Goal: Information Seeking & Learning: Learn about a topic

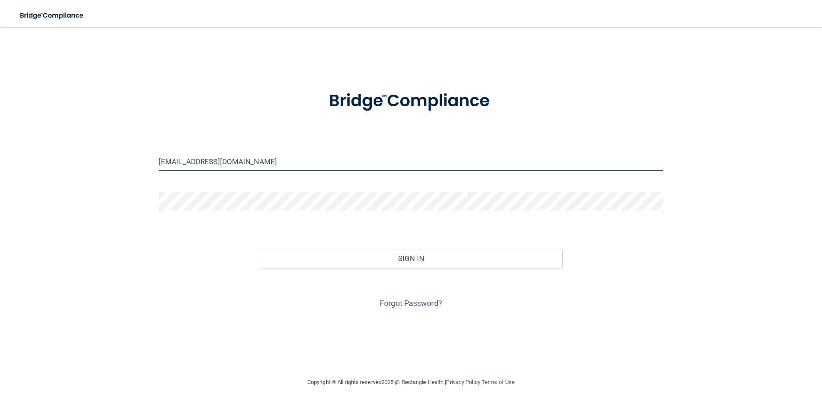
drag, startPoint x: 245, startPoint y: 162, endPoint x: 113, endPoint y: 162, distance: 131.8
click at [113, 162] on div "sarahvance9607@gmx.com Invalid email/password. You don't have permission to acc…" at bounding box center [411, 202] width 788 height 332
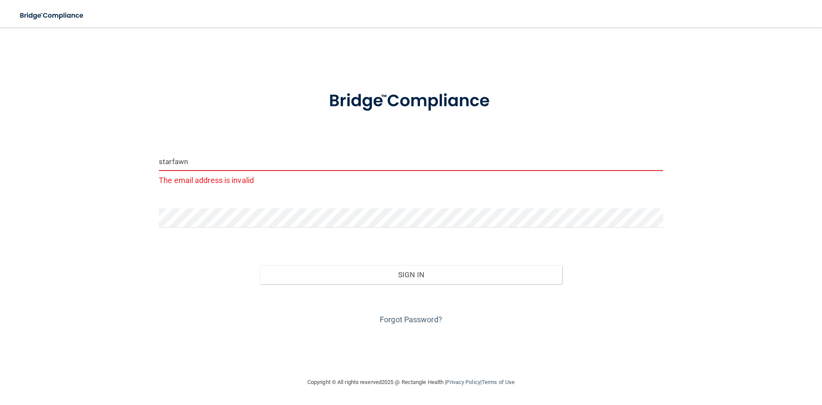
type input "[EMAIL_ADDRESS][DOMAIN_NAME]"
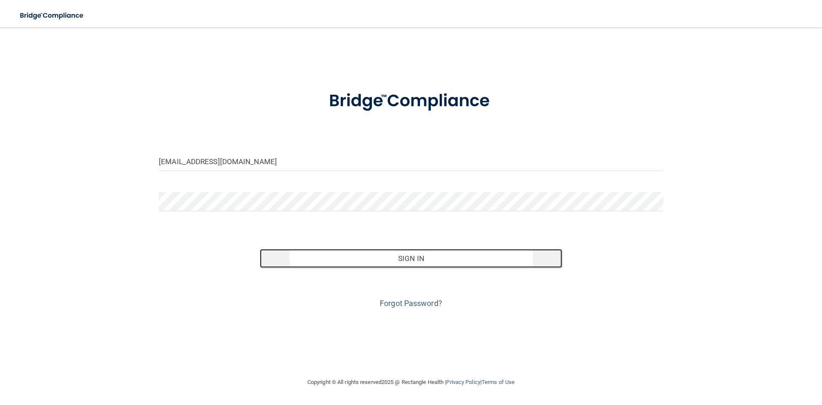
click at [412, 260] on button "Sign In" at bounding box center [411, 258] width 303 height 19
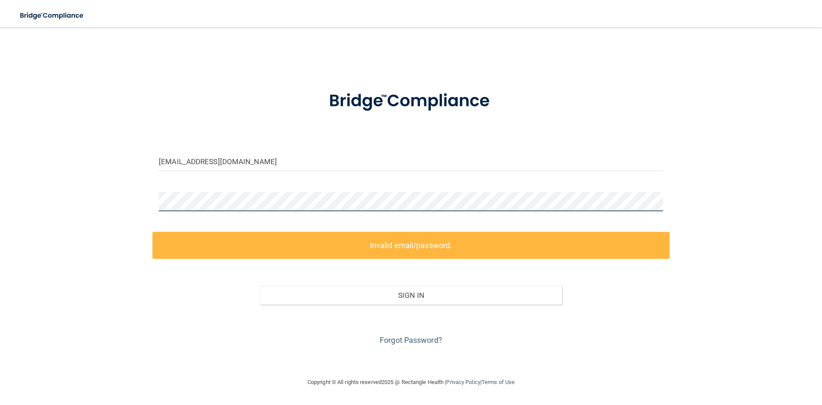
click at [129, 202] on div "starfawnwansak@gmail.com Invalid email/password. You don't have permission to a…" at bounding box center [411, 202] width 788 height 332
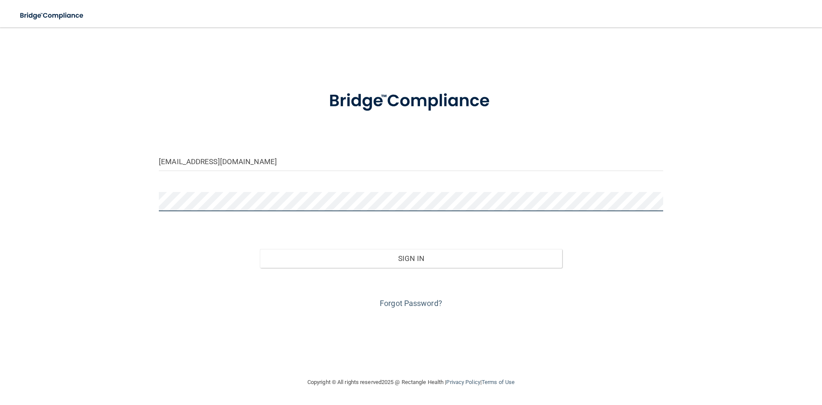
click at [260, 249] on button "Sign In" at bounding box center [411, 258] width 303 height 19
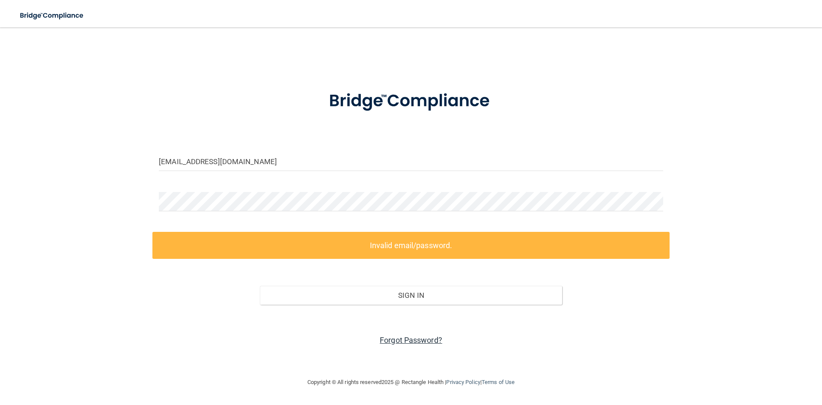
click at [417, 339] on link "Forgot Password?" at bounding box center [411, 339] width 62 height 9
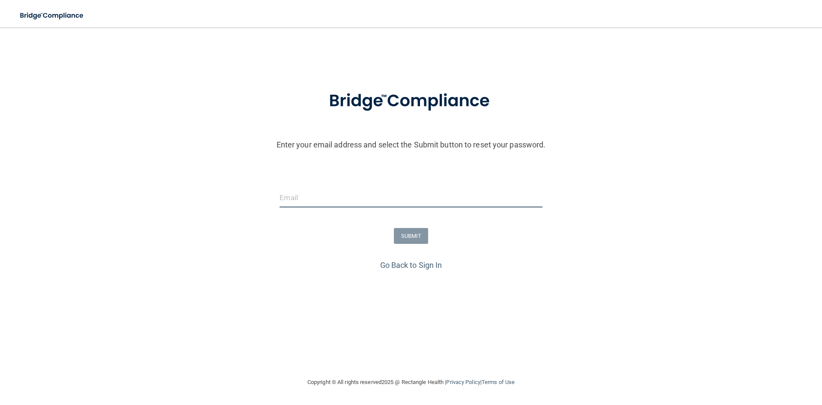
click at [326, 197] on input "email" at bounding box center [411, 197] width 262 height 19
type input "[EMAIL_ADDRESS][DOMAIN_NAME]"
click at [412, 237] on button "SUBMIT" at bounding box center [411, 236] width 35 height 16
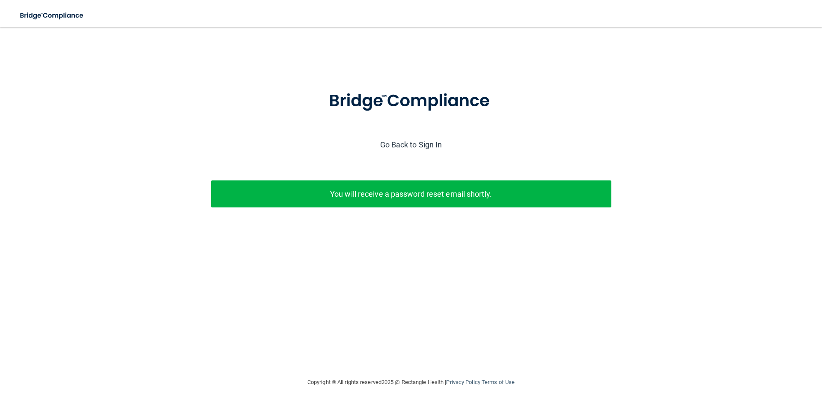
click at [414, 146] on link "Go Back to Sign In" at bounding box center [411, 144] width 62 height 9
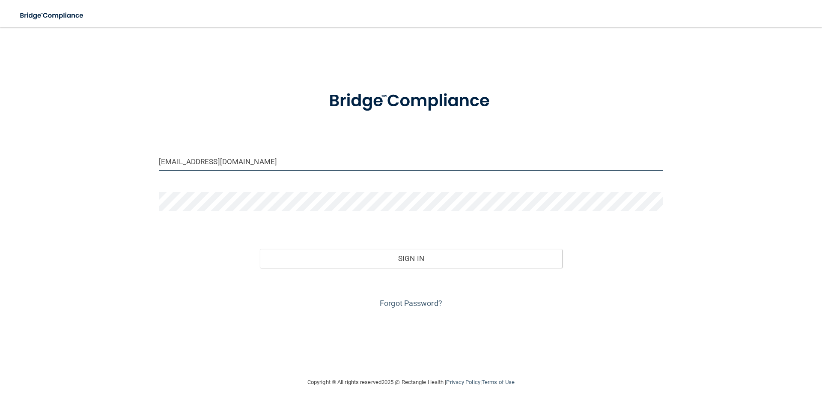
drag, startPoint x: 214, startPoint y: 164, endPoint x: 97, endPoint y: 161, distance: 116.5
click at [97, 161] on div "sarahvance9607@gmx.com Invalid email/password. You don't have permission to acc…" at bounding box center [411, 202] width 788 height 332
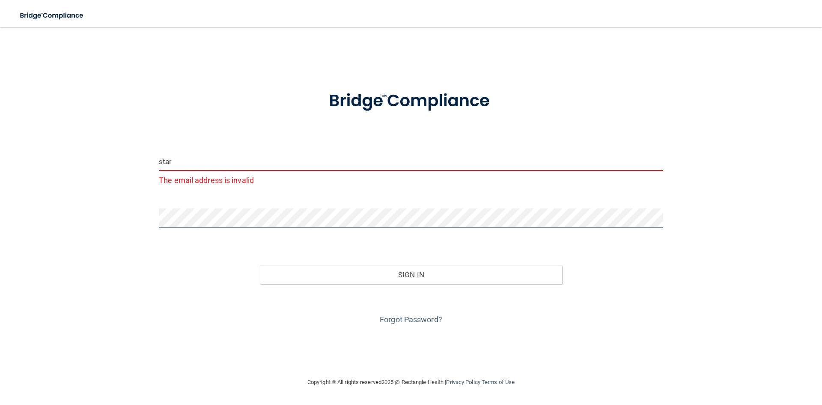
click at [142, 218] on div "star The email address is invalid Invalid email/password. You don't have permis…" at bounding box center [411, 202] width 788 height 332
click at [189, 160] on input "star" at bounding box center [411, 161] width 504 height 19
type input "[EMAIL_ADDRESS][DOMAIN_NAME]"
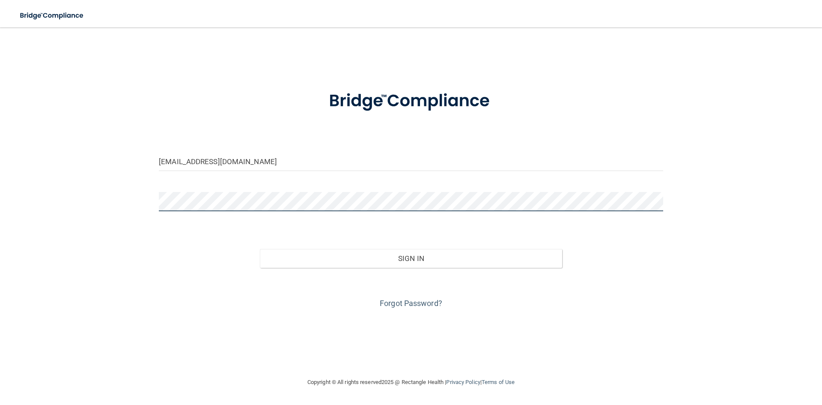
click at [142, 199] on div "starfawnwansak@gmail.com Invalid email/password. You don't have permission to a…" at bounding box center [411, 202] width 788 height 332
click at [260, 249] on button "Sign In" at bounding box center [411, 258] width 303 height 19
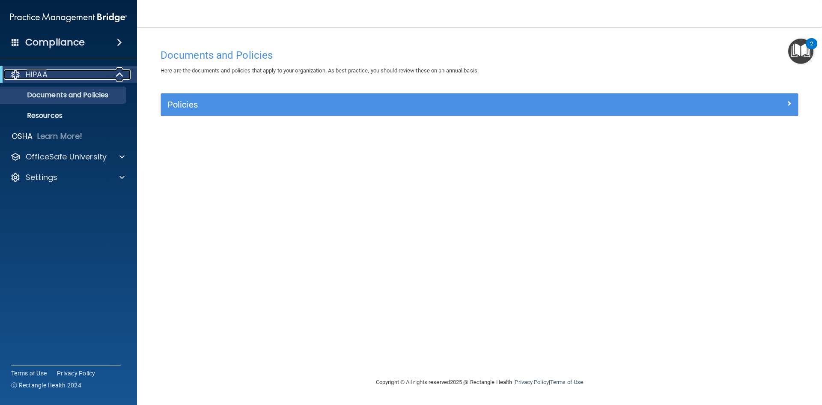
click at [119, 75] on span at bounding box center [120, 74] width 7 height 10
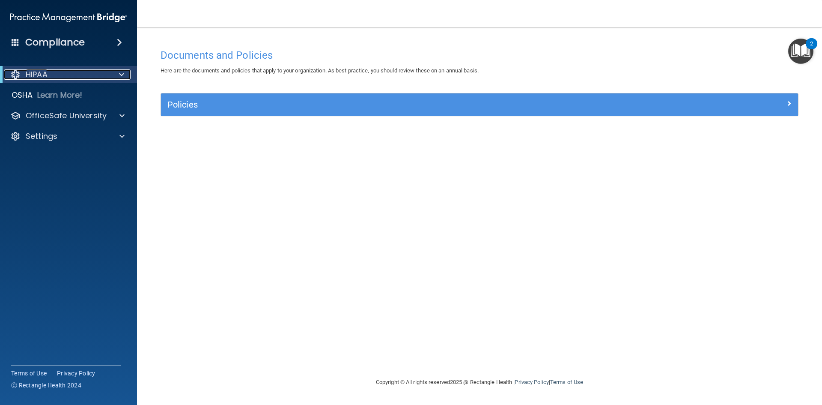
click at [119, 75] on span at bounding box center [121, 74] width 5 height 10
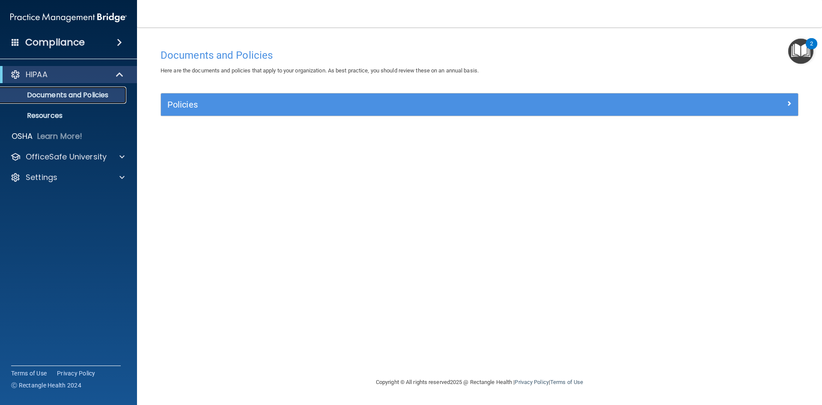
click at [83, 95] on p "Documents and Policies" at bounding box center [64, 95] width 117 height 9
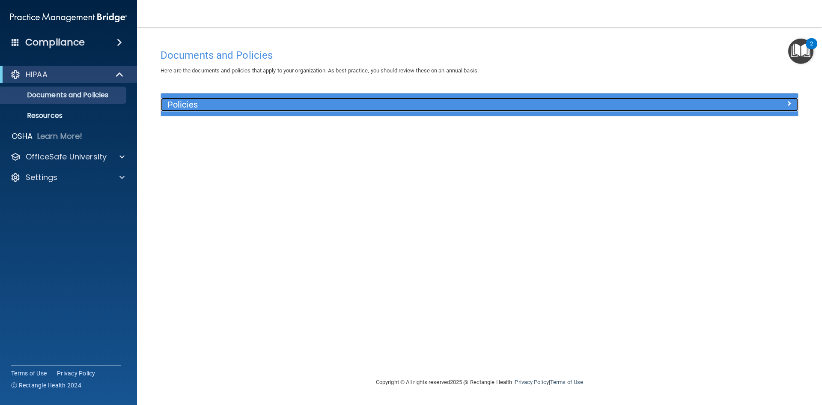
click at [203, 100] on h5 "Policies" at bounding box center [399, 104] width 465 height 9
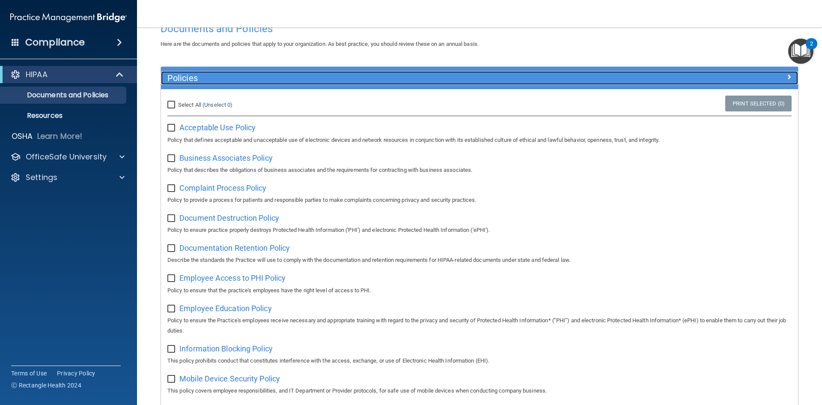
scroll to position [26, 0]
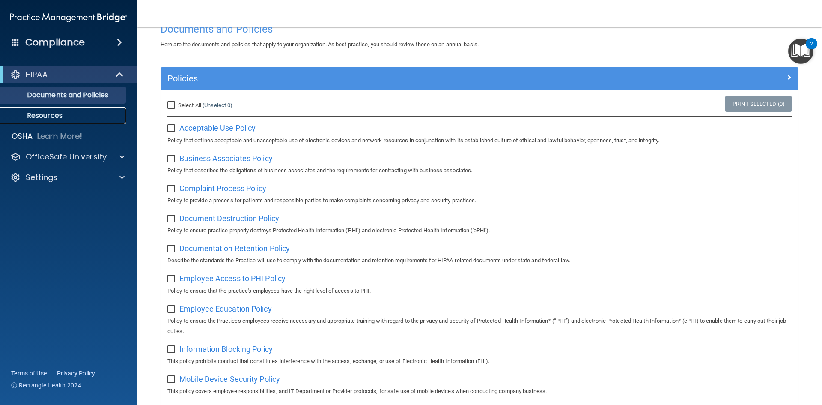
click at [51, 114] on p "Resources" at bounding box center [64, 115] width 117 height 9
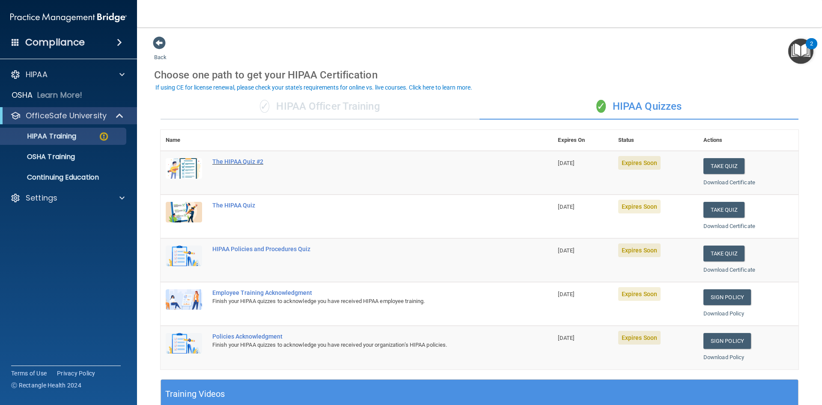
click at [230, 161] on div "The HIPAA Quiz #2" at bounding box center [361, 161] width 298 height 7
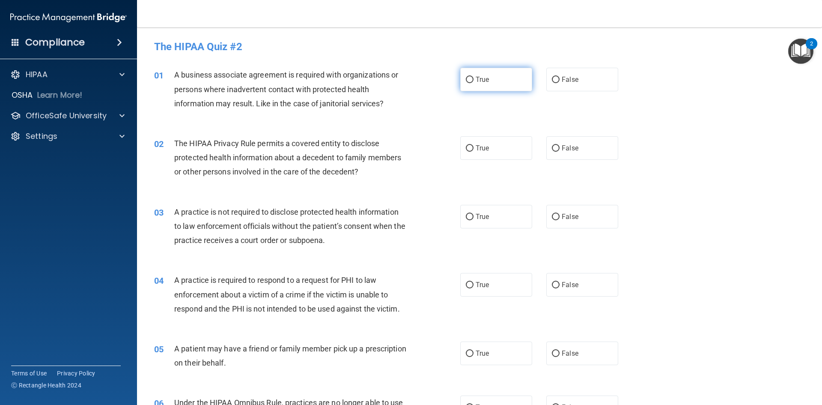
click at [470, 81] on input "True" at bounding box center [470, 80] width 8 height 6
radio input "true"
click at [470, 149] on input "True" at bounding box center [470, 148] width 8 height 6
radio input "true"
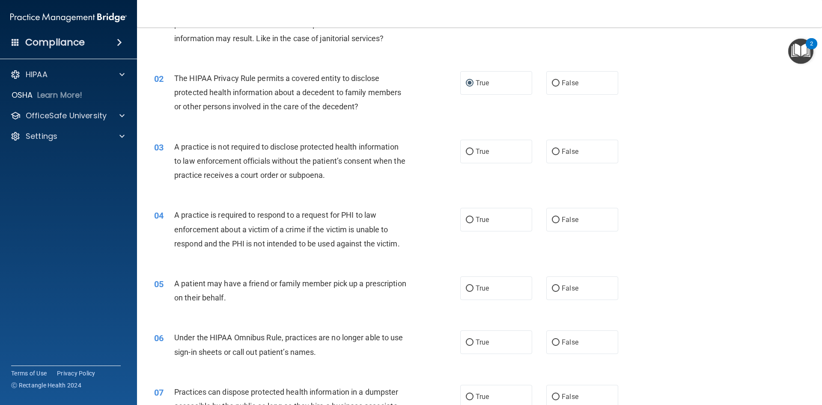
scroll to position [86, 0]
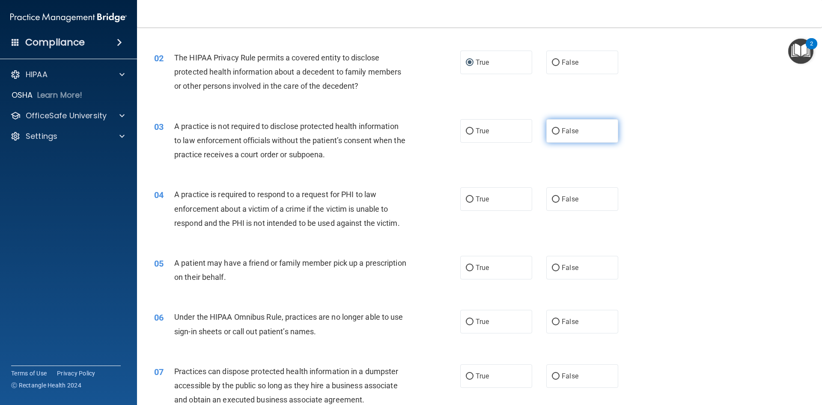
click at [562, 130] on span "False" at bounding box center [570, 131] width 17 height 8
click at [560, 130] on input "False" at bounding box center [556, 131] width 8 height 6
radio input "true"
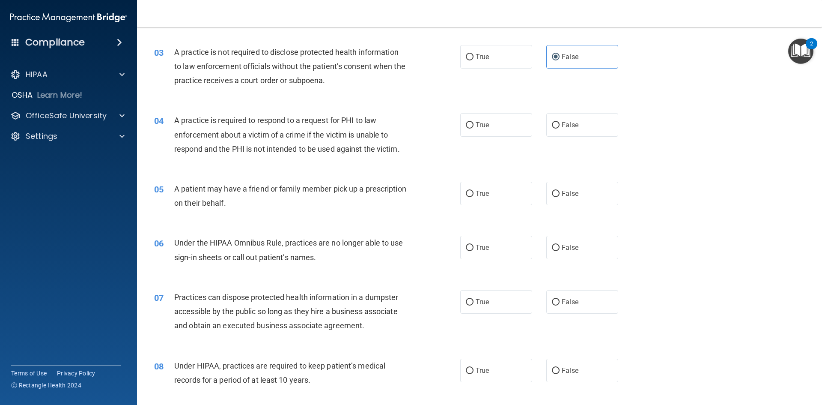
scroll to position [171, 0]
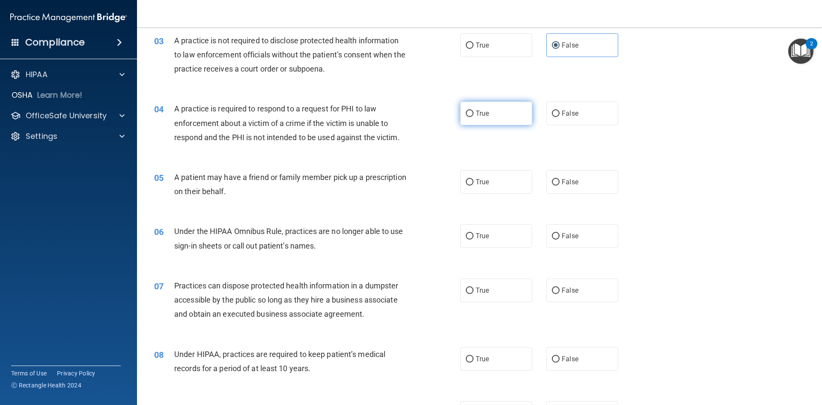
click at [466, 112] on input "True" at bounding box center [470, 113] width 8 height 6
radio input "true"
click at [467, 185] on input "True" at bounding box center [470, 182] width 8 height 6
radio input "true"
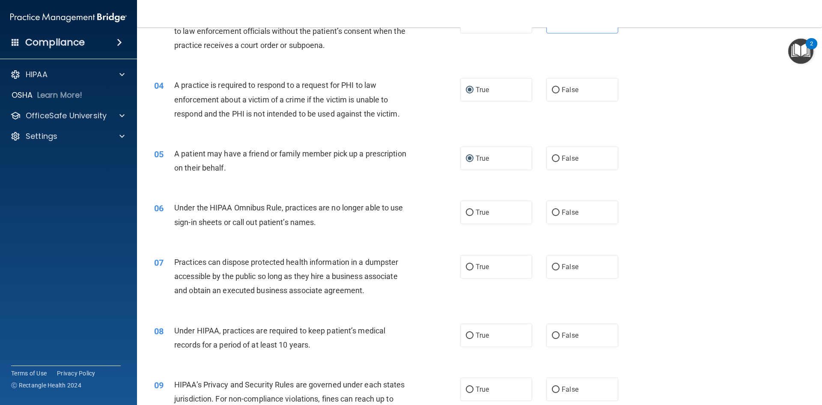
scroll to position [214, 0]
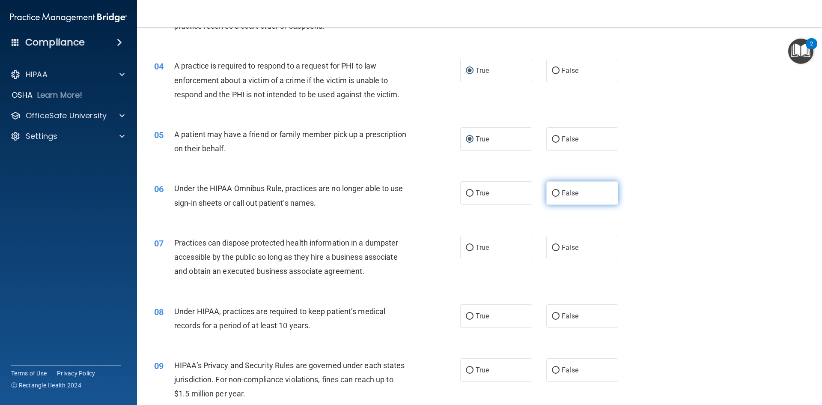
click at [562, 192] on span "False" at bounding box center [570, 193] width 17 height 8
click at [560, 192] on input "False" at bounding box center [556, 193] width 8 height 6
radio input "true"
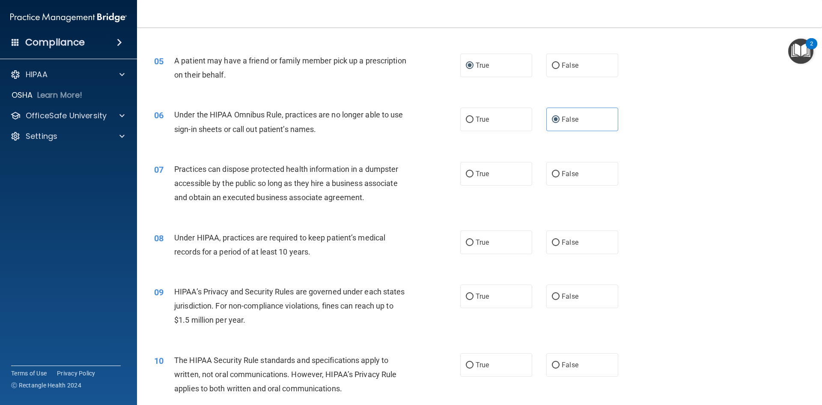
scroll to position [300, 0]
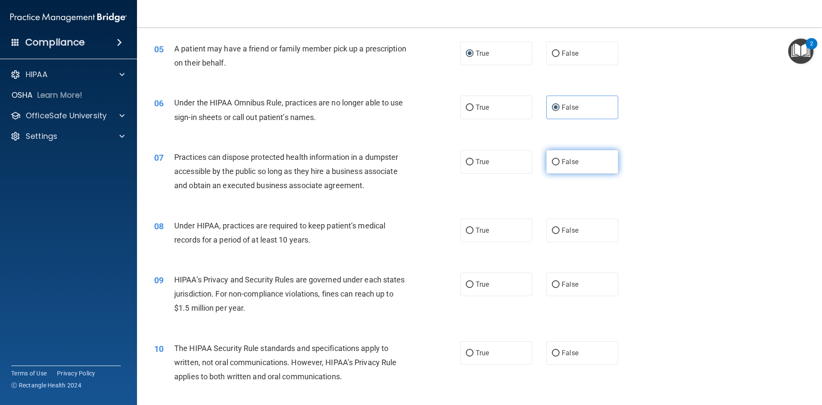
click at [562, 163] on span "False" at bounding box center [570, 162] width 17 height 8
click at [560, 163] on input "False" at bounding box center [556, 162] width 8 height 6
radio input "true"
click at [470, 232] on label "True" at bounding box center [496, 230] width 72 height 24
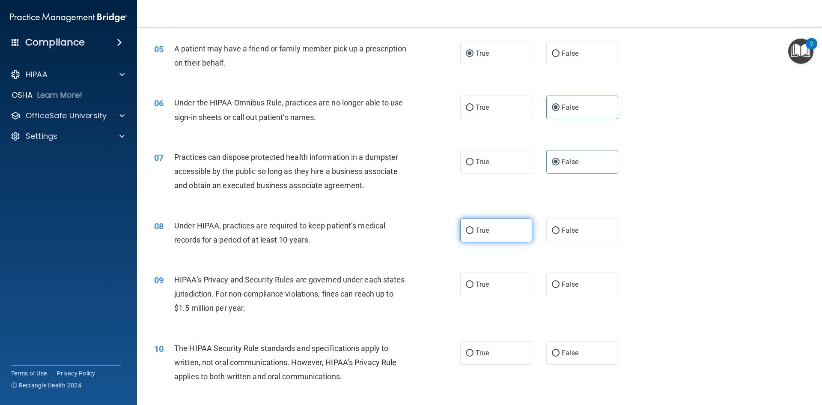
click at [466, 230] on input "True" at bounding box center [470, 230] width 8 height 6
radio input "true"
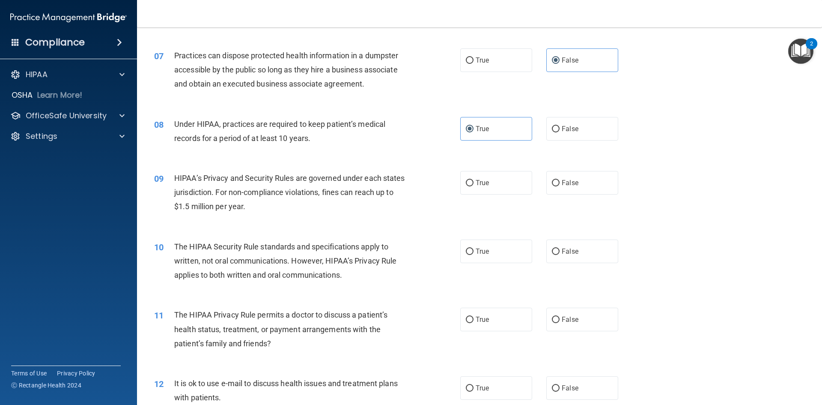
scroll to position [428, 0]
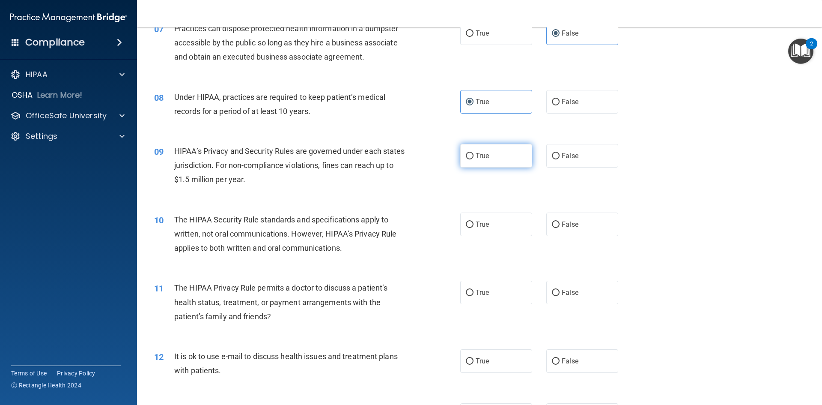
click at [476, 152] on span "True" at bounding box center [482, 156] width 13 height 8
click at [473, 153] on input "True" at bounding box center [470, 156] width 8 height 6
radio input "true"
click at [476, 228] on span "True" at bounding box center [482, 224] width 13 height 8
click at [473, 228] on input "True" at bounding box center [470, 224] width 8 height 6
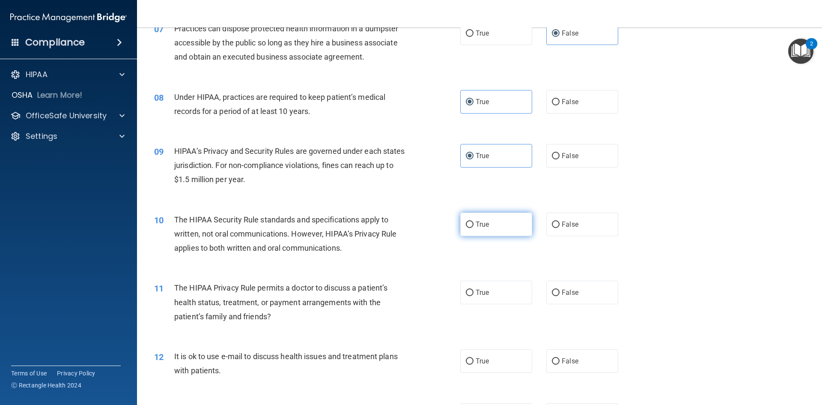
radio input "true"
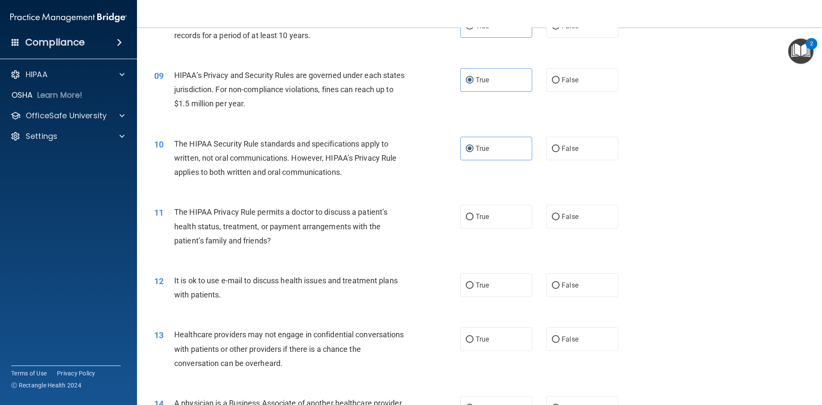
scroll to position [514, 0]
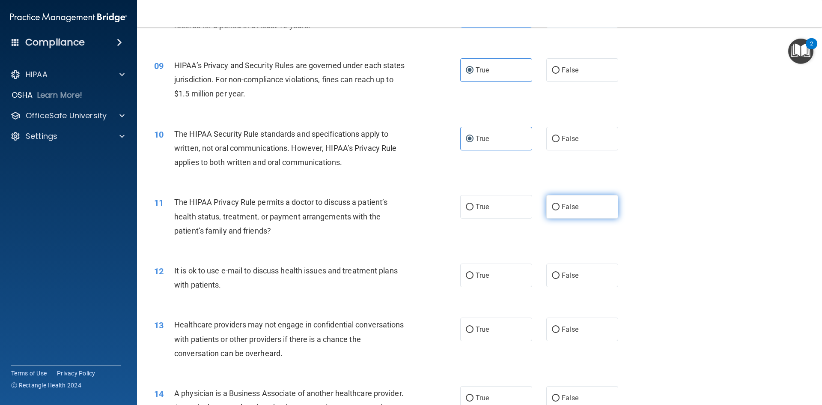
click at [553, 207] on input "False" at bounding box center [556, 207] width 8 height 6
radio input "true"
click at [466, 277] on input "True" at bounding box center [470, 275] width 8 height 6
radio input "true"
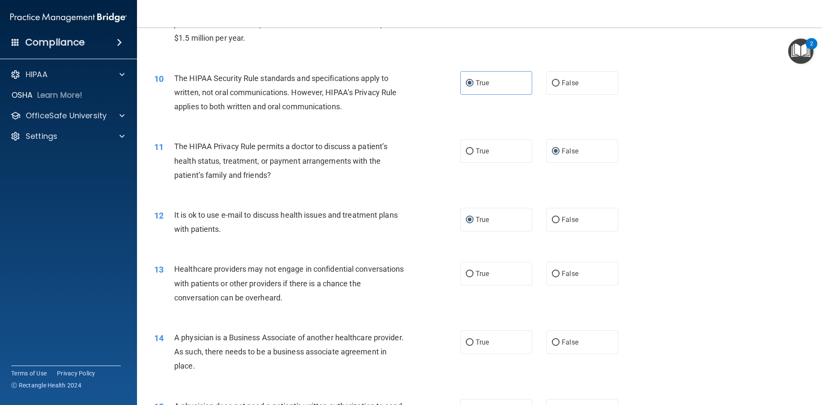
scroll to position [599, 0]
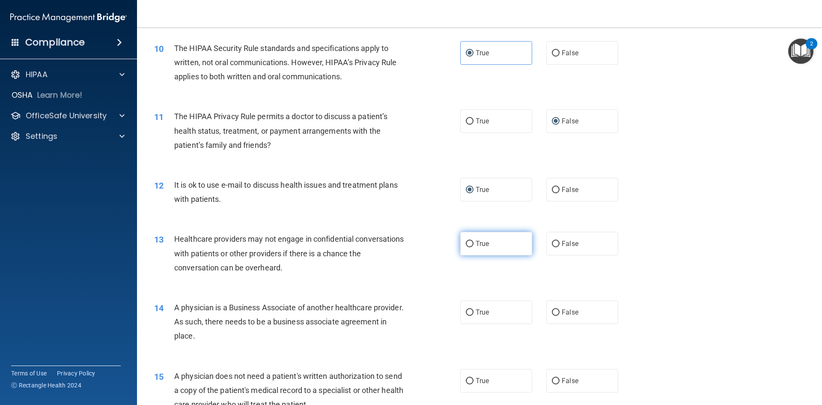
click at [471, 242] on label "True" at bounding box center [496, 244] width 72 height 24
click at [471, 242] on input "True" at bounding box center [470, 244] width 8 height 6
radio input "true"
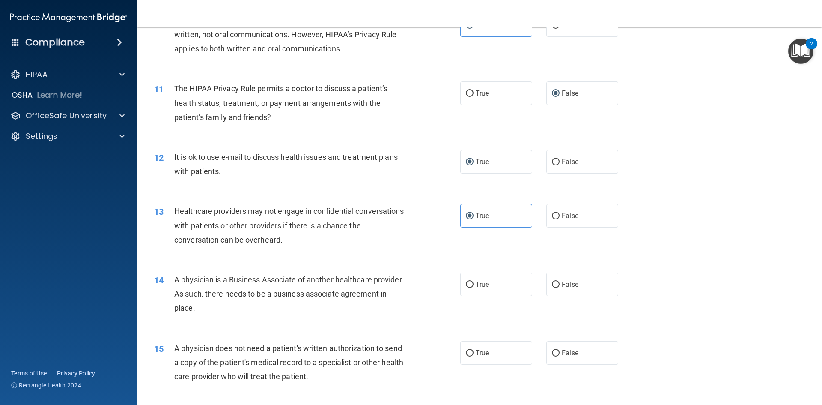
scroll to position [685, 0]
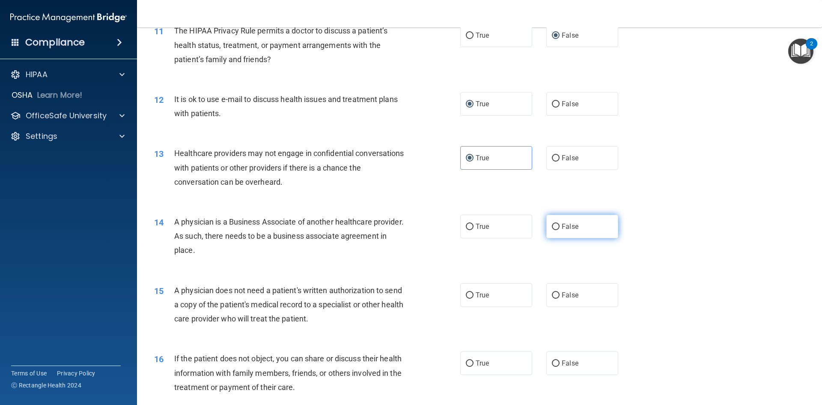
click at [562, 226] on span "False" at bounding box center [570, 226] width 17 height 8
click at [560, 226] on input "False" at bounding box center [556, 226] width 8 height 6
radio input "true"
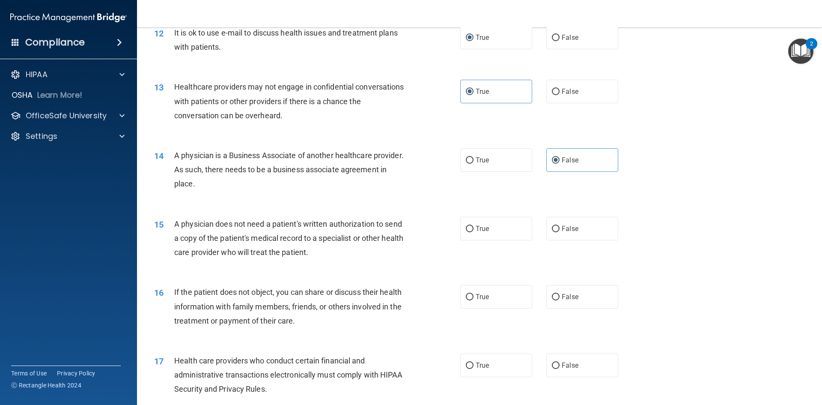
scroll to position [771, 0]
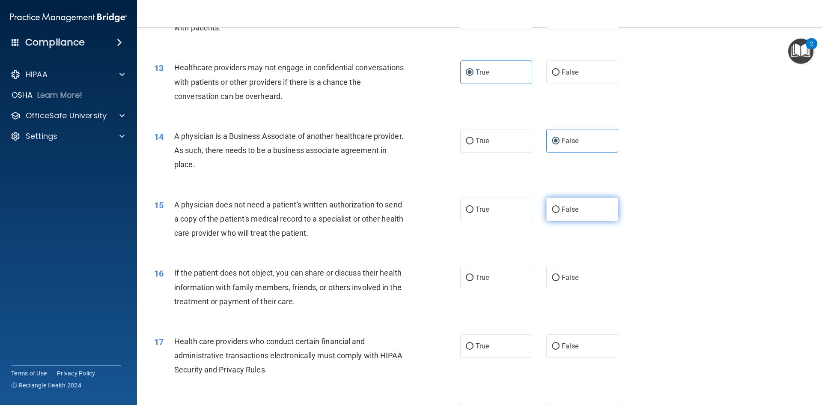
click at [565, 204] on label "False" at bounding box center [582, 209] width 72 height 24
click at [560, 206] on input "False" at bounding box center [556, 209] width 8 height 6
radio input "true"
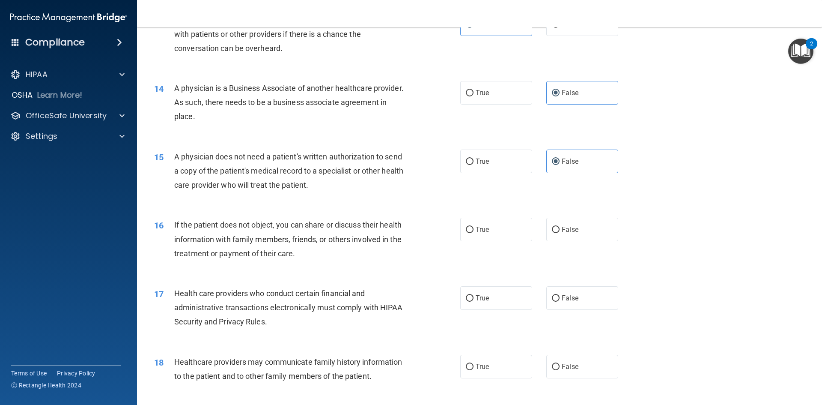
scroll to position [856, 0]
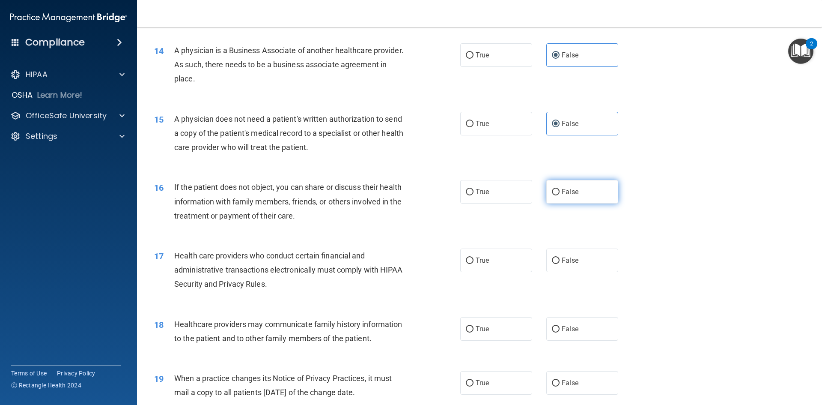
click at [557, 194] on label "False" at bounding box center [582, 192] width 72 height 24
click at [557, 194] on input "False" at bounding box center [556, 192] width 8 height 6
radio input "true"
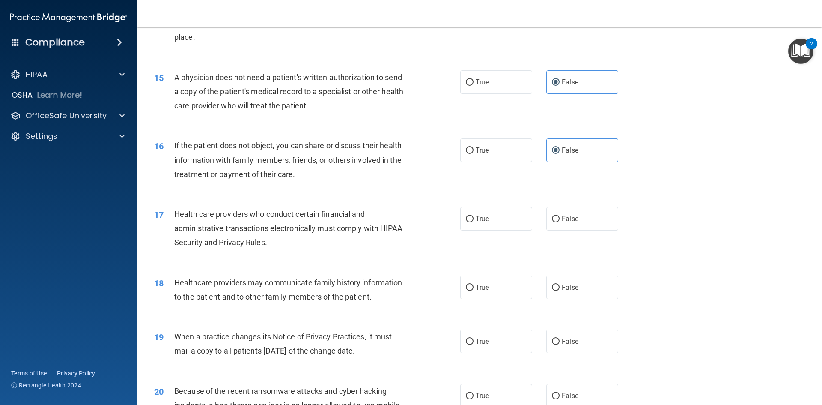
scroll to position [899, 0]
click at [466, 215] on input "True" at bounding box center [470, 217] width 8 height 6
radio input "true"
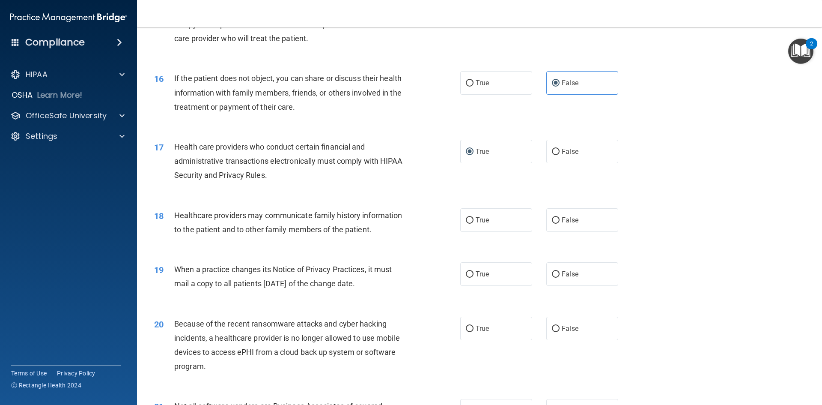
scroll to position [985, 0]
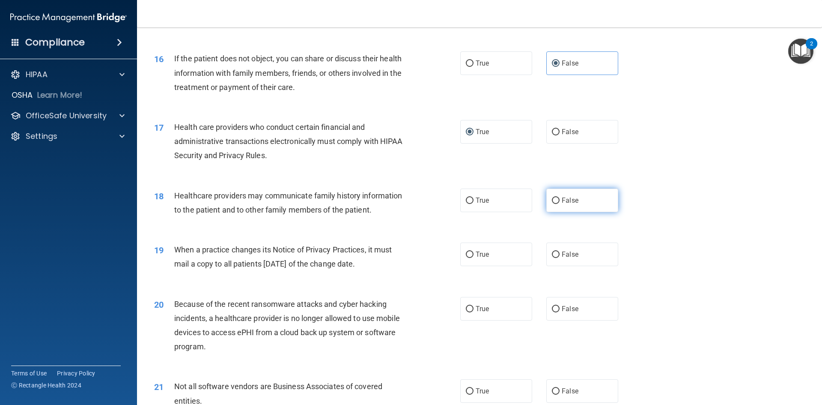
click at [555, 200] on input "False" at bounding box center [556, 200] width 8 height 6
radio input "true"
click at [468, 257] on input "True" at bounding box center [470, 254] width 8 height 6
radio input "true"
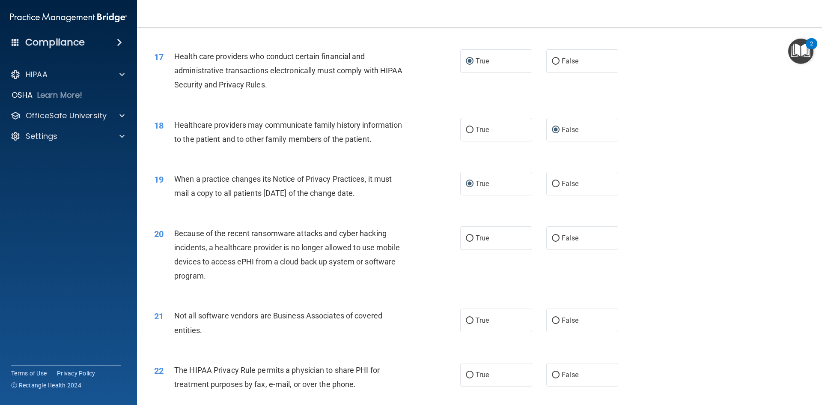
scroll to position [1070, 0]
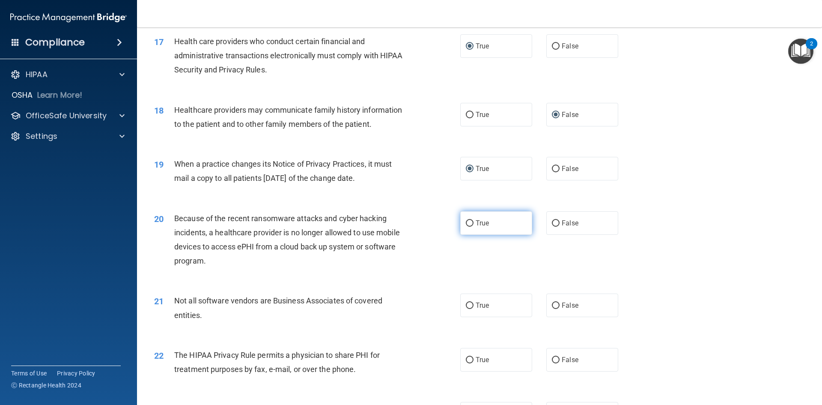
click at [482, 224] on span "True" at bounding box center [482, 223] width 13 height 8
click at [473, 224] on input "True" at bounding box center [470, 223] width 8 height 6
radio input "true"
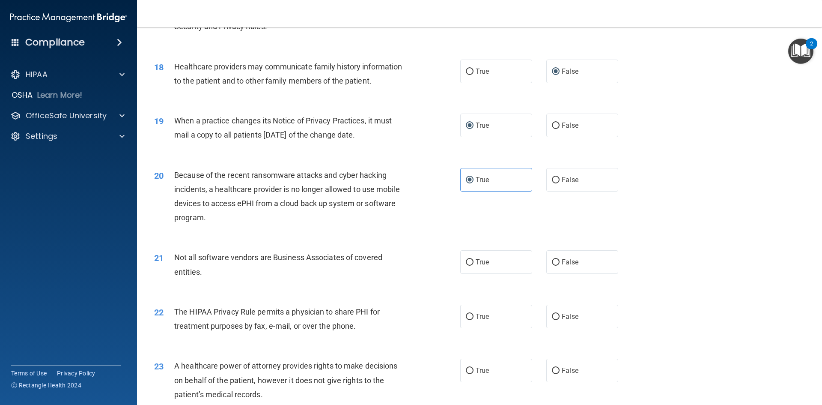
scroll to position [1156, 0]
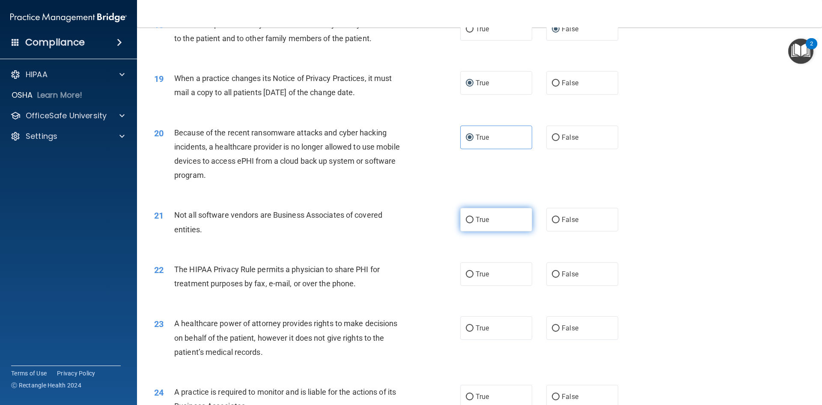
click at [470, 219] on input "True" at bounding box center [470, 220] width 8 height 6
radio input "true"
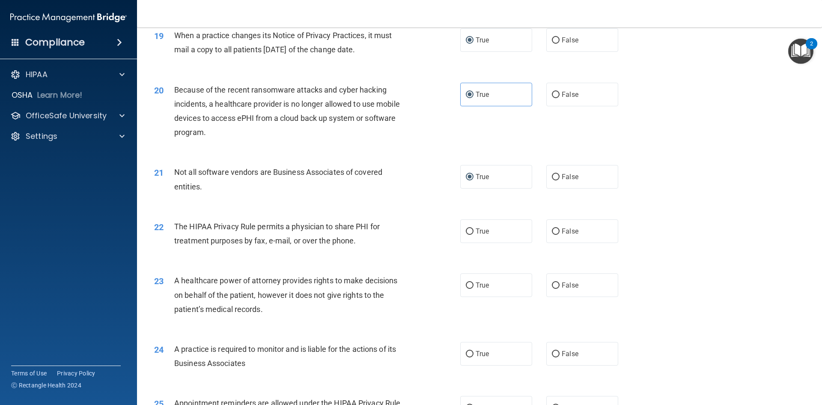
scroll to position [1241, 0]
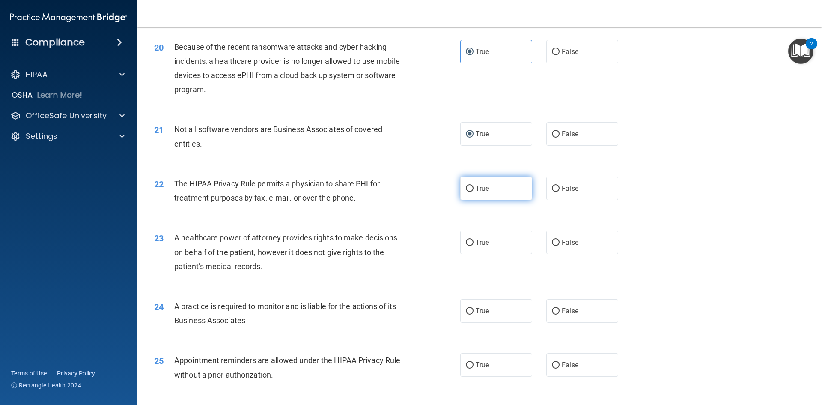
click at [476, 192] on span "True" at bounding box center [482, 188] width 13 height 8
click at [473, 192] on input "True" at bounding box center [470, 188] width 8 height 6
radio input "true"
click at [469, 243] on input "True" at bounding box center [470, 242] width 8 height 6
radio input "true"
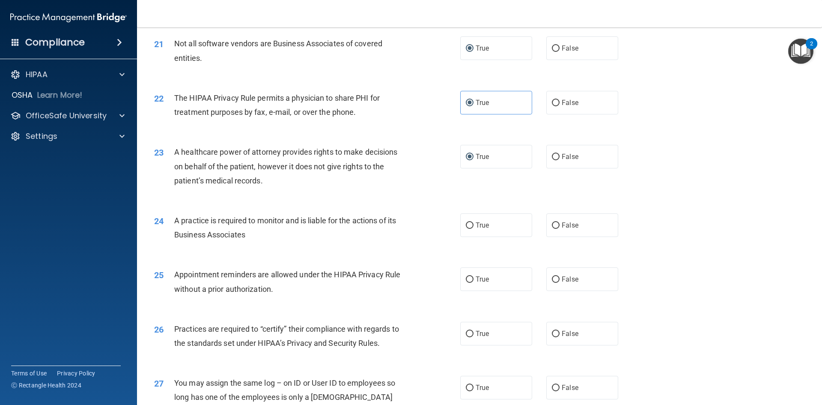
scroll to position [1370, 0]
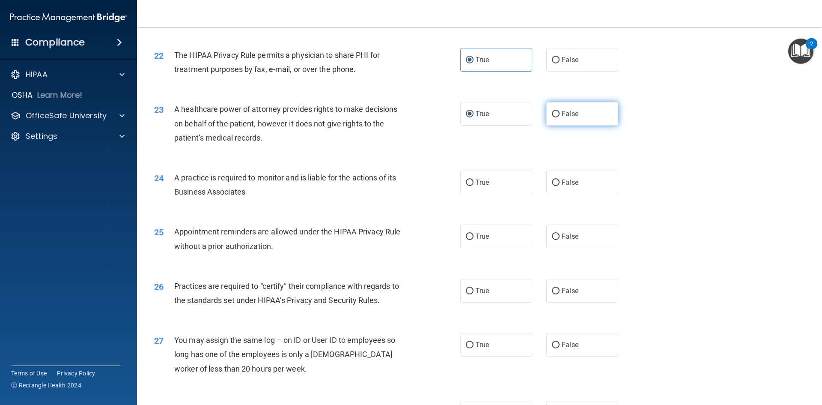
click at [554, 114] on input "False" at bounding box center [556, 114] width 8 height 6
radio input "true"
radio input "false"
click at [481, 182] on span "True" at bounding box center [482, 182] width 13 height 8
click at [473, 182] on input "True" at bounding box center [470, 182] width 8 height 6
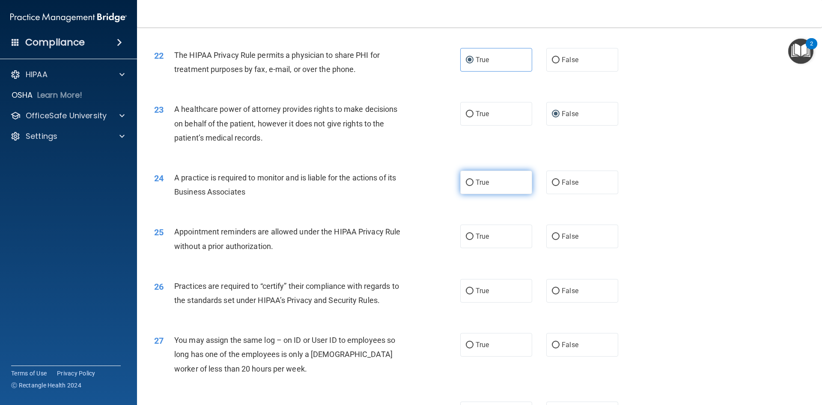
radio input "true"
click at [571, 188] on label "False" at bounding box center [582, 182] width 72 height 24
click at [560, 186] on input "False" at bounding box center [556, 182] width 8 height 6
radio input "true"
radio input "false"
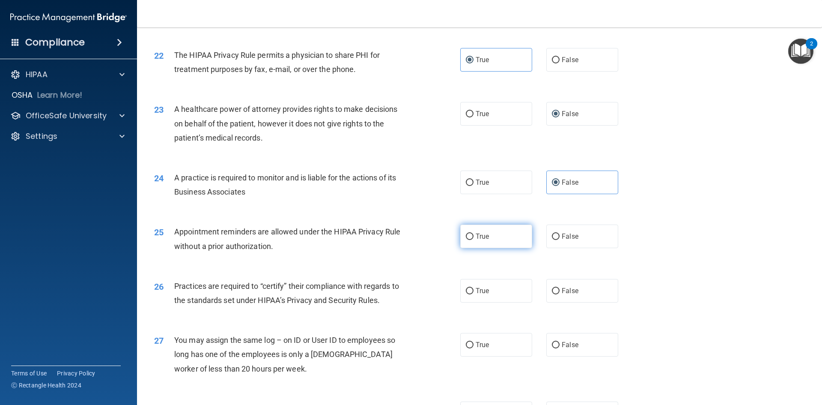
click at [466, 236] on input "True" at bounding box center [470, 236] width 8 height 6
radio input "true"
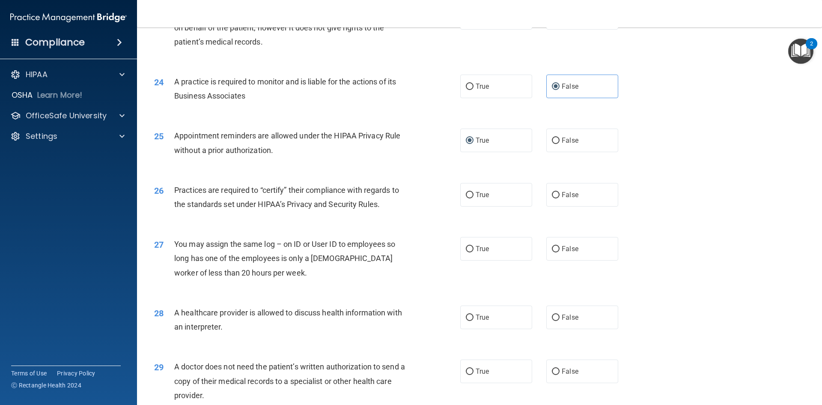
scroll to position [1460, 0]
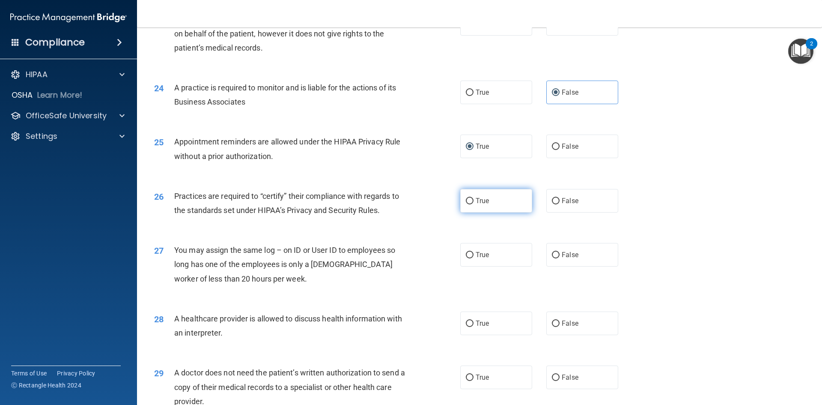
click at [476, 201] on span "True" at bounding box center [482, 200] width 13 height 8
click at [473, 201] on input "True" at bounding box center [470, 201] width 8 height 6
radio input "true"
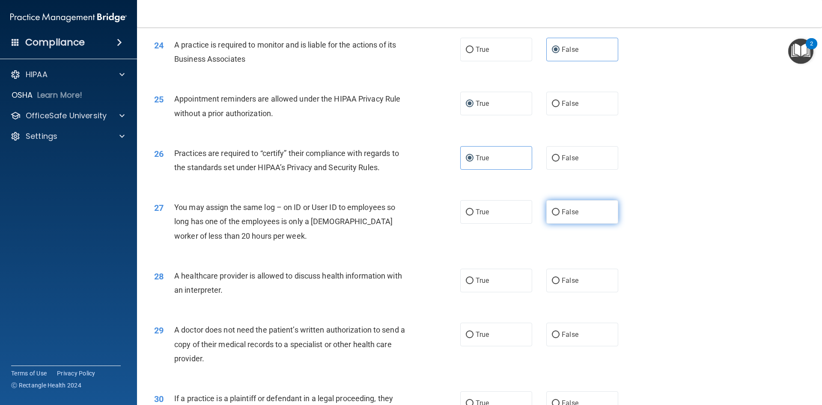
click at [565, 212] on span "False" at bounding box center [570, 212] width 17 height 8
click at [560, 212] on input "False" at bounding box center [556, 212] width 8 height 6
radio input "true"
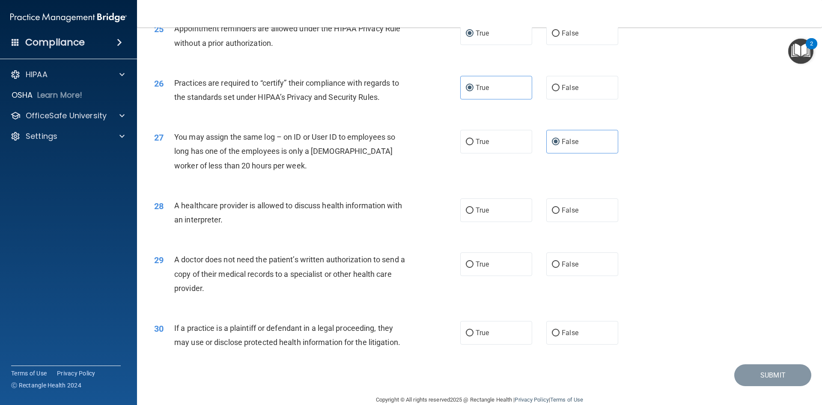
scroll to position [1588, 0]
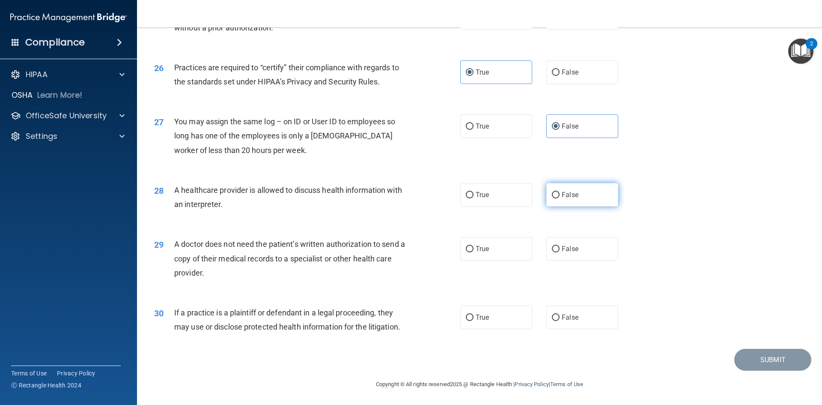
click at [551, 199] on label "False" at bounding box center [582, 195] width 72 height 24
click at [552, 198] on input "False" at bounding box center [556, 195] width 8 height 6
radio input "true"
click at [565, 250] on span "False" at bounding box center [570, 248] width 17 height 8
click at [560, 250] on input "False" at bounding box center [556, 249] width 8 height 6
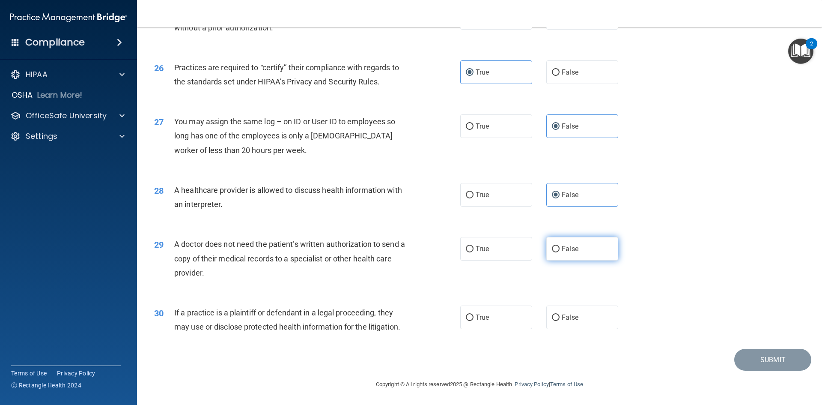
radio input "true"
click at [466, 318] on input "True" at bounding box center [470, 317] width 8 height 6
radio input "true"
click at [763, 354] on button "Submit" at bounding box center [772, 359] width 77 height 22
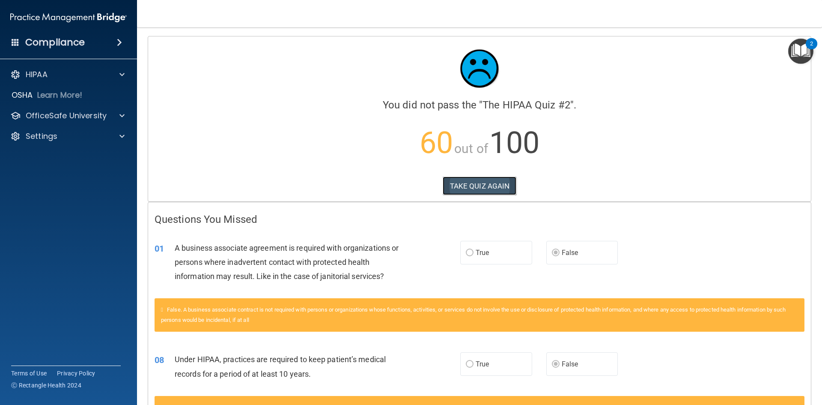
click at [476, 186] on button "TAKE QUIZ AGAIN" at bounding box center [480, 185] width 74 height 19
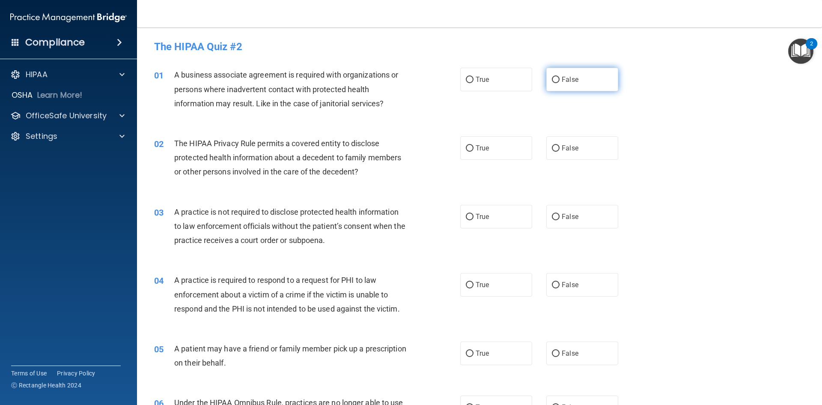
click at [567, 80] on span "False" at bounding box center [570, 79] width 17 height 8
click at [560, 80] on input "False" at bounding box center [556, 80] width 8 height 6
radio input "true"
click at [552, 148] on input "False" at bounding box center [556, 148] width 8 height 6
radio input "true"
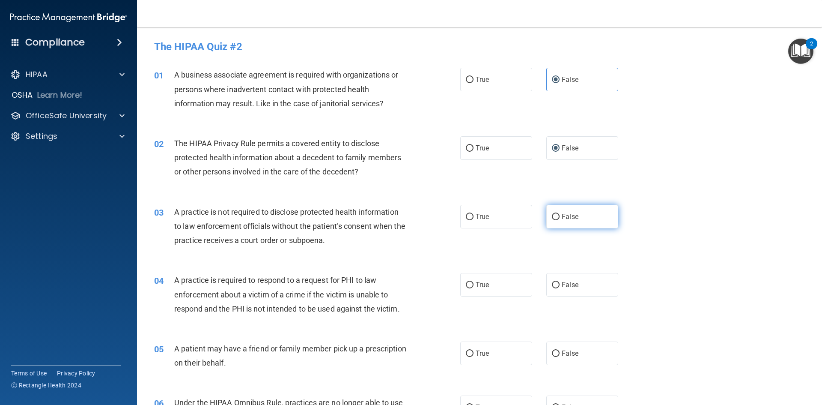
drag, startPoint x: 555, startPoint y: 214, endPoint x: 549, endPoint y: 217, distance: 6.9
click at [555, 215] on input "False" at bounding box center [556, 217] width 8 height 6
radio input "true"
click at [478, 284] on span "True" at bounding box center [482, 284] width 13 height 8
click at [473, 284] on input "True" at bounding box center [470, 285] width 8 height 6
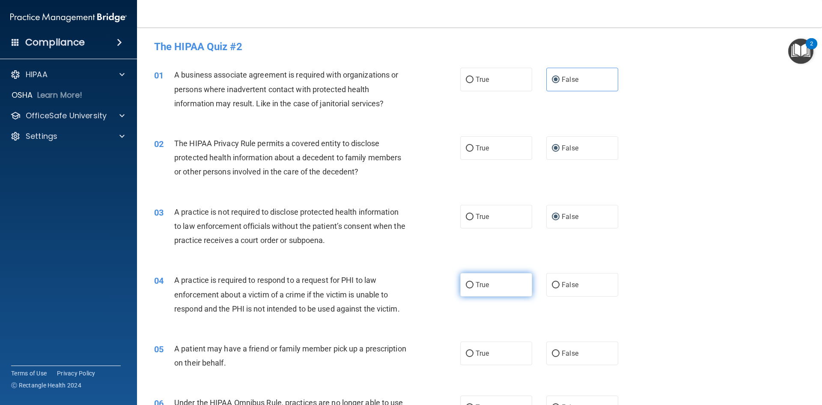
radio input "true"
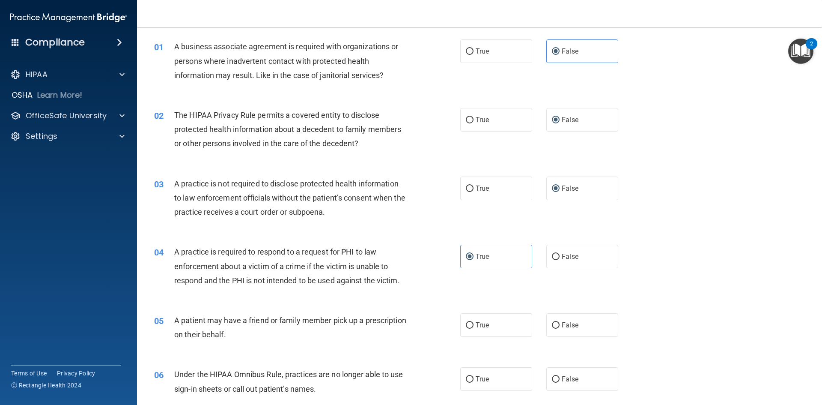
scroll to position [86, 0]
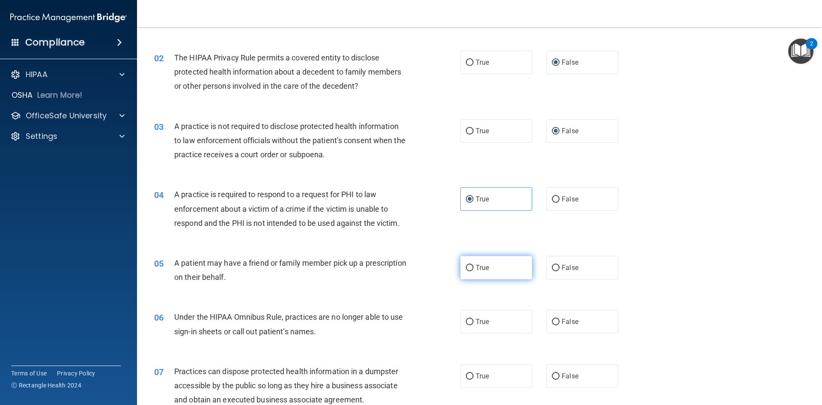
click at [497, 267] on label "True" at bounding box center [496, 268] width 72 height 24
click at [473, 267] on input "True" at bounding box center [470, 268] width 8 height 6
radio input "true"
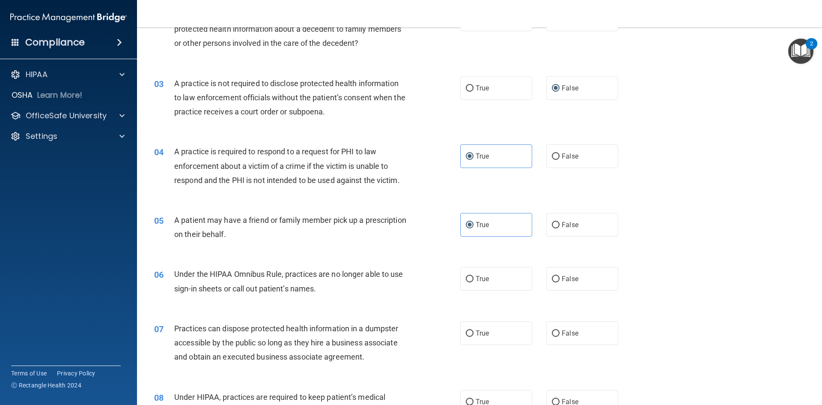
scroll to position [171, 0]
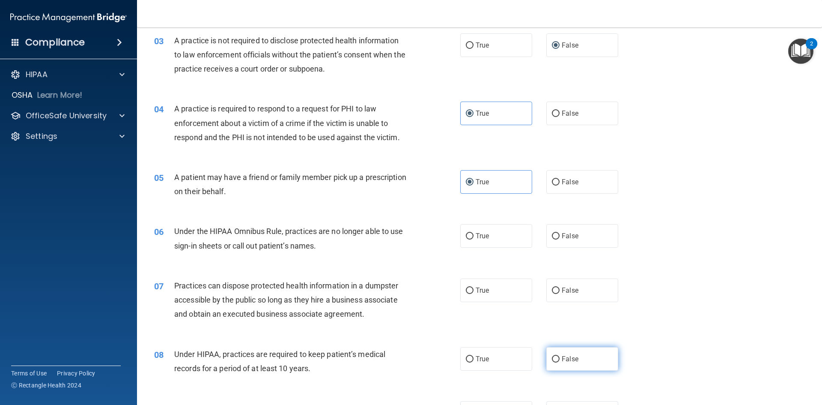
click at [567, 363] on label "False" at bounding box center [582, 359] width 72 height 24
click at [560, 362] on input "False" at bounding box center [556, 359] width 8 height 6
radio input "true"
click at [566, 240] on label "False" at bounding box center [582, 236] width 72 height 24
click at [560, 239] on input "False" at bounding box center [556, 236] width 8 height 6
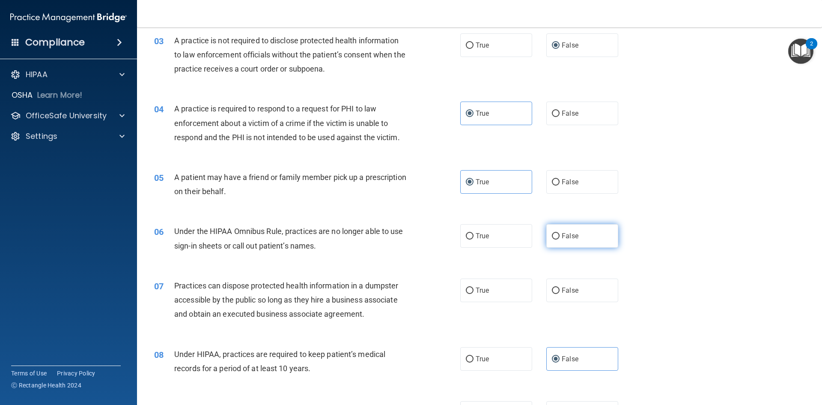
radio input "true"
click at [562, 288] on span "False" at bounding box center [570, 290] width 17 height 8
click at [560, 288] on input "False" at bounding box center [556, 290] width 8 height 6
radio input "true"
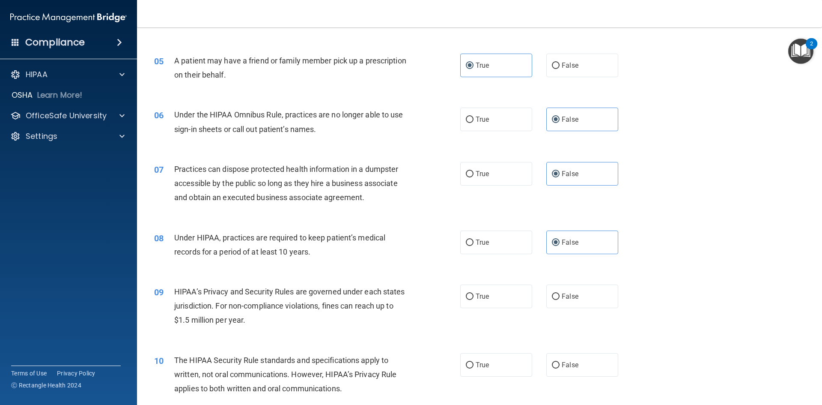
scroll to position [300, 0]
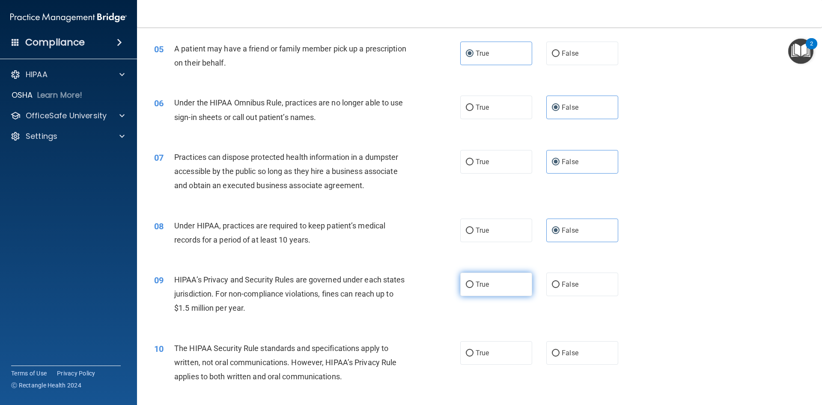
click at [481, 280] on label "True" at bounding box center [496, 284] width 72 height 24
click at [473, 281] on input "True" at bounding box center [470, 284] width 8 height 6
radio input "true"
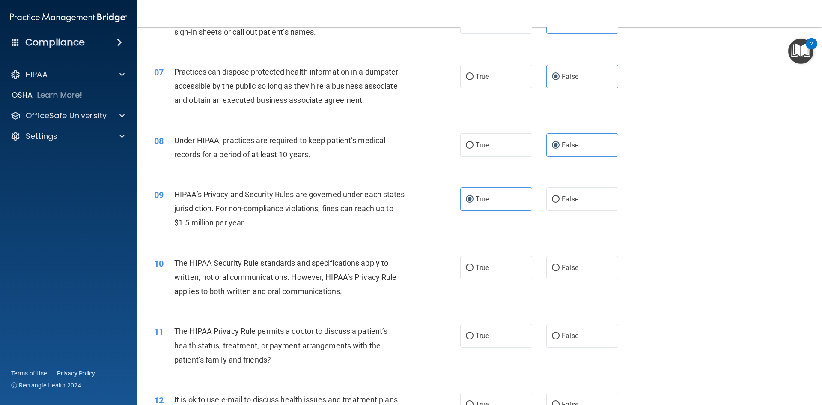
scroll to position [385, 0]
click at [562, 200] on span "False" at bounding box center [570, 198] width 17 height 8
click at [560, 200] on input "False" at bounding box center [556, 199] width 8 height 6
radio input "true"
radio input "false"
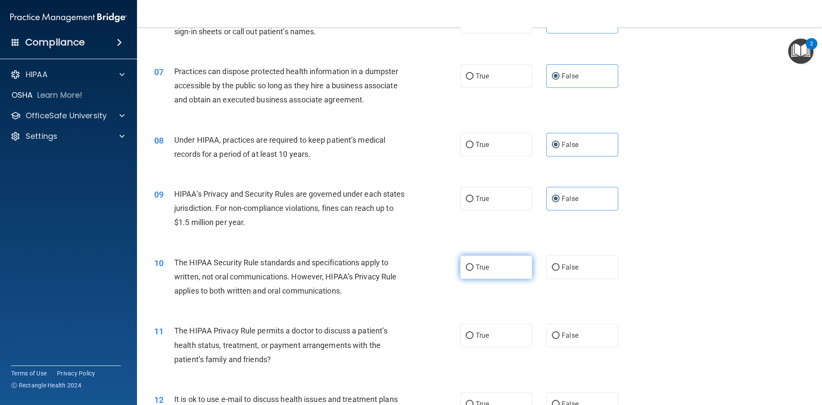
click at [488, 270] on label "True" at bounding box center [496, 267] width 72 height 24
click at [473, 270] on input "True" at bounding box center [470, 267] width 8 height 6
radio input "true"
click at [472, 333] on label "True" at bounding box center [496, 335] width 72 height 24
click at [472, 333] on input "True" at bounding box center [470, 335] width 8 height 6
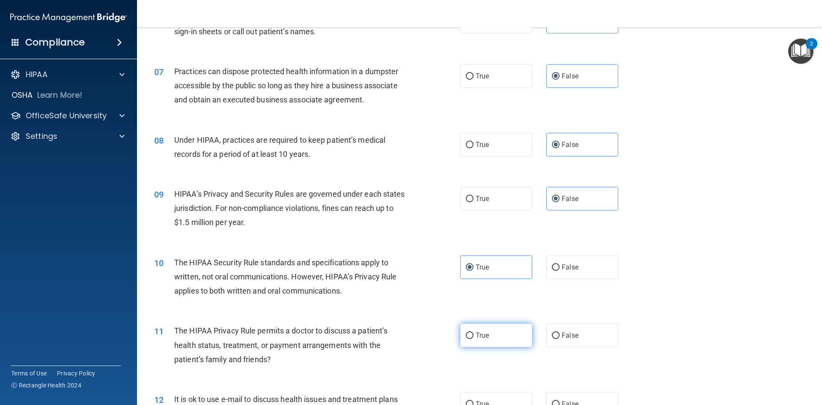
radio input "true"
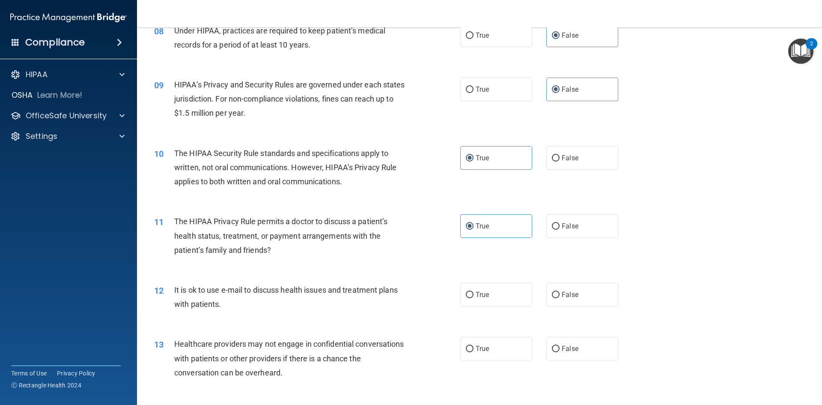
scroll to position [514, 0]
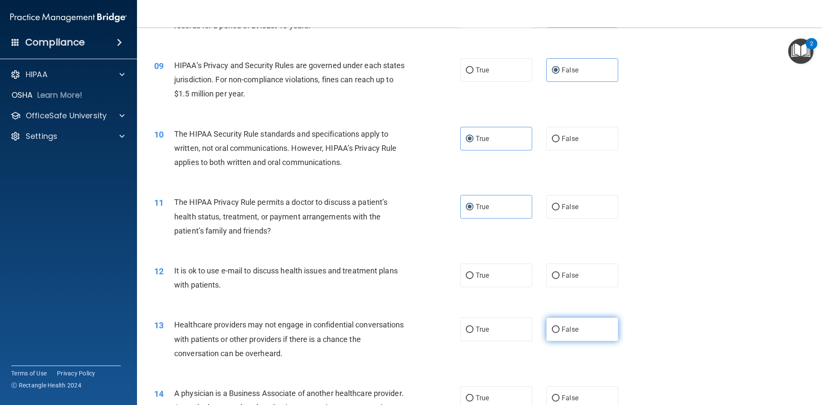
click at [561, 335] on label "False" at bounding box center [582, 329] width 72 height 24
click at [560, 333] on input "False" at bounding box center [556, 329] width 8 height 6
radio input "true"
click at [470, 278] on input "True" at bounding box center [470, 275] width 8 height 6
radio input "true"
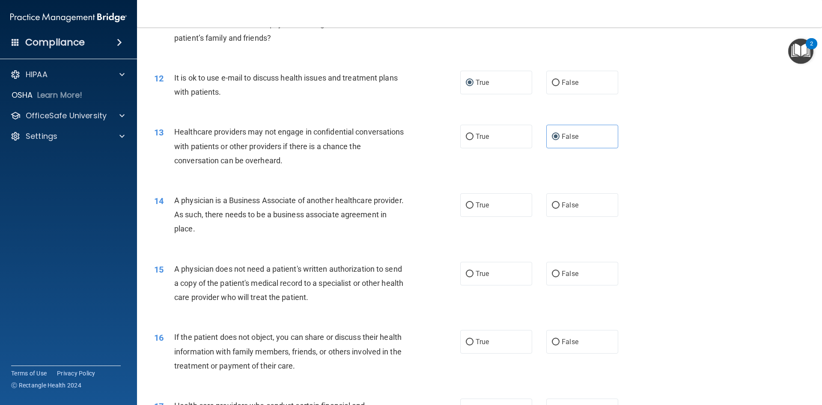
scroll to position [728, 0]
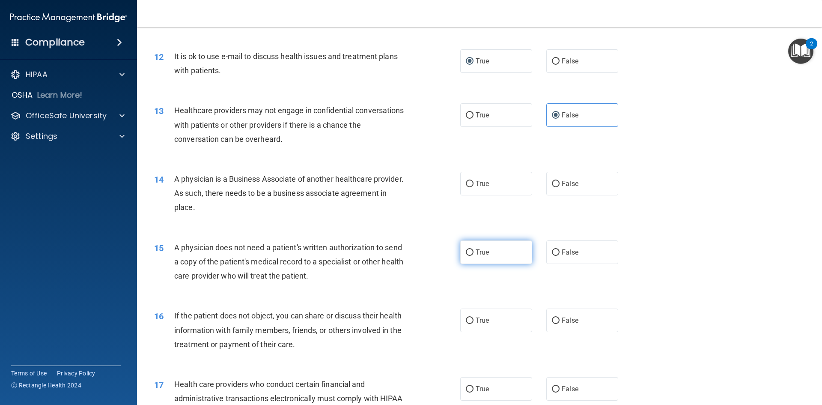
click at [469, 250] on input "True" at bounding box center [470, 252] width 8 height 6
radio input "true"
click at [477, 189] on label "True" at bounding box center [496, 184] width 72 height 24
click at [473, 187] on input "True" at bounding box center [470, 184] width 8 height 6
radio input "true"
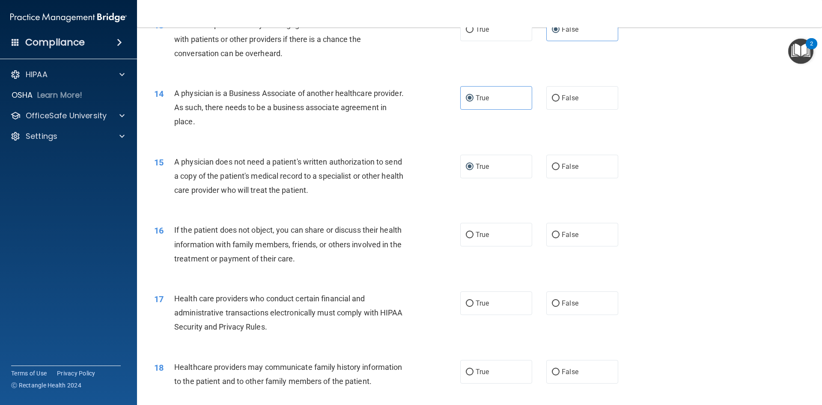
scroll to position [856, 0]
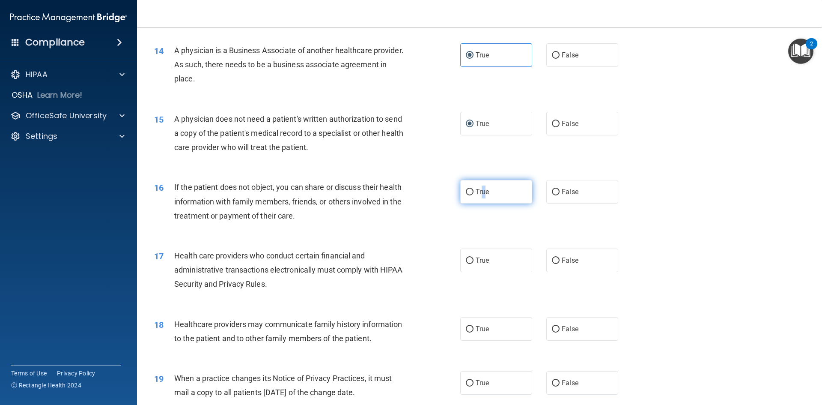
click at [480, 193] on span "True" at bounding box center [482, 191] width 13 height 8
click at [424, 230] on div "16 If the patient does not object, you can share or discuss their health inform…" at bounding box center [480, 203] width 664 height 68
click at [466, 190] on input "True" at bounding box center [470, 192] width 8 height 6
radio input "true"
click at [472, 257] on label "True" at bounding box center [496, 260] width 72 height 24
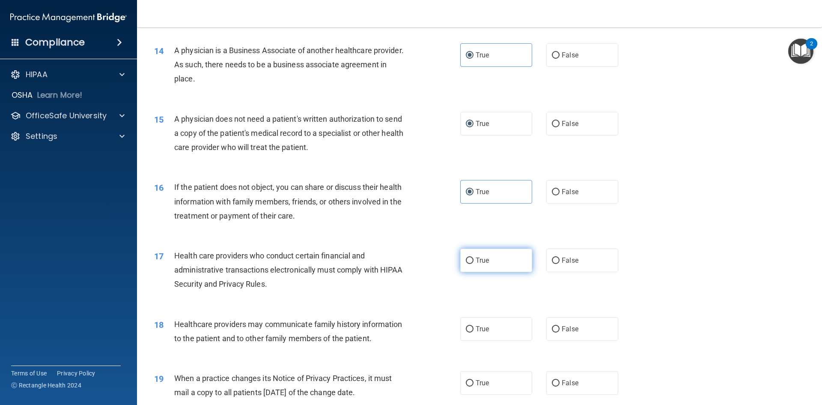
click at [472, 257] on input "True" at bounding box center [470, 260] width 8 height 6
radio input "true"
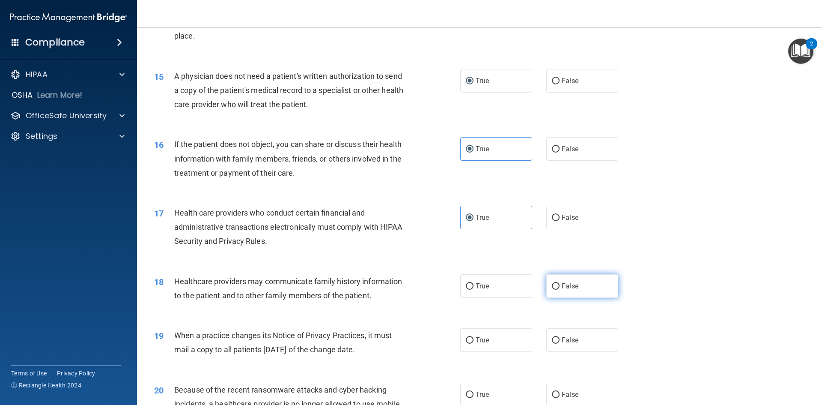
click at [563, 288] on span "False" at bounding box center [570, 286] width 17 height 8
click at [560, 288] on input "False" at bounding box center [556, 286] width 8 height 6
radio input "true"
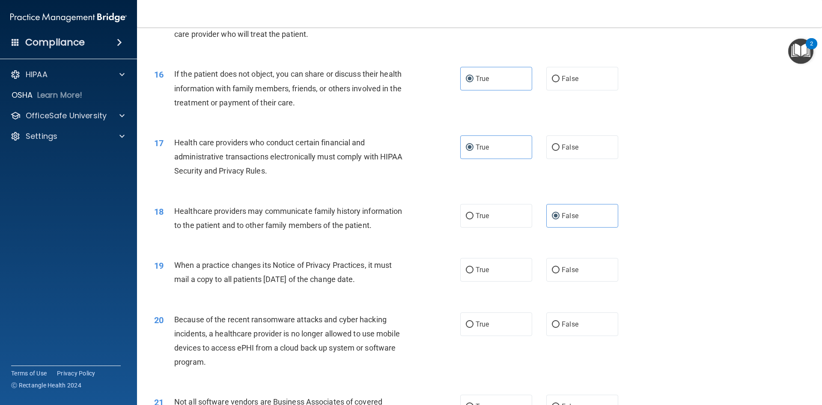
scroll to position [985, 0]
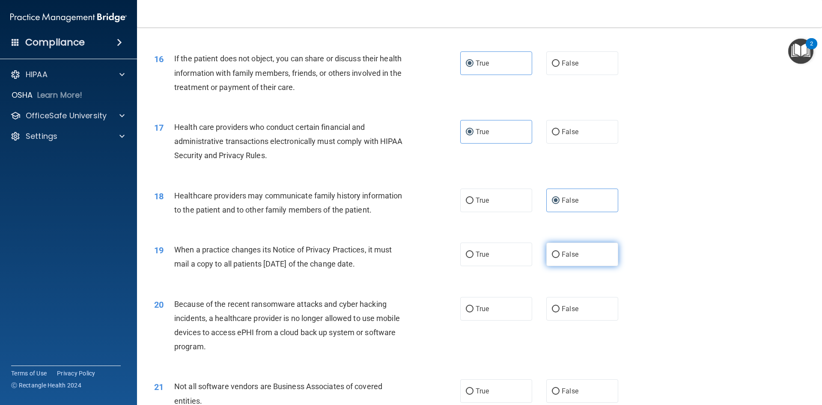
click at [562, 251] on span "False" at bounding box center [570, 254] width 17 height 8
click at [558, 251] on input "False" at bounding box center [556, 254] width 8 height 6
radio input "true"
click at [562, 307] on span "False" at bounding box center [570, 308] width 17 height 8
click at [560, 307] on input "False" at bounding box center [556, 309] width 8 height 6
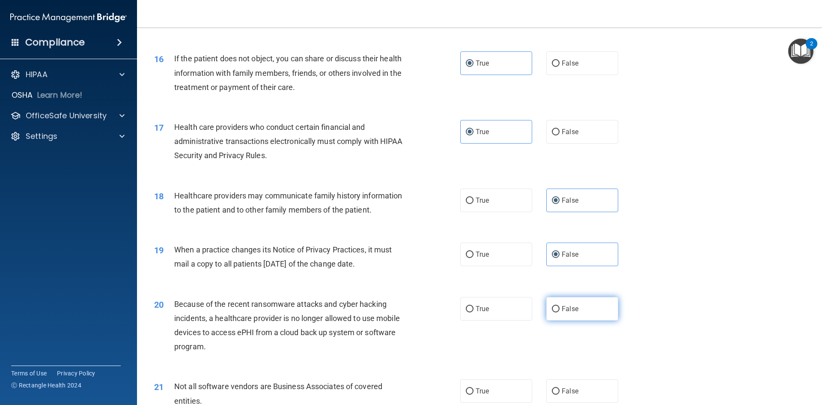
radio input "true"
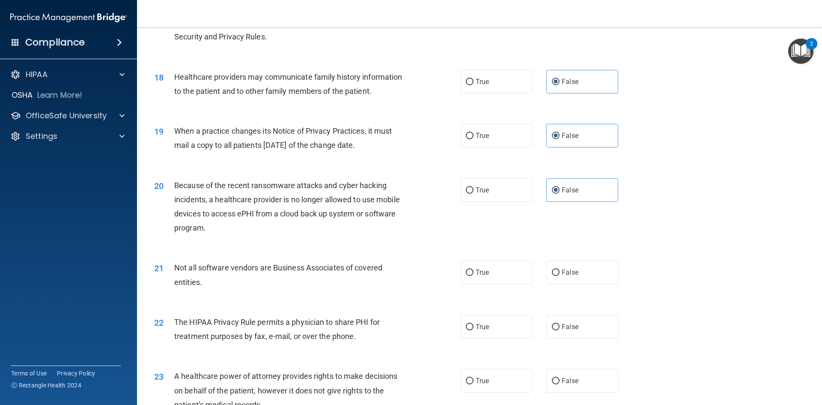
scroll to position [1113, 0]
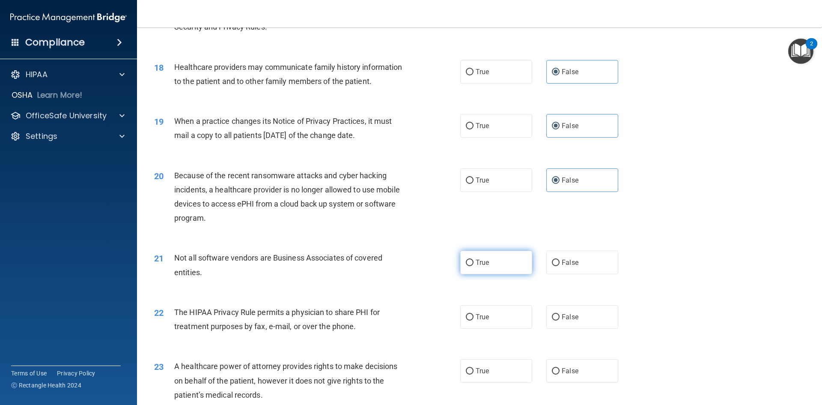
click at [476, 262] on span "True" at bounding box center [482, 262] width 13 height 8
click at [473, 262] on input "True" at bounding box center [470, 262] width 8 height 6
radio input "true"
click at [481, 314] on span "True" at bounding box center [482, 316] width 13 height 8
click at [473, 314] on input "True" at bounding box center [470, 317] width 8 height 6
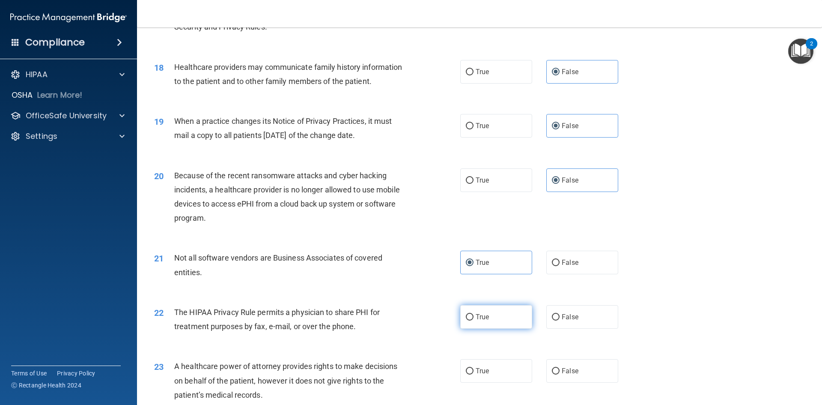
radio input "true"
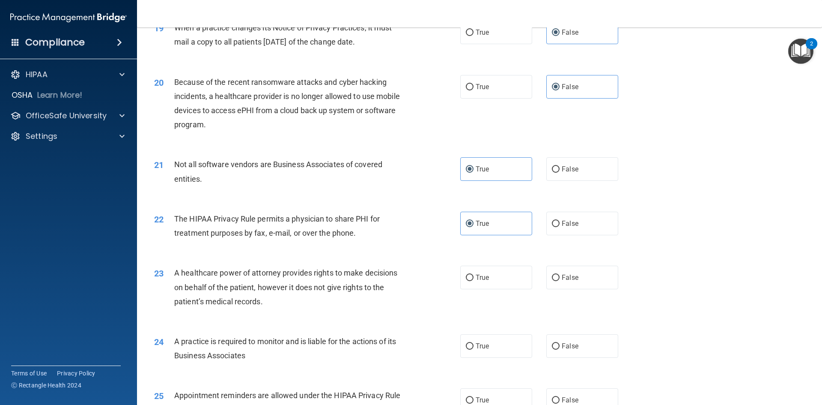
scroll to position [1241, 0]
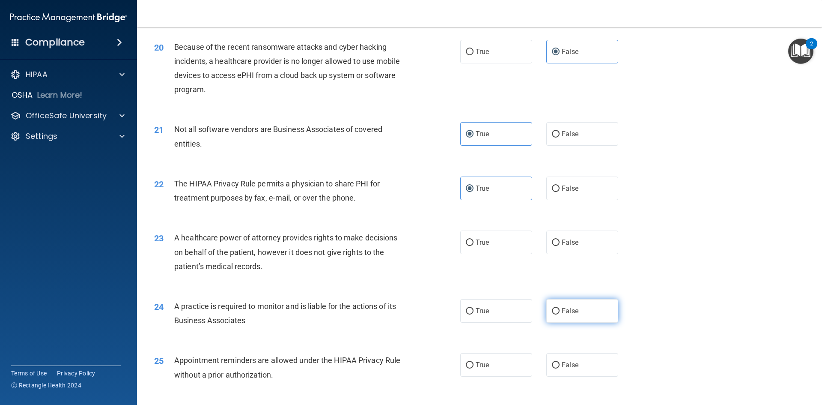
click at [554, 312] on input "False" at bounding box center [556, 311] width 8 height 6
radio input "true"
click at [552, 241] on input "False" at bounding box center [556, 242] width 8 height 6
radio input "true"
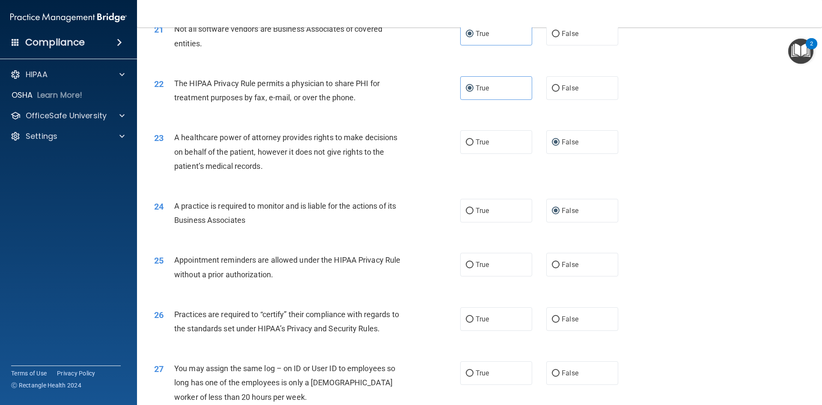
scroll to position [1370, 0]
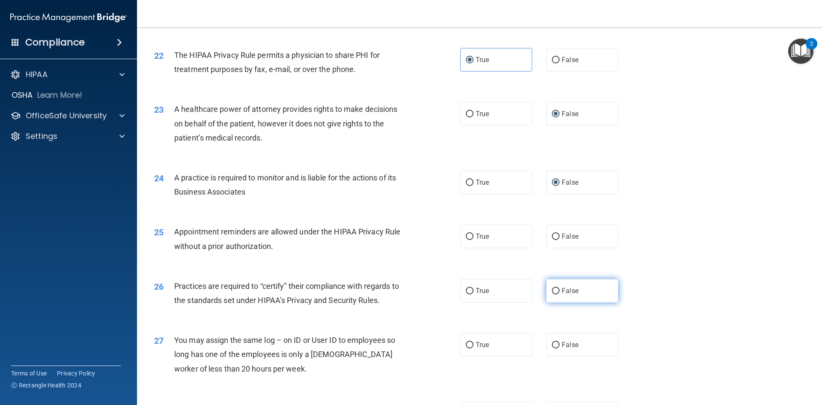
click at [580, 289] on label "False" at bounding box center [582, 291] width 72 height 24
click at [560, 289] on input "False" at bounding box center [556, 291] width 8 height 6
radio input "true"
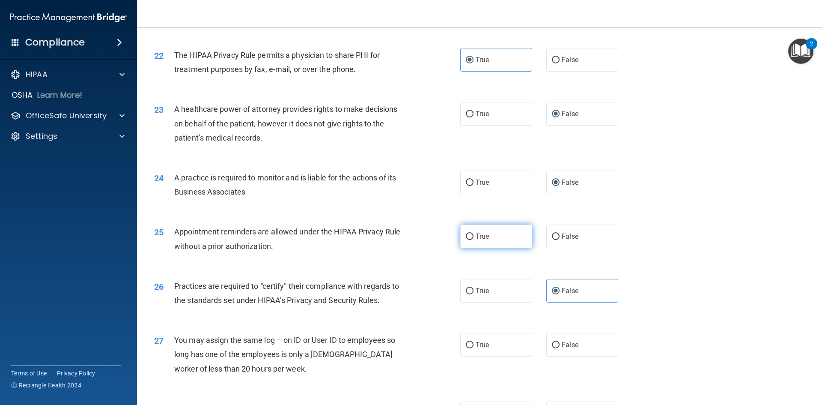
click at [468, 234] on input "True" at bounding box center [470, 236] width 8 height 6
radio input "true"
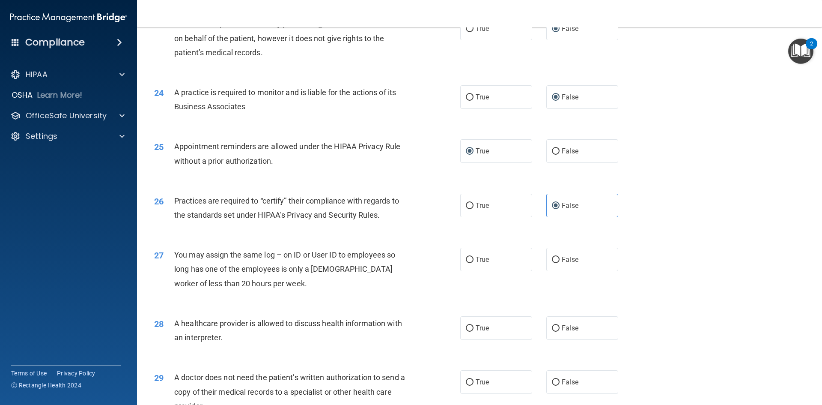
scroll to position [1455, 0]
click at [552, 259] on input "False" at bounding box center [556, 259] width 8 height 6
radio input "true"
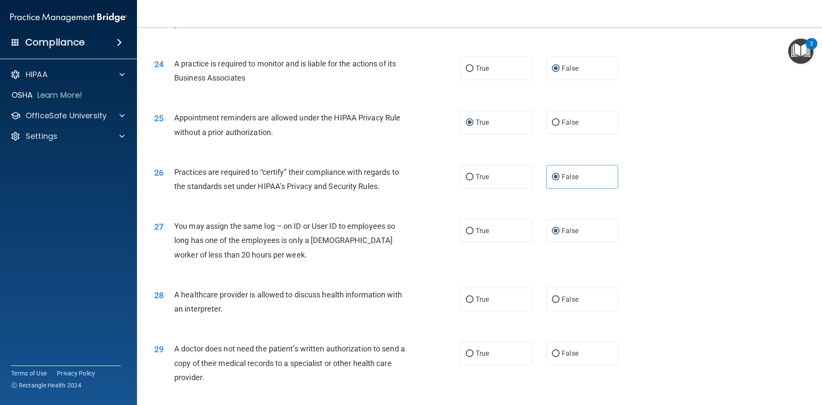
scroll to position [1498, 0]
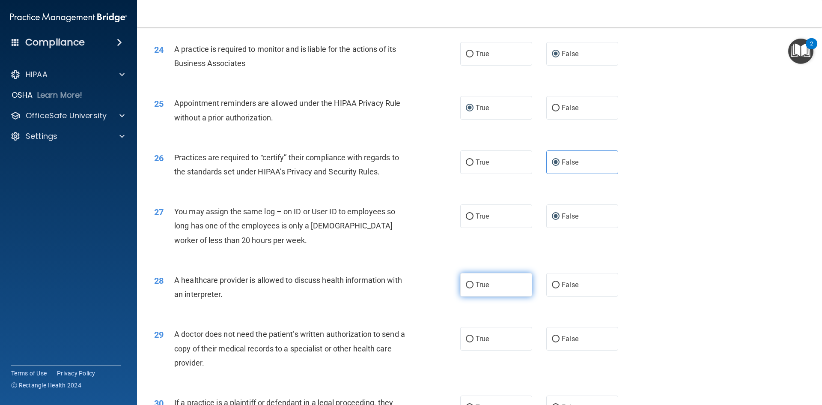
click at [481, 287] on span "True" at bounding box center [482, 284] width 13 height 8
click at [473, 287] on input "True" at bounding box center [470, 285] width 8 height 6
radio input "true"
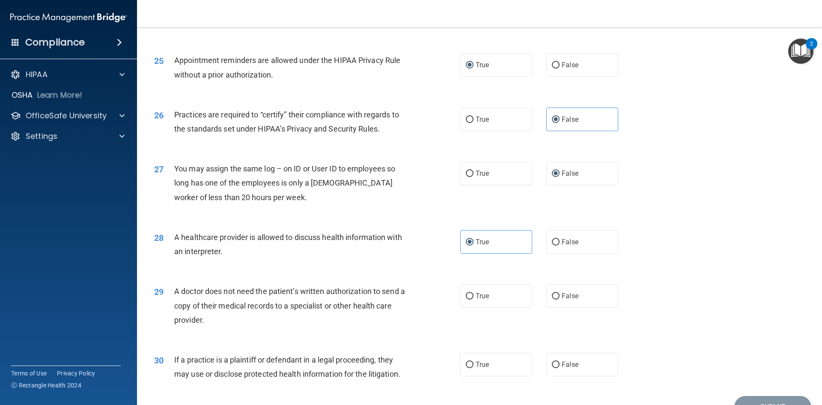
scroll to position [1584, 0]
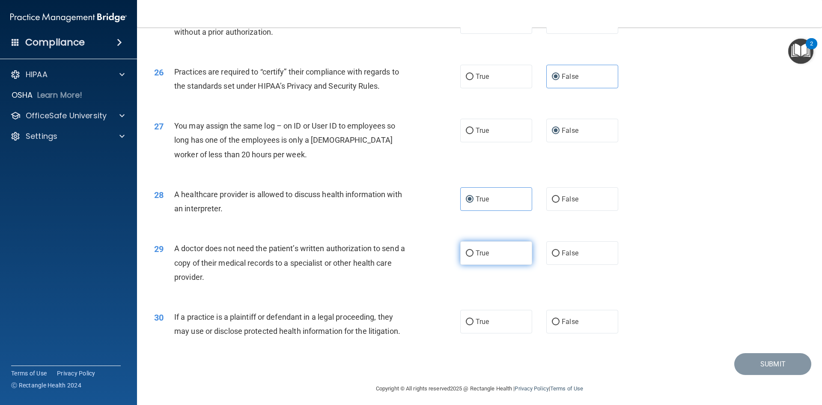
click at [468, 249] on label "True" at bounding box center [496, 253] width 72 height 24
click at [469, 252] on input "True" at bounding box center [470, 253] width 8 height 6
radio input "true"
click at [491, 320] on label "True" at bounding box center [496, 322] width 72 height 24
click at [473, 320] on input "True" at bounding box center [470, 321] width 8 height 6
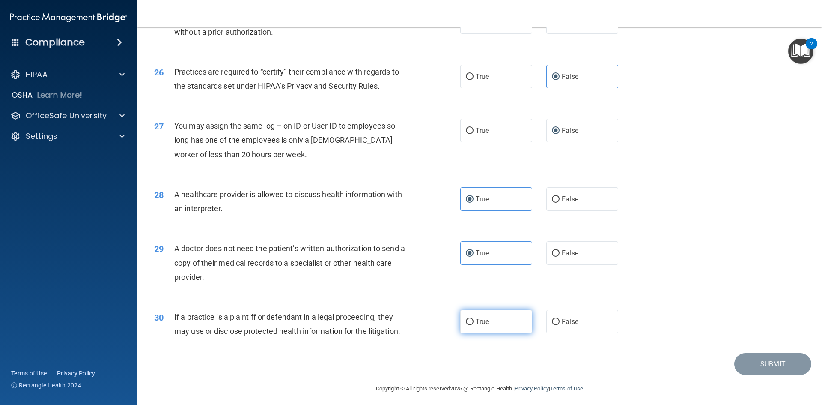
radio input "true"
click at [756, 360] on button "Submit" at bounding box center [772, 364] width 77 height 22
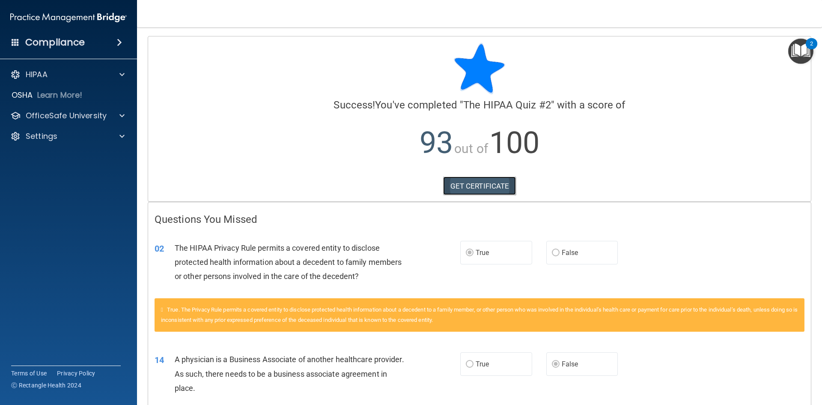
click at [498, 183] on link "GET CERTIFICATE" at bounding box center [479, 185] width 73 height 19
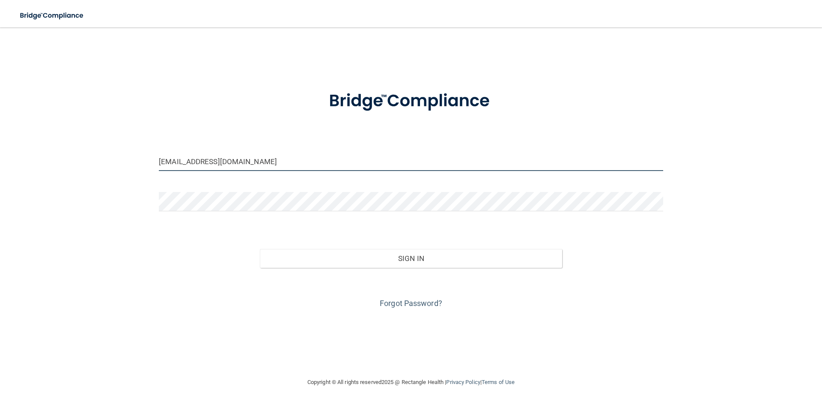
drag, startPoint x: 249, startPoint y: 165, endPoint x: 127, endPoint y: 167, distance: 122.0
click at [127, 167] on div "sarahvance9607@gmx.com Invalid email/password. You don't have permission to acc…" at bounding box center [411, 202] width 788 height 332
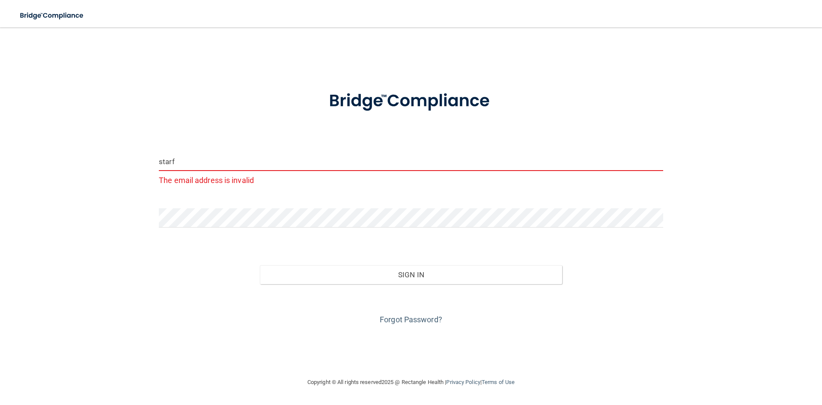
type input "[EMAIL_ADDRESS][DOMAIN_NAME]"
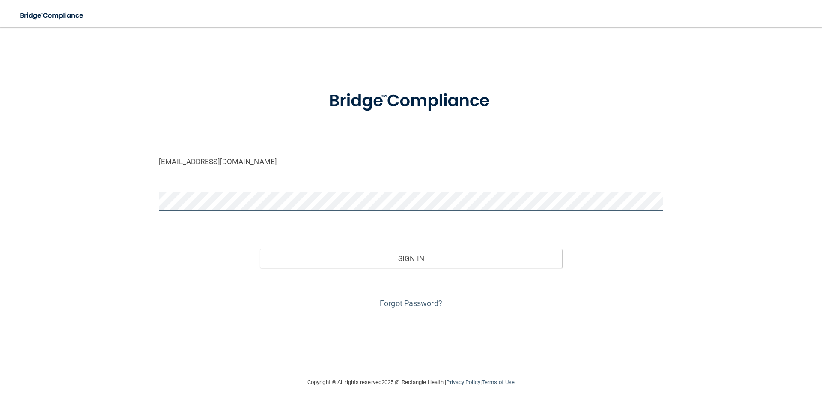
click at [117, 206] on div "starfawnwansak@gmail.com Invalid email/password. You don't have permission to a…" at bounding box center [411, 202] width 788 height 332
click at [260, 249] on button "Sign In" at bounding box center [411, 258] width 303 height 19
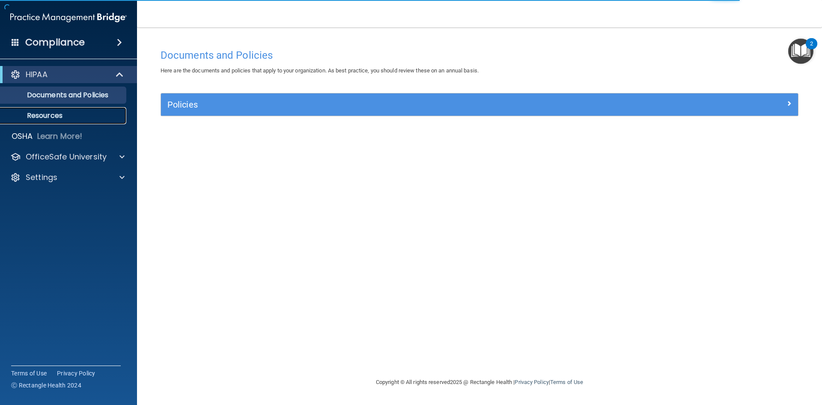
click at [60, 113] on p "Resources" at bounding box center [64, 115] width 117 height 9
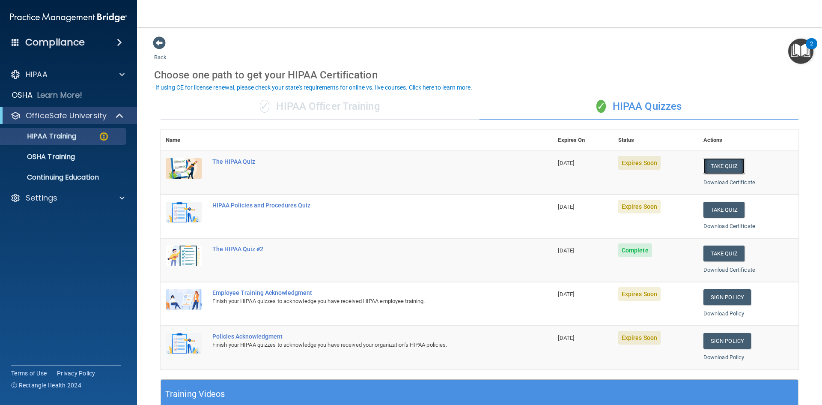
click at [713, 167] on button "Take Quiz" at bounding box center [723, 166] width 41 height 16
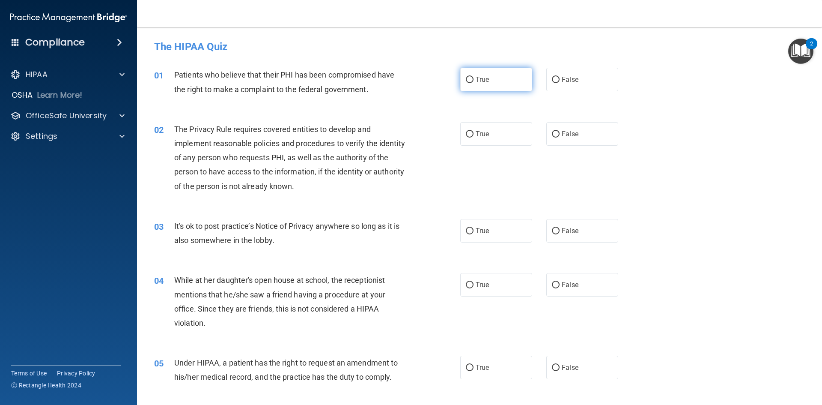
click at [460, 79] on label "True" at bounding box center [496, 80] width 72 height 24
click at [466, 79] on input "True" at bounding box center [470, 80] width 8 height 6
radio input "true"
drag, startPoint x: 474, startPoint y: 132, endPoint x: 468, endPoint y: 134, distance: 5.8
click at [476, 132] on span "True" at bounding box center [482, 134] width 13 height 8
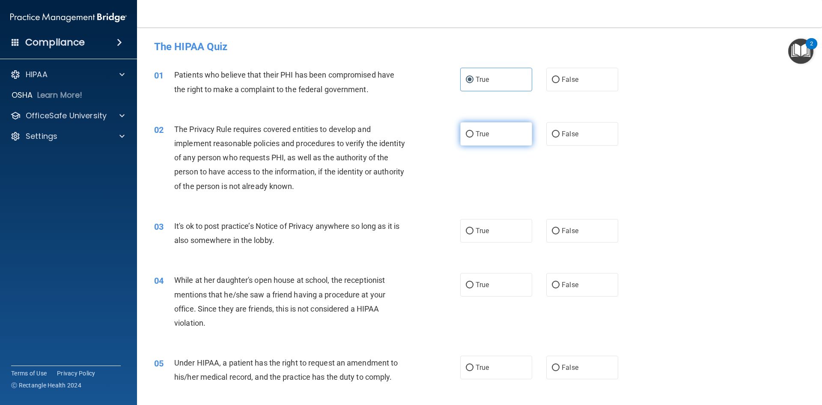
click at [473, 132] on input "True" at bounding box center [470, 134] width 8 height 6
radio input "true"
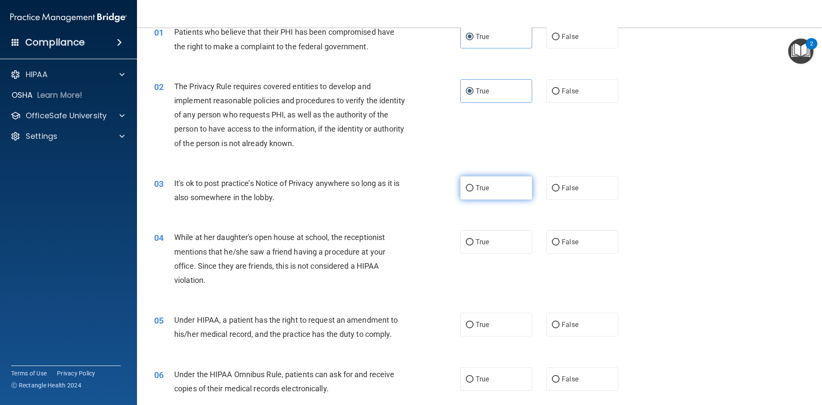
click at [466, 185] on input "True" at bounding box center [470, 188] width 8 height 6
radio input "true"
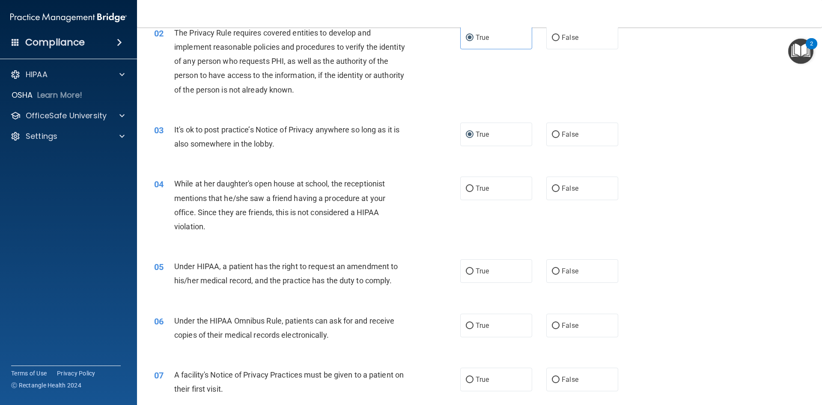
scroll to position [128, 0]
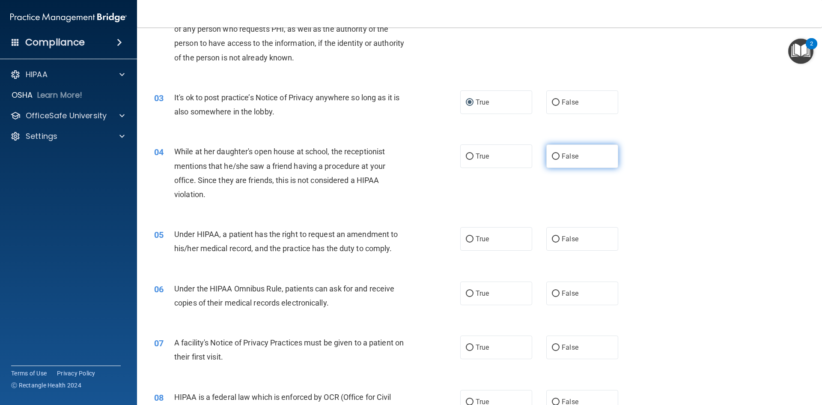
click at [554, 158] on input "False" at bounding box center [556, 156] width 8 height 6
radio input "true"
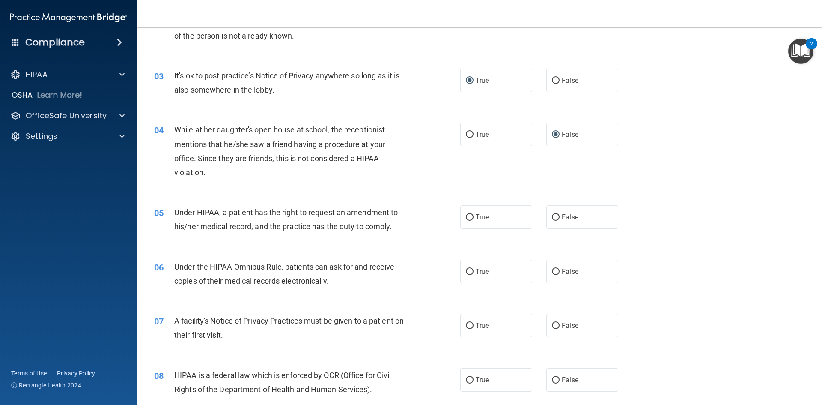
scroll to position [171, 0]
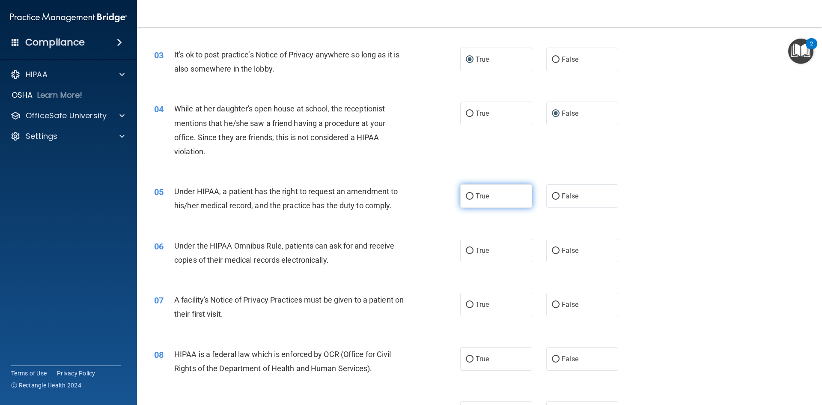
click at [466, 195] on input "True" at bounding box center [470, 196] width 8 height 6
radio input "true"
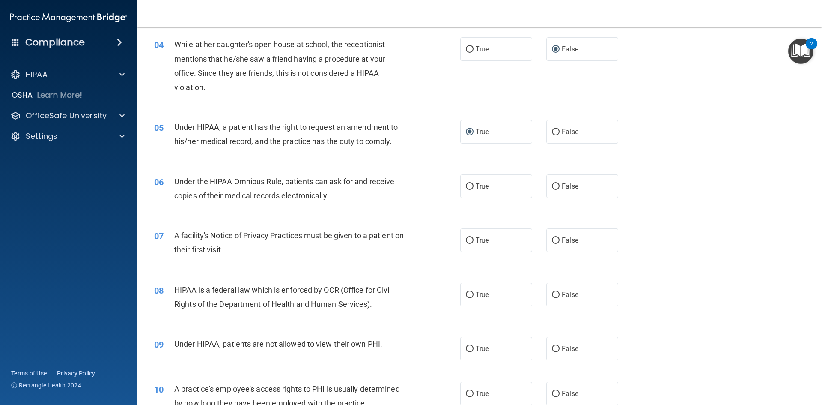
scroll to position [257, 0]
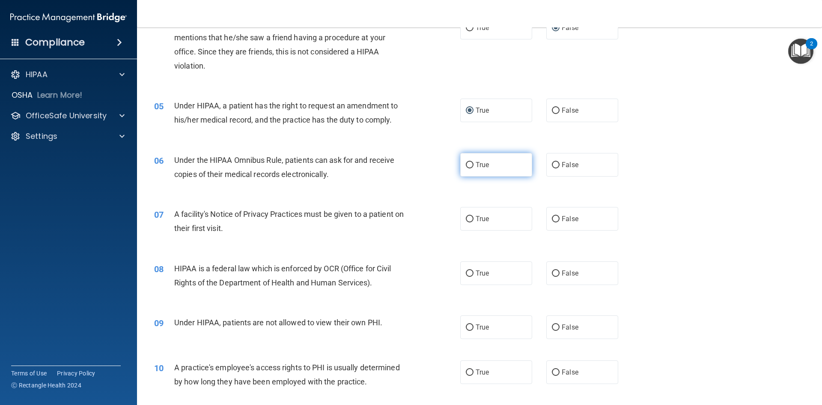
click at [471, 166] on label "True" at bounding box center [496, 165] width 72 height 24
click at [471, 166] on input "True" at bounding box center [470, 165] width 8 height 6
radio input "true"
click at [466, 221] on input "True" at bounding box center [470, 219] width 8 height 6
radio input "true"
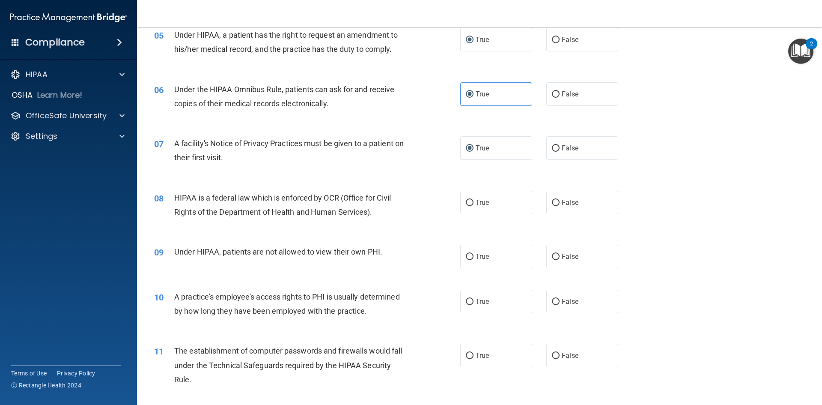
scroll to position [342, 0]
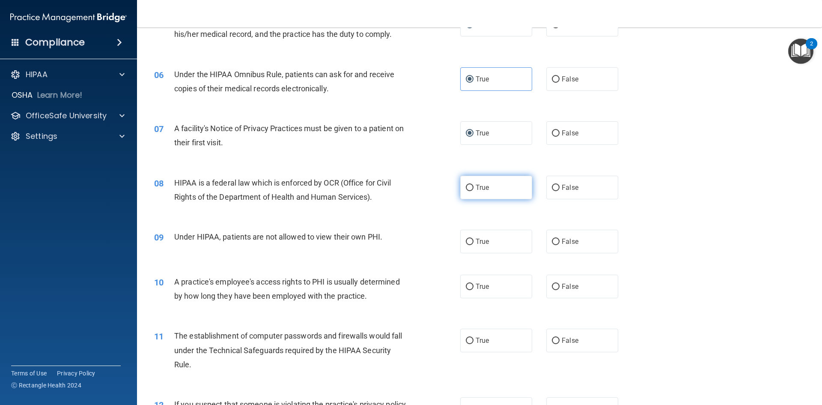
click at [476, 188] on span "True" at bounding box center [482, 187] width 13 height 8
click at [473, 188] on input "True" at bounding box center [470, 188] width 8 height 6
radio input "true"
click at [552, 241] on input "False" at bounding box center [556, 241] width 8 height 6
radio input "true"
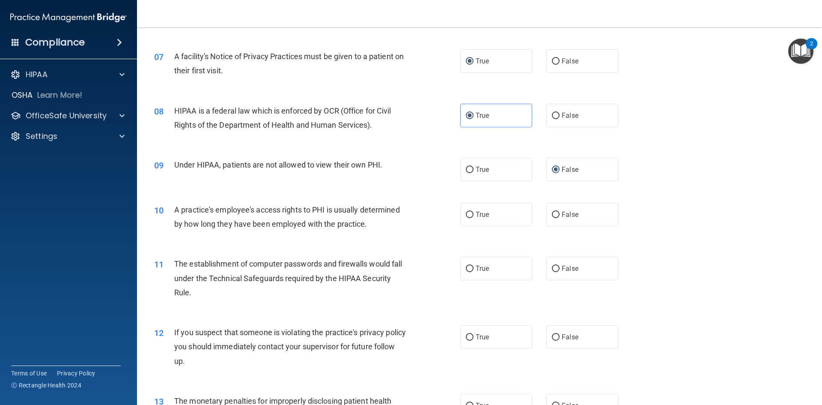
scroll to position [428, 0]
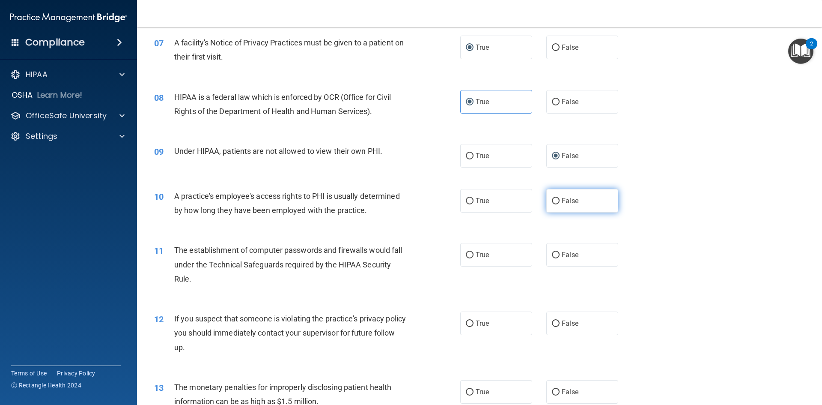
click at [552, 199] on input "False" at bounding box center [556, 201] width 8 height 6
radio input "true"
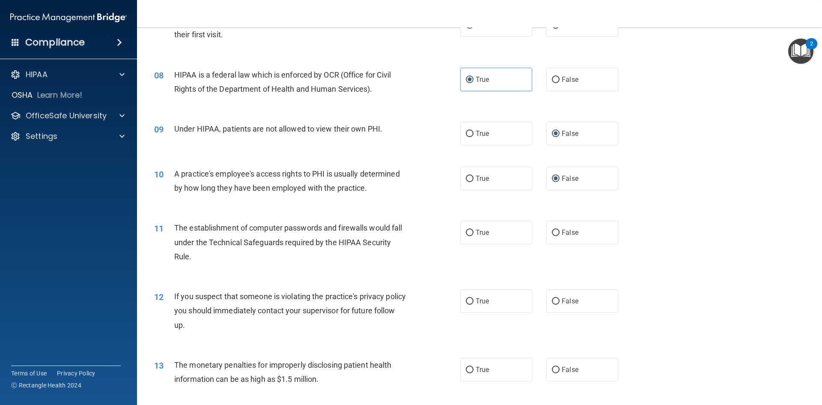
scroll to position [471, 0]
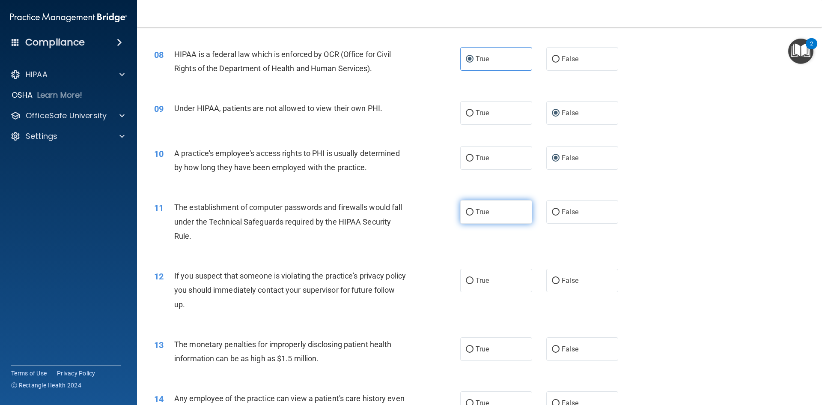
click at [476, 211] on span "True" at bounding box center [482, 212] width 13 height 8
click at [473, 211] on input "True" at bounding box center [470, 212] width 8 height 6
radio input "true"
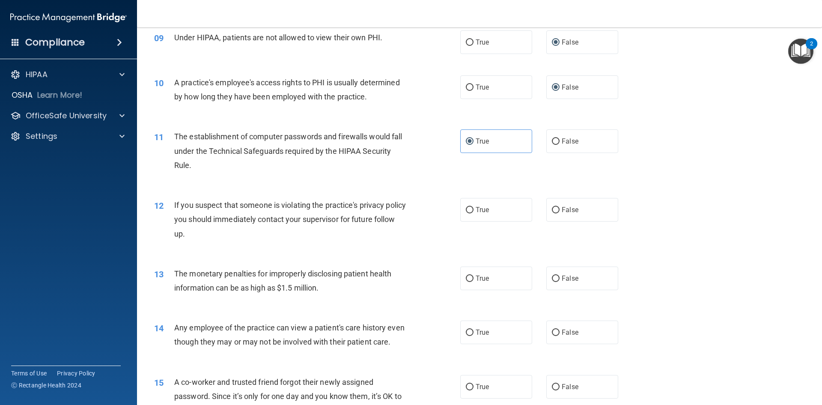
scroll to position [557, 0]
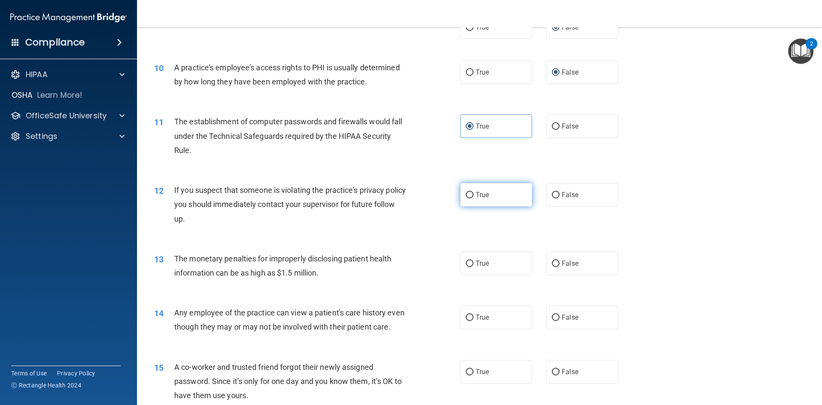
click at [470, 197] on input "True" at bounding box center [470, 195] width 8 height 6
radio input "true"
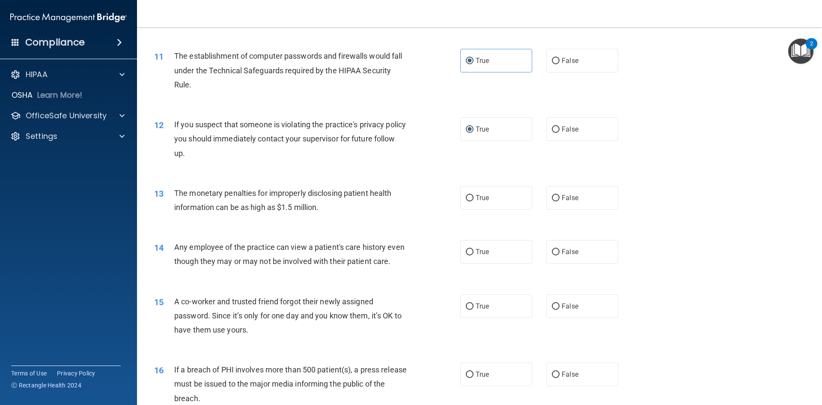
scroll to position [642, 0]
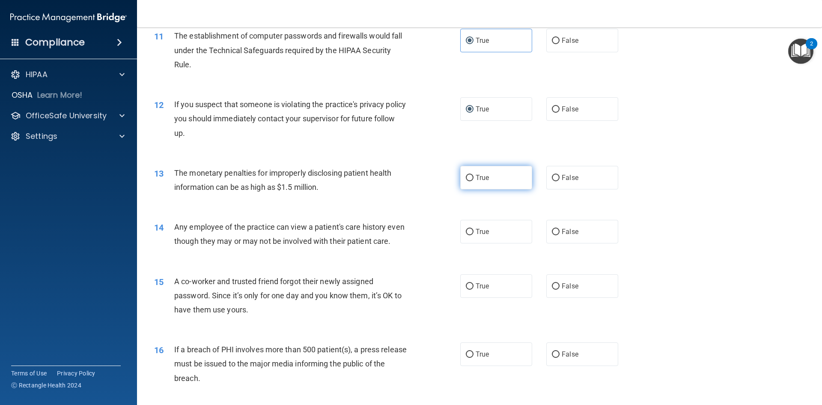
click at [482, 181] on span "True" at bounding box center [482, 177] width 13 height 8
click at [473, 181] on input "True" at bounding box center [470, 178] width 8 height 6
radio input "true"
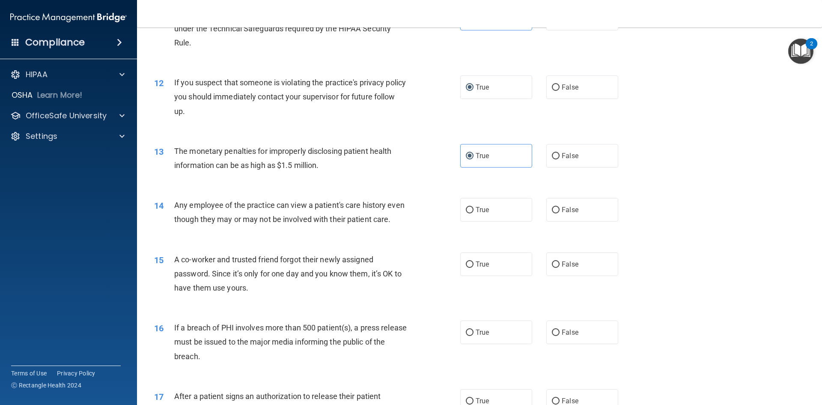
scroll to position [685, 0]
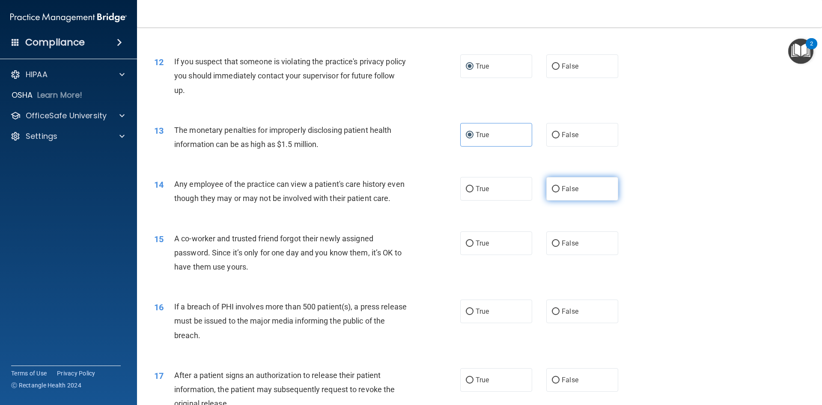
click at [555, 186] on input "False" at bounding box center [556, 189] width 8 height 6
radio input "true"
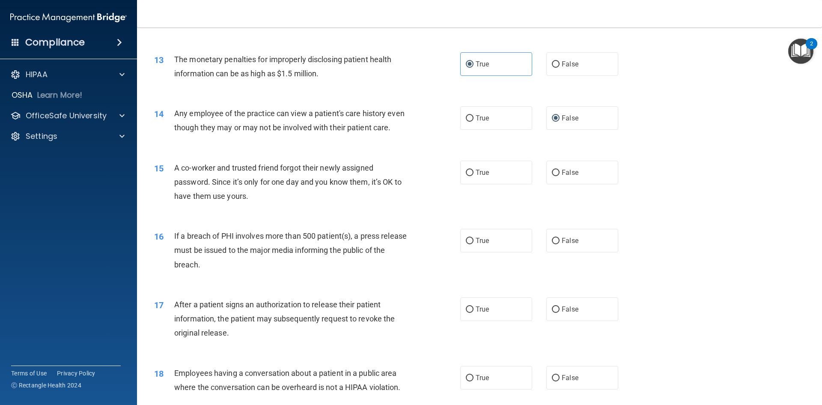
scroll to position [771, 0]
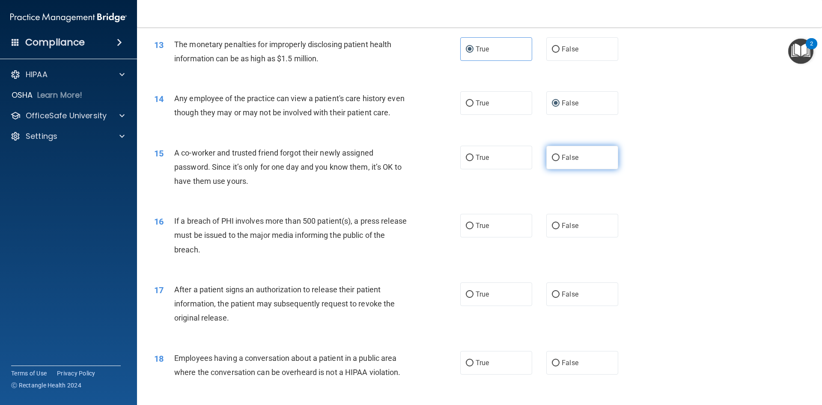
click at [565, 169] on label "False" at bounding box center [582, 158] width 72 height 24
click at [560, 161] on input "False" at bounding box center [556, 158] width 8 height 6
radio input "true"
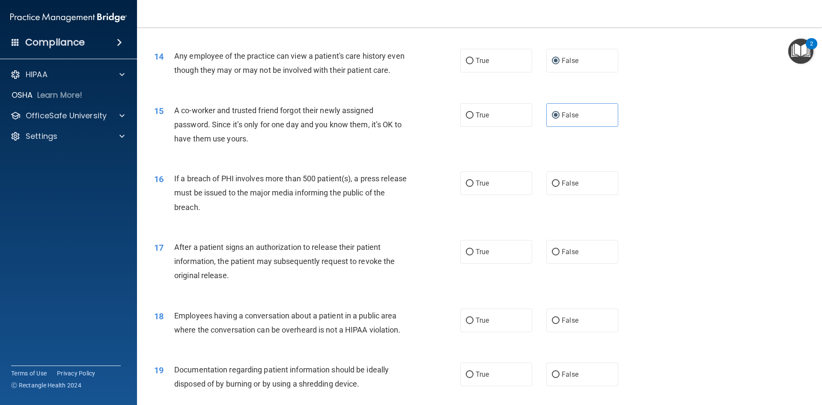
scroll to position [813, 0]
click at [478, 187] on span "True" at bounding box center [482, 183] width 13 height 8
click at [473, 186] on input "True" at bounding box center [470, 183] width 8 height 6
radio input "true"
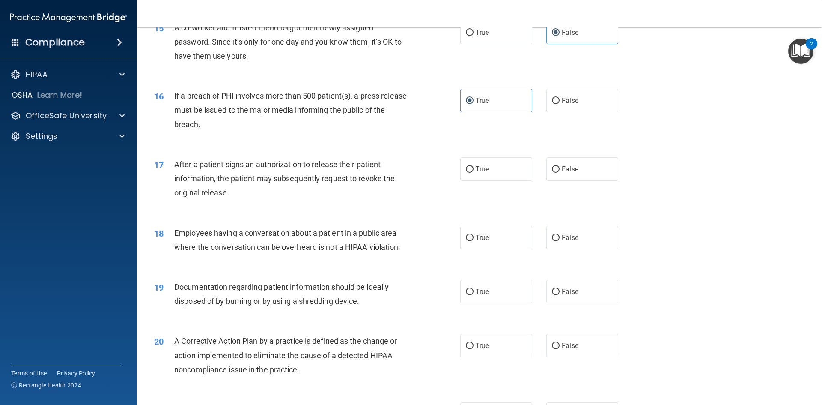
scroll to position [899, 0]
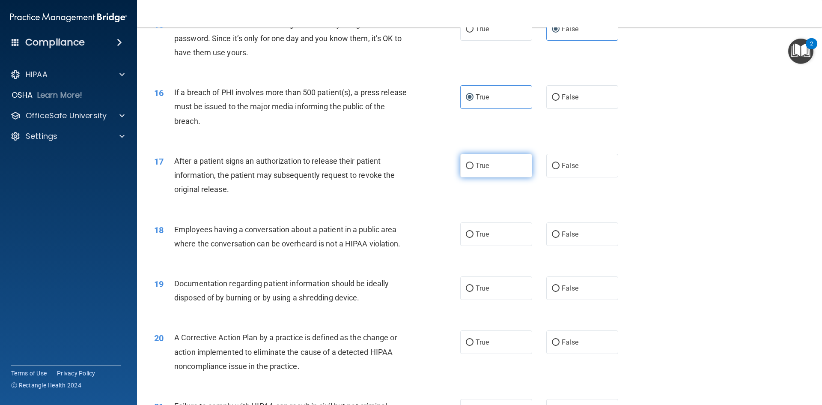
click at [470, 169] on input "True" at bounding box center [470, 166] width 8 height 6
radio input "true"
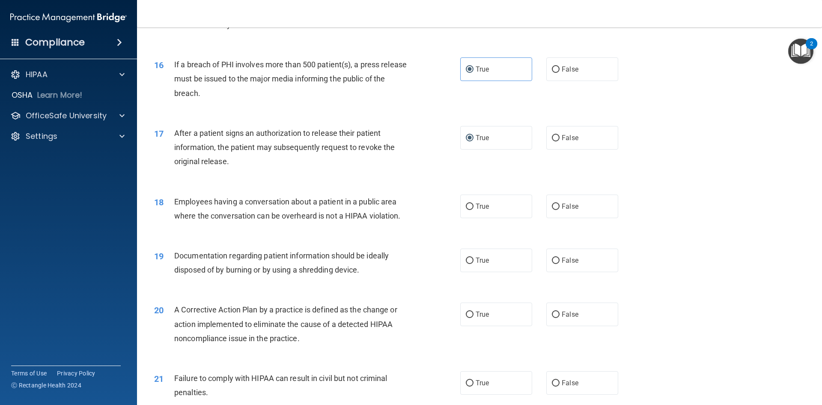
scroll to position [942, 0]
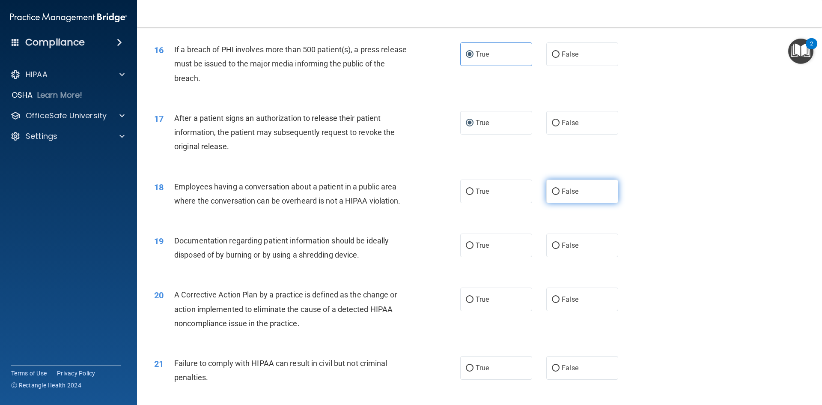
click at [556, 203] on label "False" at bounding box center [582, 191] width 72 height 24
click at [556, 195] on input "False" at bounding box center [556, 191] width 8 height 6
radio input "true"
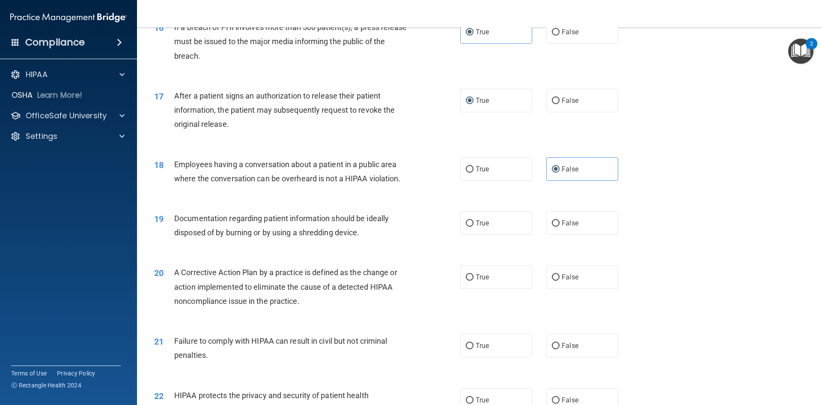
scroll to position [985, 0]
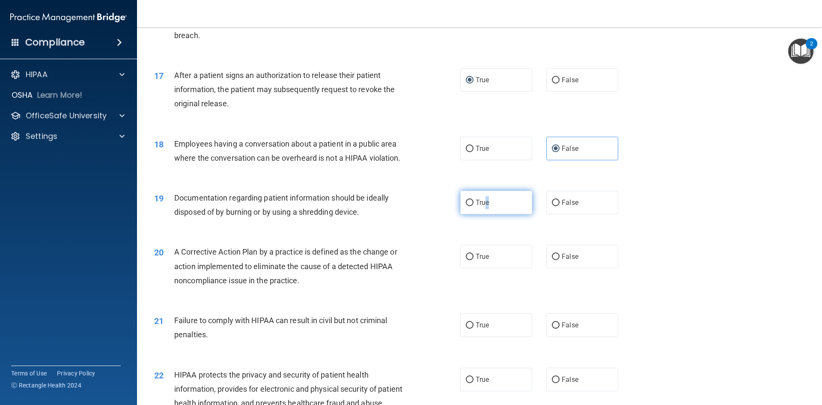
click at [485, 206] on span "True" at bounding box center [482, 202] width 13 height 8
click at [466, 206] on input "True" at bounding box center [470, 202] width 8 height 6
radio input "true"
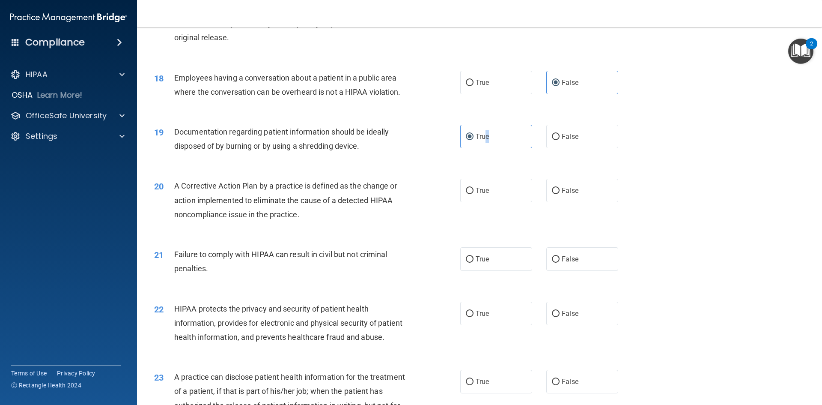
scroll to position [1070, 0]
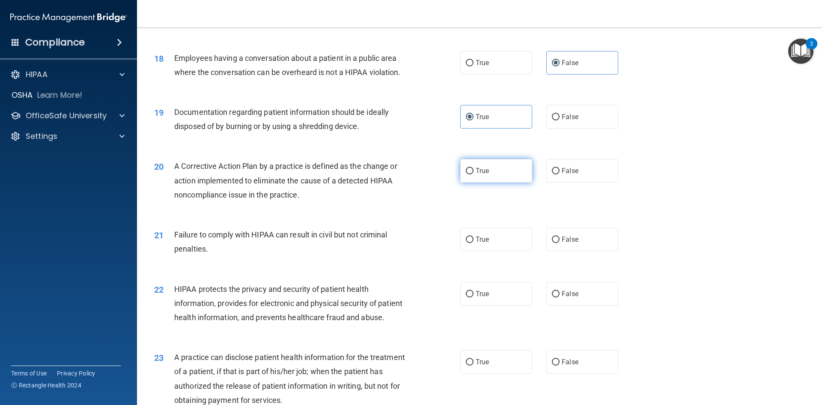
click at [471, 182] on label "True" at bounding box center [496, 171] width 72 height 24
click at [471, 174] on input "True" at bounding box center [470, 171] width 8 height 6
radio input "true"
click at [547, 249] on label "False" at bounding box center [582, 239] width 72 height 24
click at [552, 243] on input "False" at bounding box center [556, 239] width 8 height 6
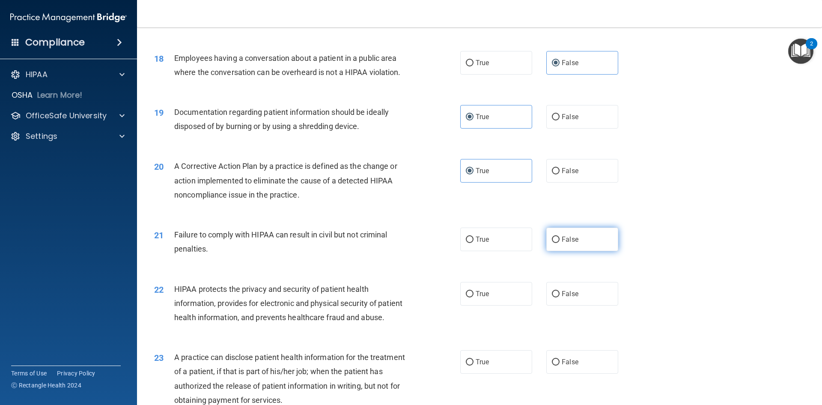
radio input "true"
click at [552, 243] on input "False" at bounding box center [556, 239] width 8 height 6
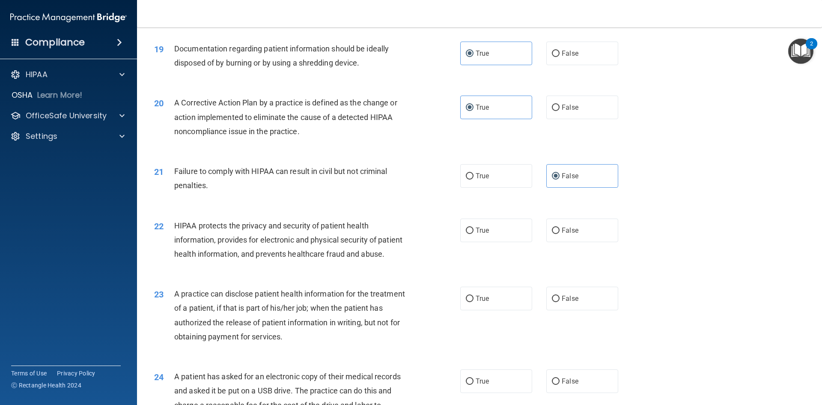
scroll to position [1156, 0]
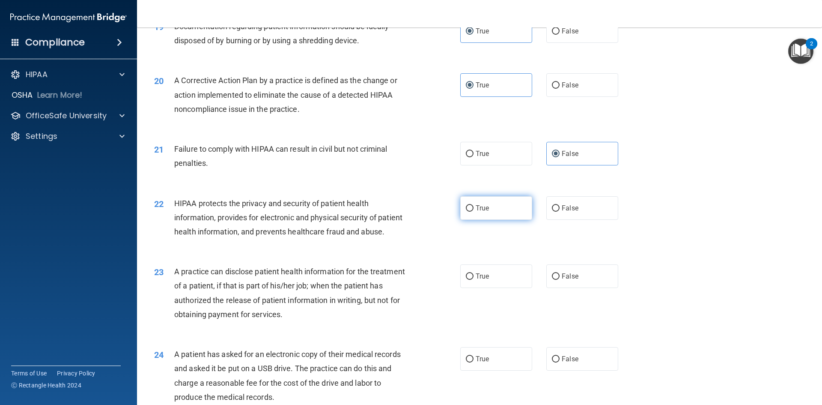
click at [476, 212] on span "True" at bounding box center [482, 208] width 13 height 8
click at [473, 211] on input "True" at bounding box center [470, 208] width 8 height 6
radio input "true"
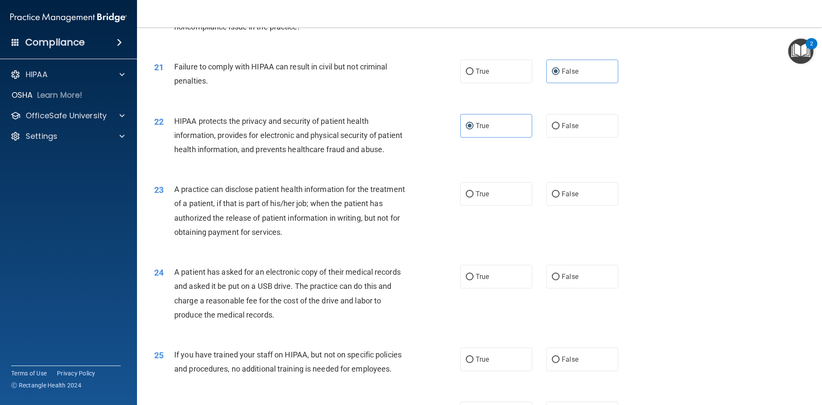
scroll to position [1241, 0]
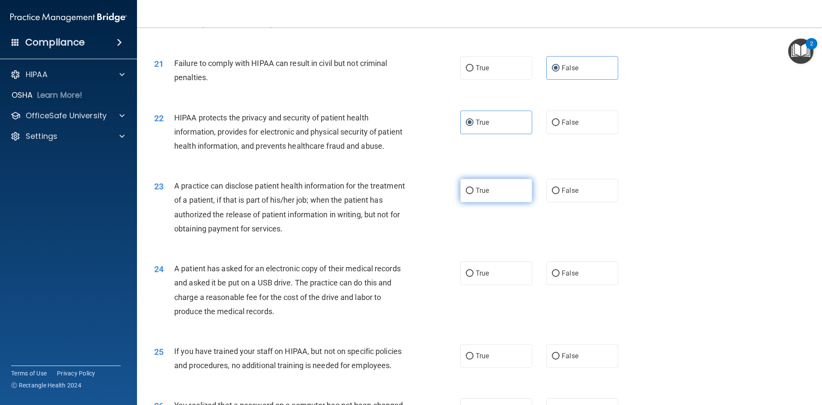
click at [476, 194] on span "True" at bounding box center [482, 190] width 13 height 8
click at [473, 194] on input "True" at bounding box center [470, 190] width 8 height 6
radio input "true"
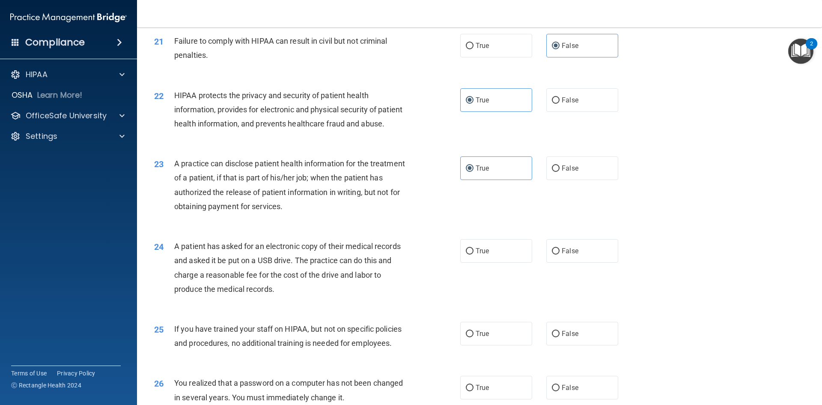
scroll to position [1284, 0]
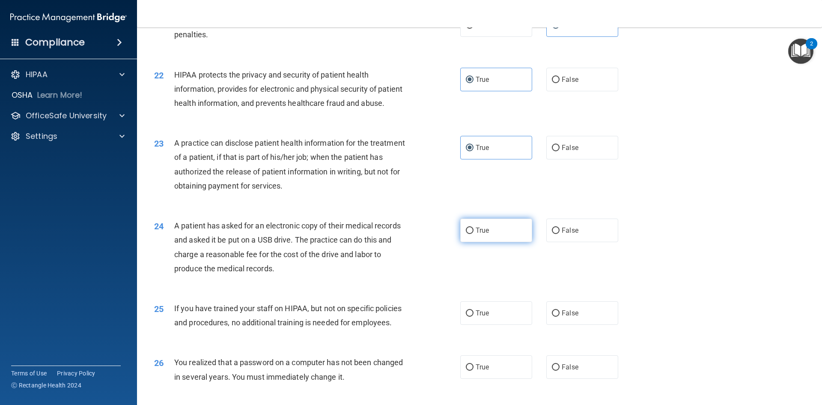
click at [467, 234] on input "True" at bounding box center [470, 230] width 8 height 6
radio input "true"
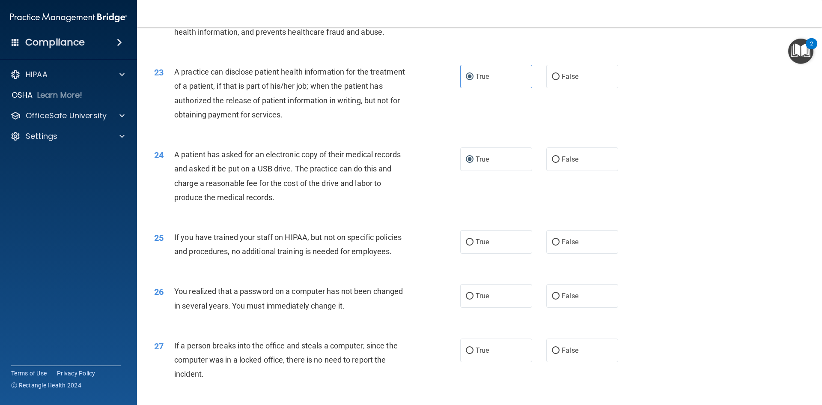
scroll to position [1370, 0]
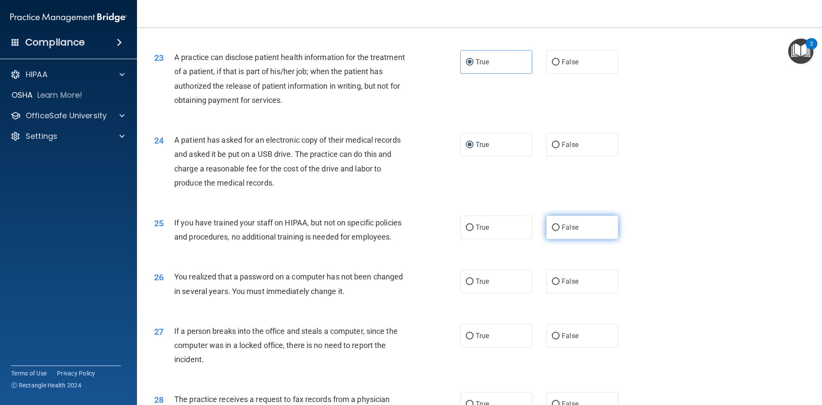
click at [552, 231] on input "False" at bounding box center [556, 227] width 8 height 6
radio input "true"
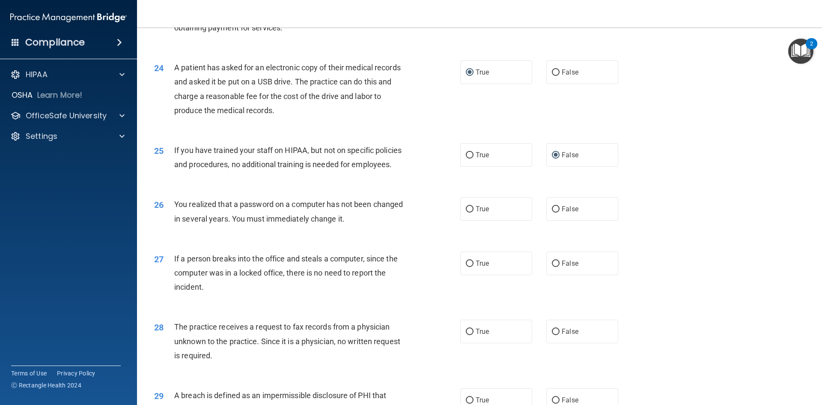
scroll to position [1455, 0]
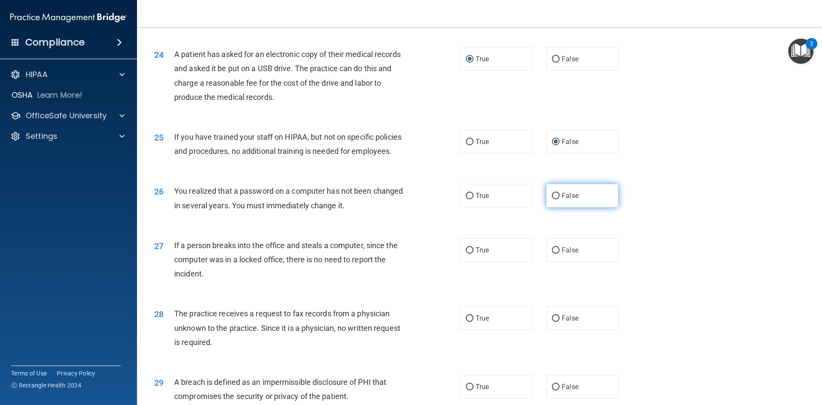
click at [562, 199] on span "False" at bounding box center [570, 195] width 17 height 8
click at [560, 199] on input "False" at bounding box center [556, 196] width 8 height 6
radio input "true"
click at [547, 262] on label "False" at bounding box center [582, 250] width 72 height 24
click at [552, 253] on input "False" at bounding box center [556, 250] width 8 height 6
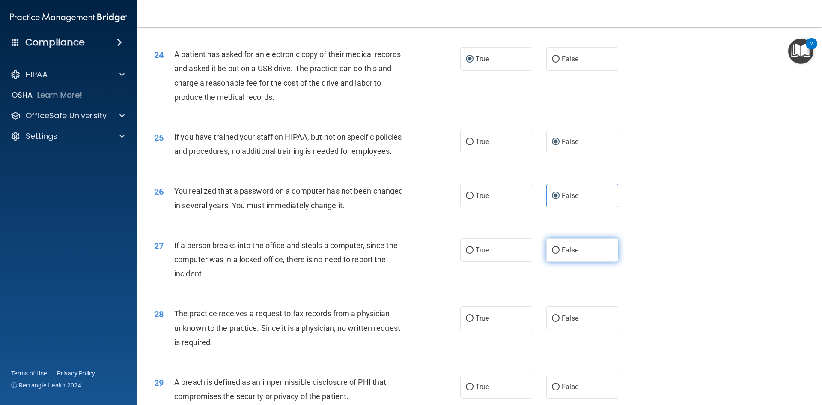
radio input "true"
click at [552, 253] on input "False" at bounding box center [556, 250] width 8 height 6
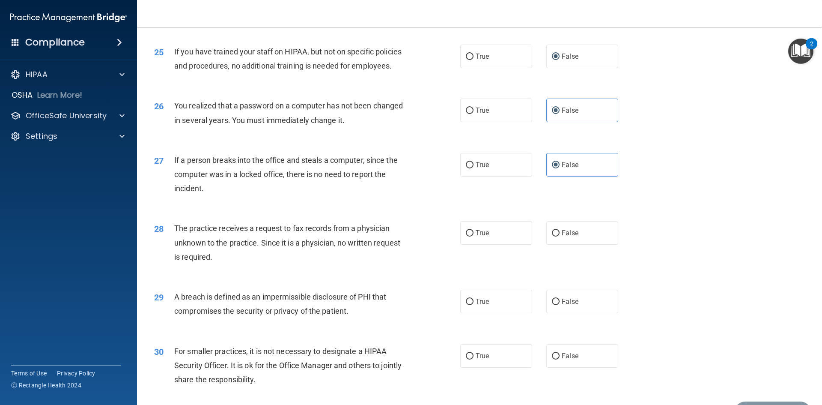
scroll to position [1541, 0]
click at [555, 244] on label "False" at bounding box center [582, 232] width 72 height 24
click at [555, 236] on input "False" at bounding box center [556, 232] width 8 height 6
radio input "true"
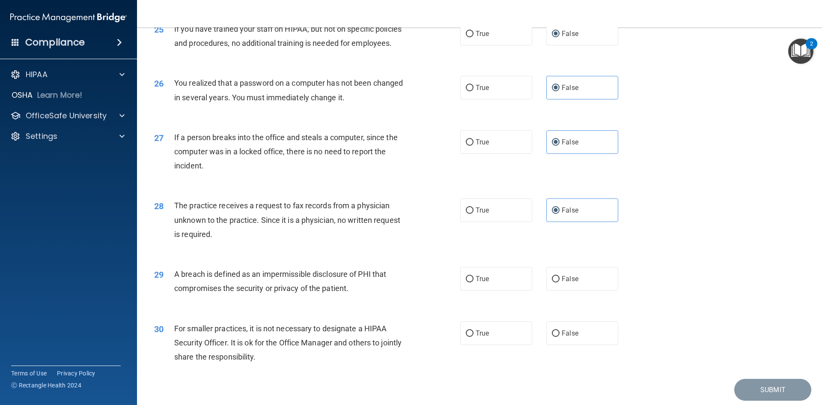
scroll to position [1584, 0]
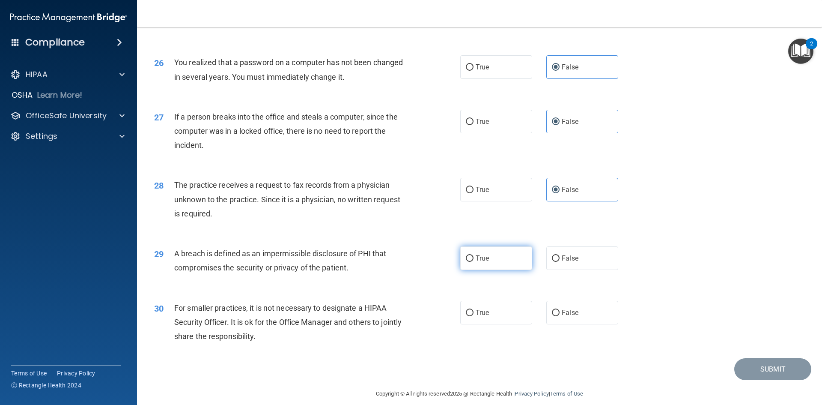
click at [469, 262] on input "True" at bounding box center [470, 258] width 8 height 6
radio input "true"
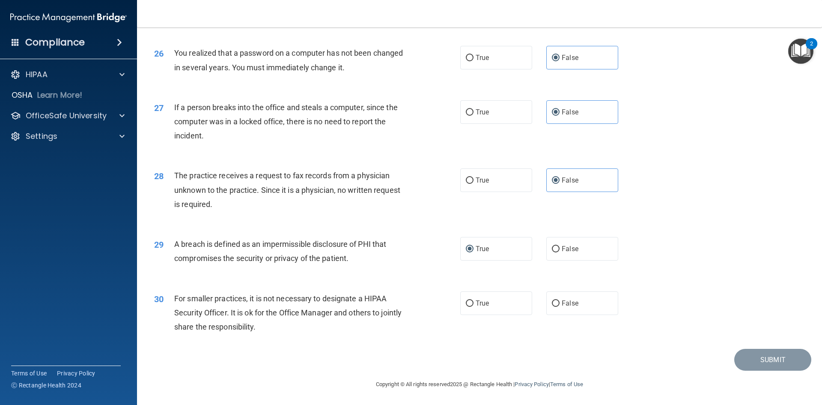
scroll to position [1622, 0]
click at [553, 305] on input "False" at bounding box center [556, 303] width 8 height 6
radio input "true"
click at [754, 357] on button "Submit" at bounding box center [772, 359] width 77 height 22
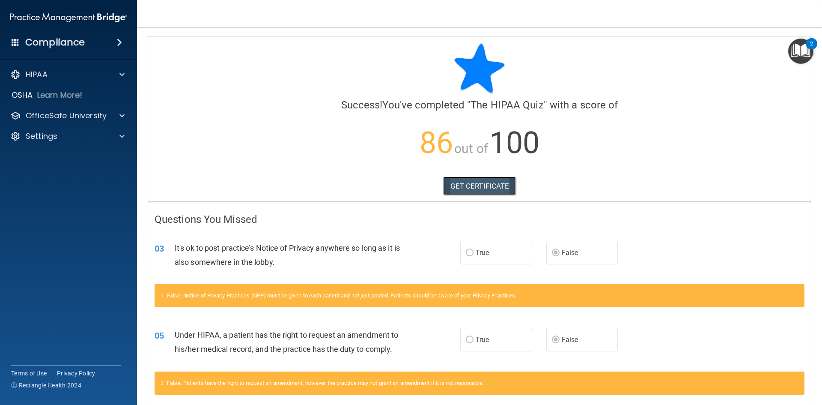
click at [470, 188] on link "GET CERTIFICATE" at bounding box center [479, 185] width 73 height 19
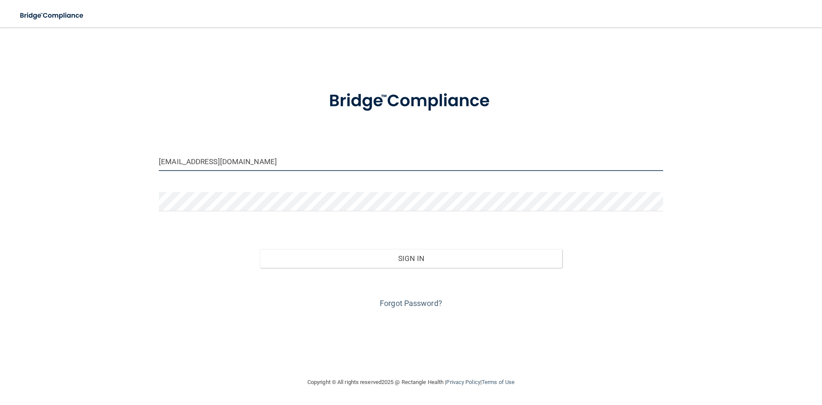
drag, startPoint x: 259, startPoint y: 165, endPoint x: 235, endPoint y: 162, distance: 23.7
drag, startPoint x: 235, startPoint y: 162, endPoint x: 423, endPoint y: 159, distance: 188.4
click at [423, 159] on input "[EMAIL_ADDRESS][DOMAIN_NAME]" at bounding box center [411, 161] width 504 height 19
drag, startPoint x: 267, startPoint y: 163, endPoint x: 105, endPoint y: 161, distance: 162.3
click at [111, 161] on div "[EMAIL_ADDRESS][DOMAIN_NAME] Invalid email/password. You don't have permission …" at bounding box center [411, 202] width 788 height 332
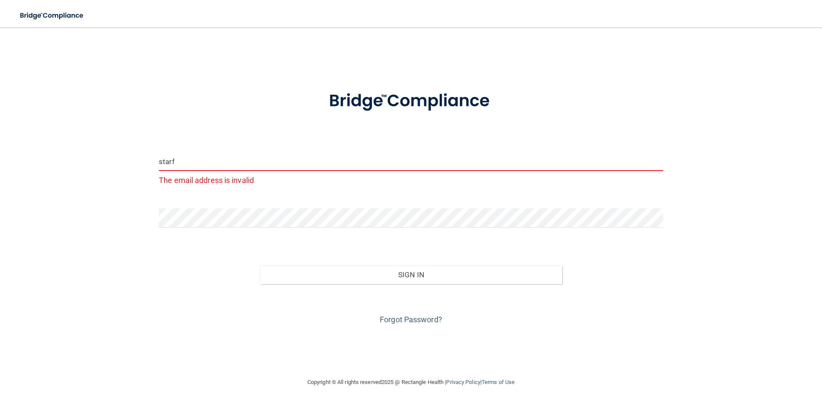
type input "[EMAIL_ADDRESS][DOMAIN_NAME]"
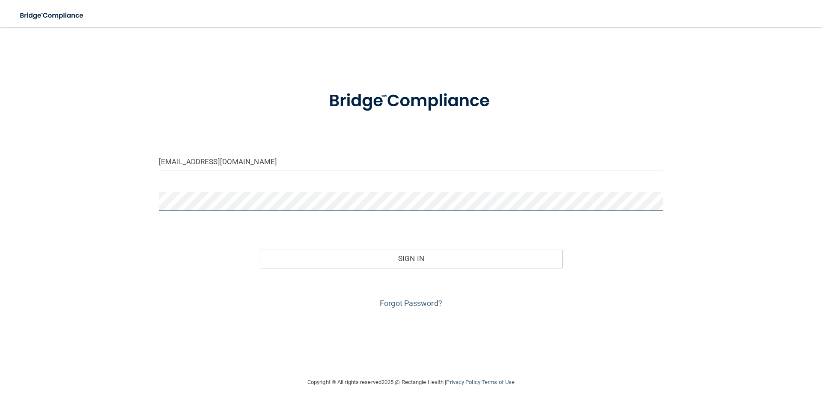
click at [120, 200] on div "[EMAIL_ADDRESS][DOMAIN_NAME] Invalid email/password. You don't have permission …" at bounding box center [411, 202] width 788 height 332
click at [260, 249] on button "Sign In" at bounding box center [411, 258] width 303 height 19
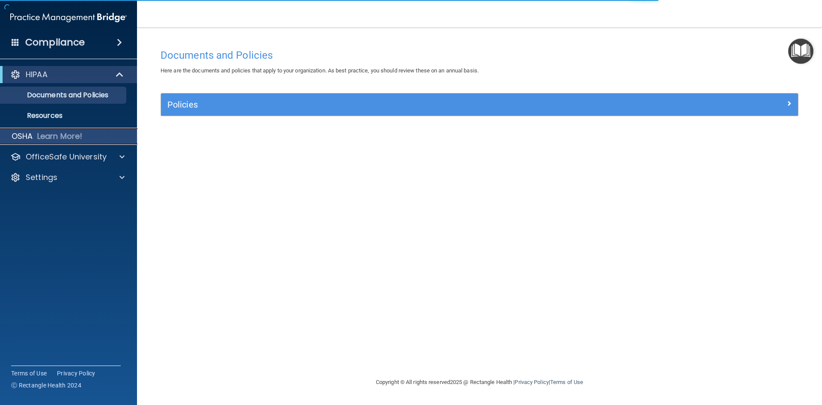
click at [42, 137] on p "Learn More!" at bounding box center [59, 136] width 45 height 10
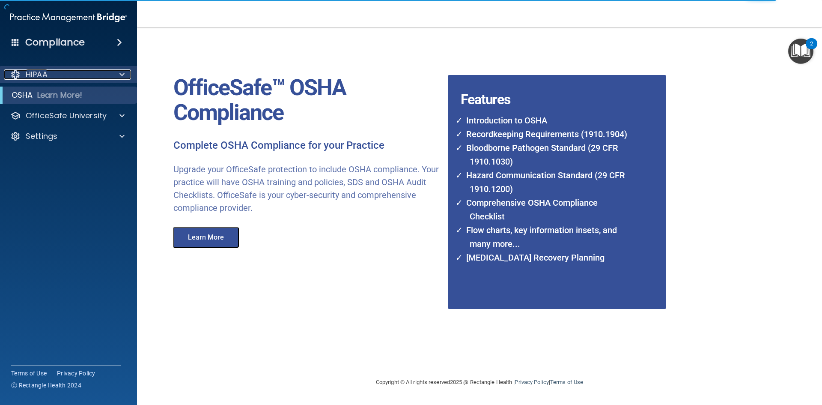
click at [120, 74] on span at bounding box center [121, 74] width 5 height 10
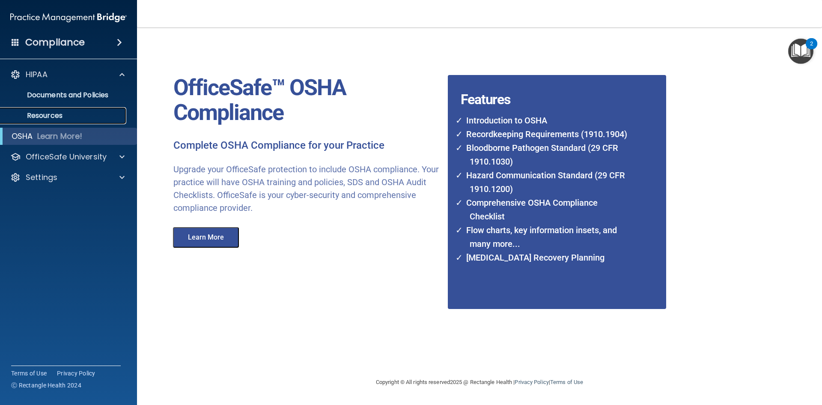
click at [42, 113] on p "Resources" at bounding box center [64, 115] width 117 height 9
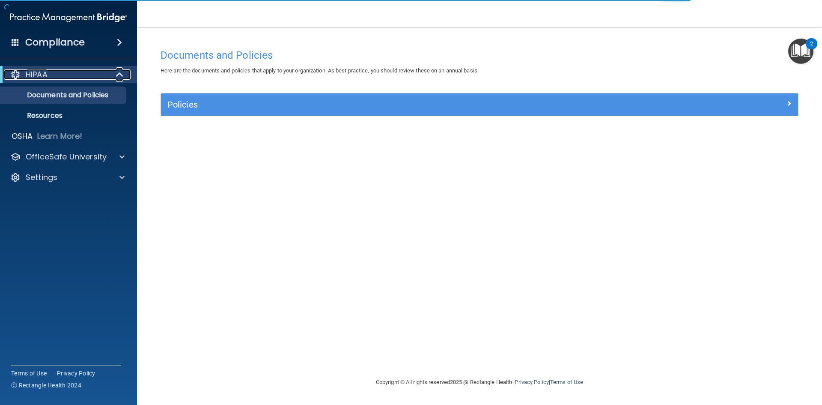
click at [120, 74] on span at bounding box center [120, 74] width 7 height 10
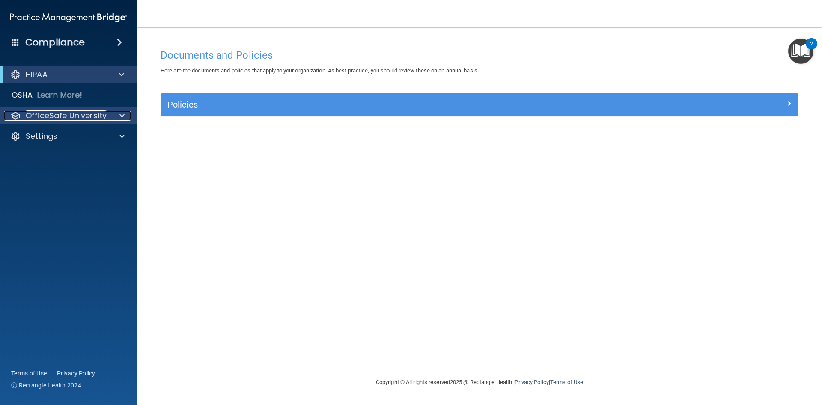
click at [123, 115] on span at bounding box center [121, 115] width 5 height 10
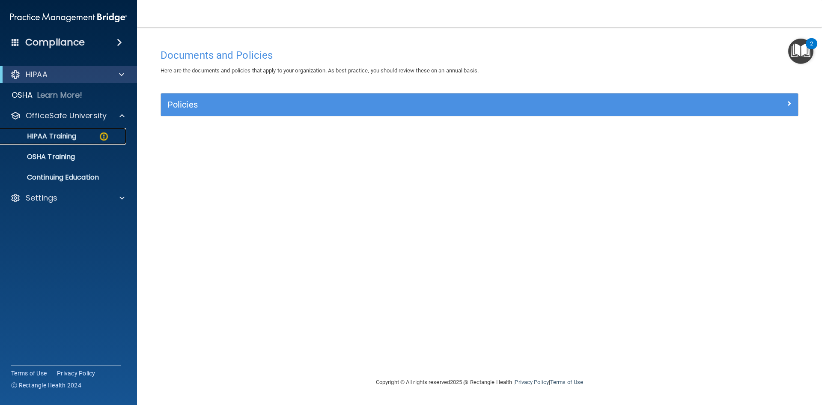
click at [81, 134] on div "HIPAA Training" at bounding box center [64, 136] width 117 height 9
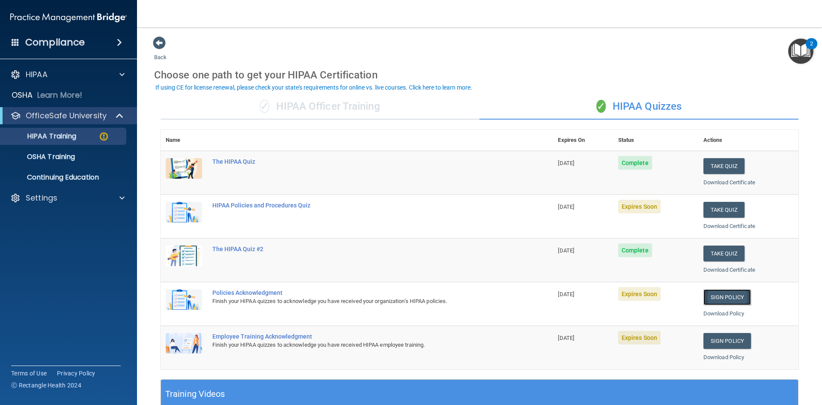
click at [729, 298] on link "Sign Policy" at bounding box center [727, 297] width 48 height 16
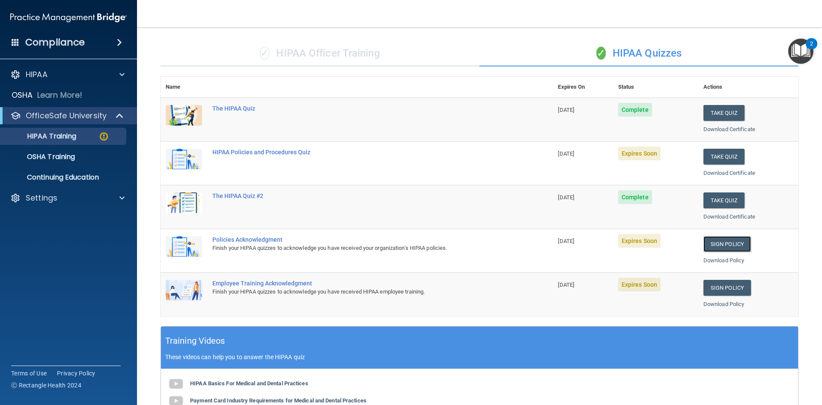
scroll to position [43, 0]
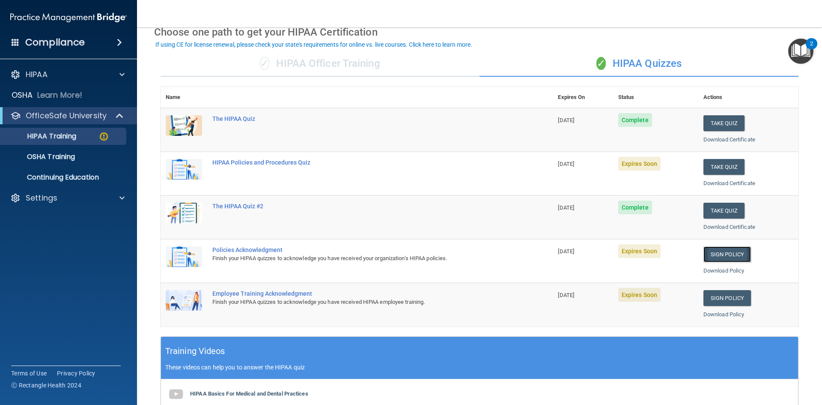
click at [717, 254] on link "Sign Policy" at bounding box center [727, 254] width 48 height 16
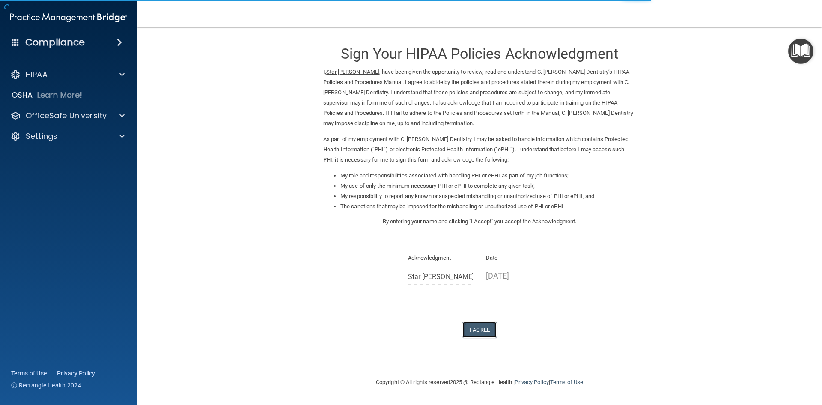
click at [473, 330] on button "I Agree" at bounding box center [479, 329] width 34 height 16
click at [480, 320] on div "Sign Your HIPAA Policies Acknowledgment I, Star Hogue , have been given the opp…" at bounding box center [479, 186] width 312 height 301
click at [479, 327] on button "I Agree" at bounding box center [479, 329] width 34 height 16
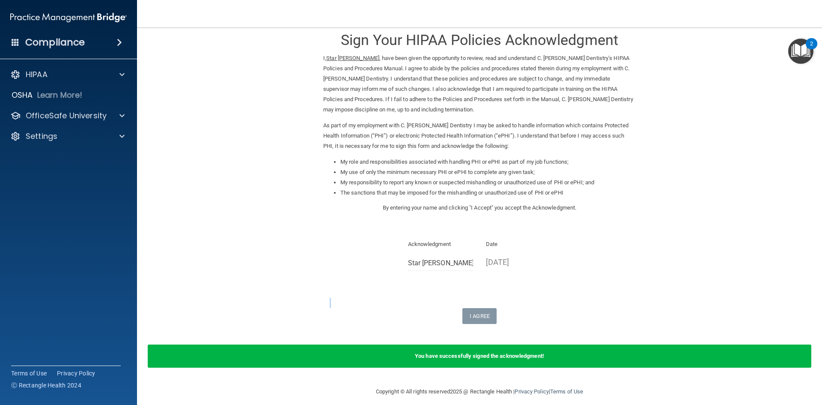
scroll to position [21, 0]
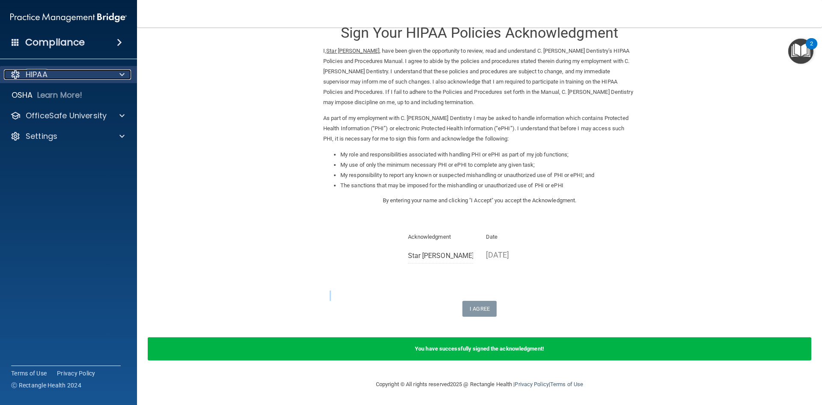
click at [119, 73] on span at bounding box center [121, 74] width 5 height 10
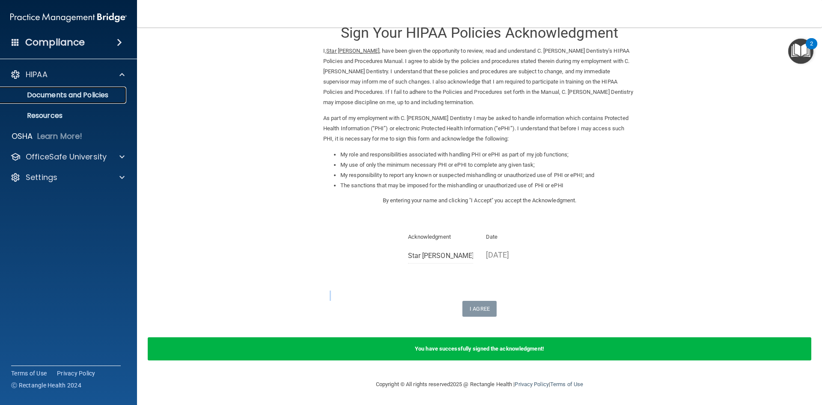
click at [116, 93] on p "Documents and Policies" at bounding box center [64, 95] width 117 height 9
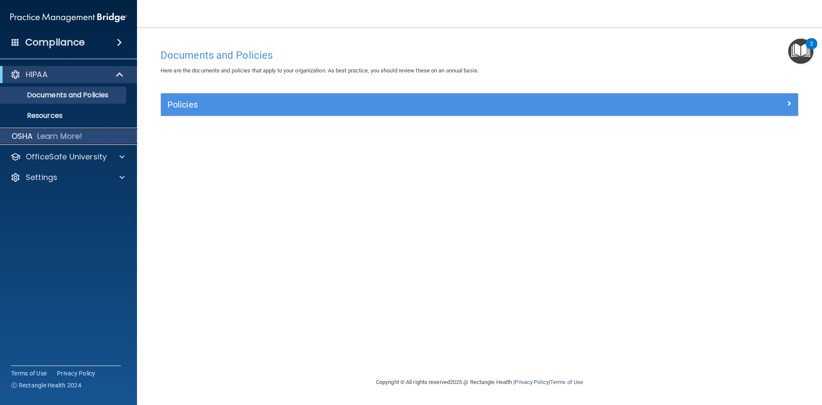
click at [56, 133] on p "Learn More!" at bounding box center [59, 136] width 45 height 10
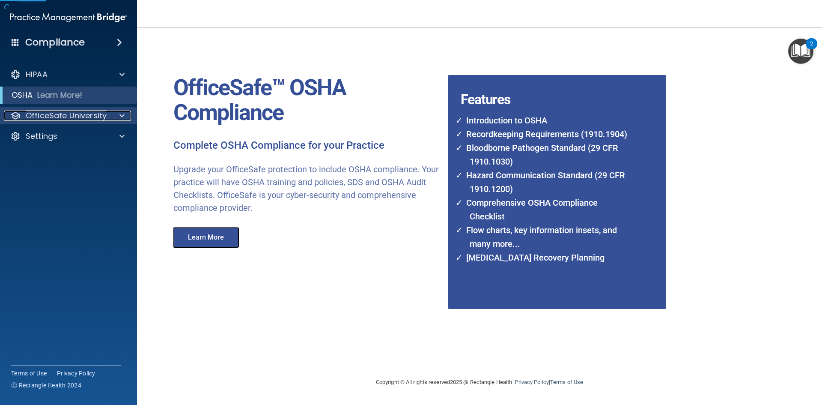
click at [73, 117] on p "OfficeSafe University" at bounding box center [66, 115] width 81 height 10
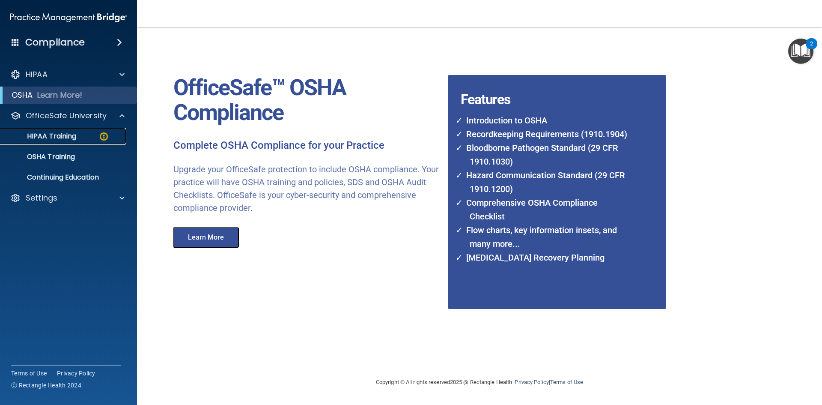
click at [69, 137] on p "HIPAA Training" at bounding box center [41, 136] width 71 height 9
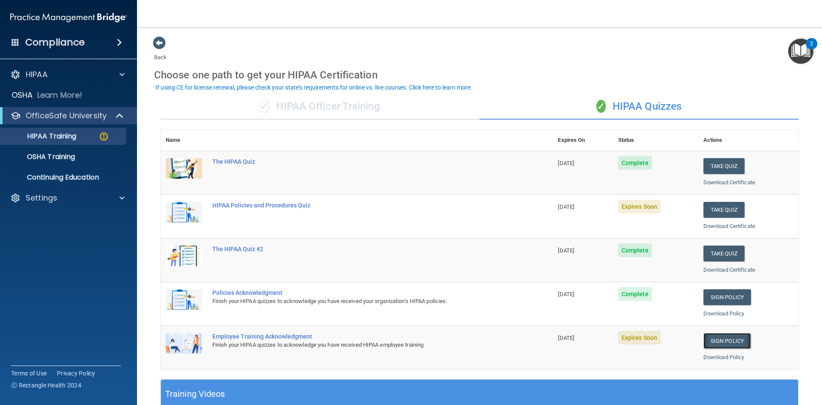
click at [721, 339] on link "Sign Policy" at bounding box center [727, 341] width 48 height 16
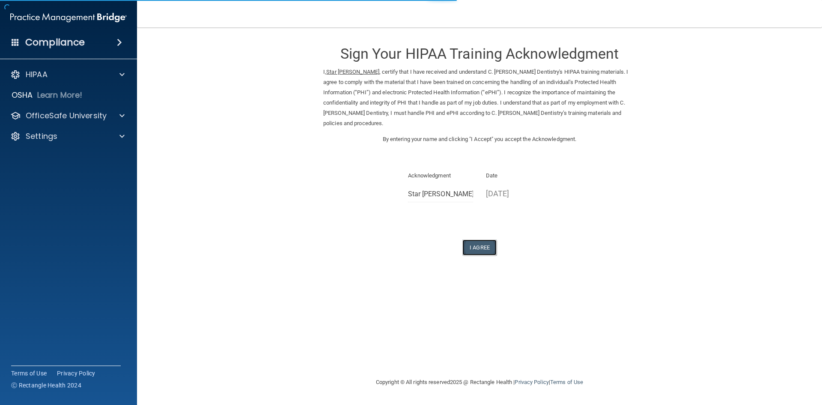
click at [480, 239] on button "I Agree" at bounding box center [479, 247] width 34 height 16
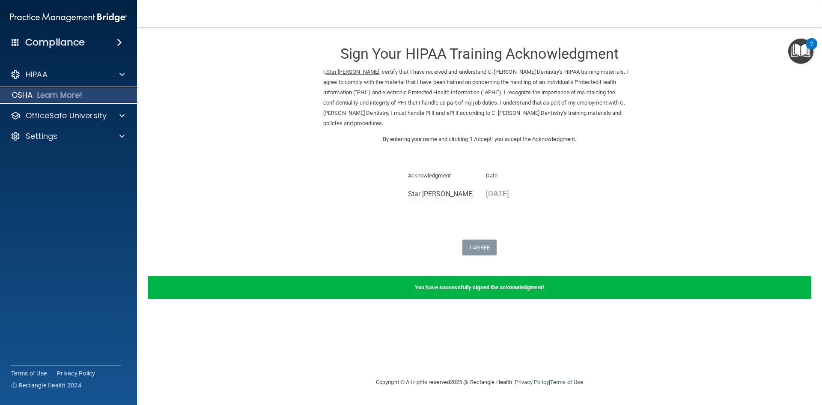
click at [81, 91] on p "Learn More!" at bounding box center [59, 95] width 45 height 10
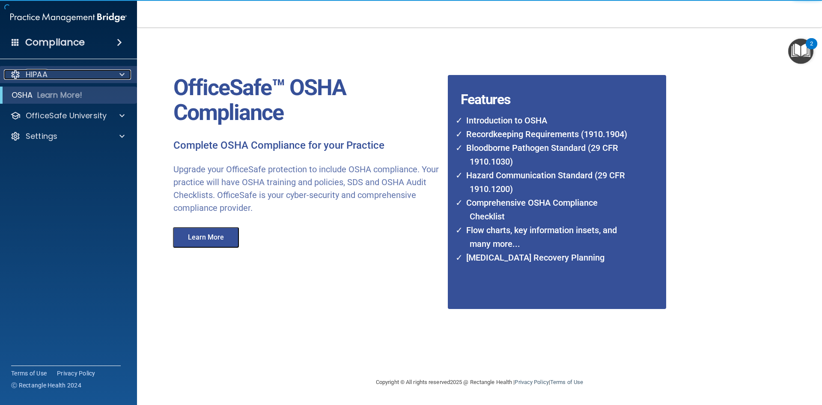
click at [65, 75] on div "HIPAA" at bounding box center [57, 74] width 106 height 10
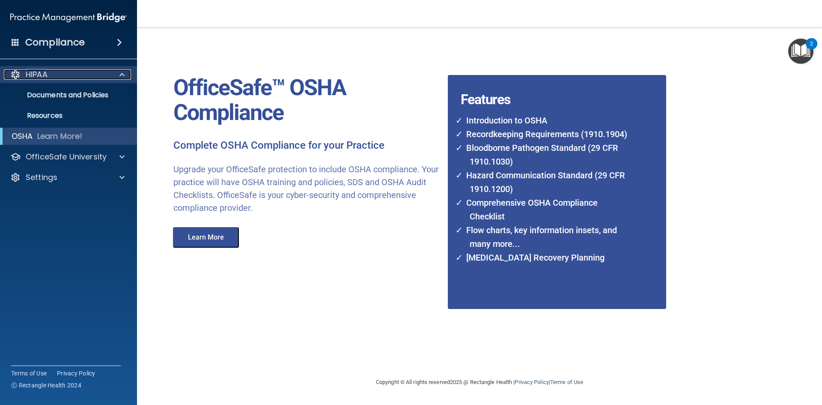
click at [65, 75] on div "HIPAA" at bounding box center [57, 74] width 106 height 10
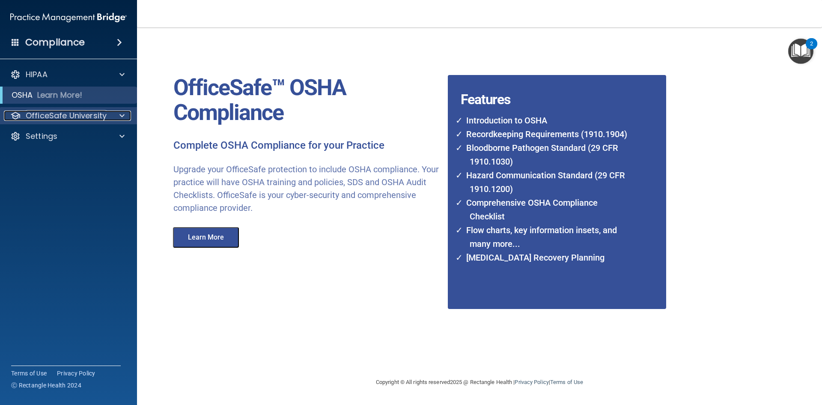
click at [65, 116] on p "OfficeSafe University" at bounding box center [66, 115] width 81 height 10
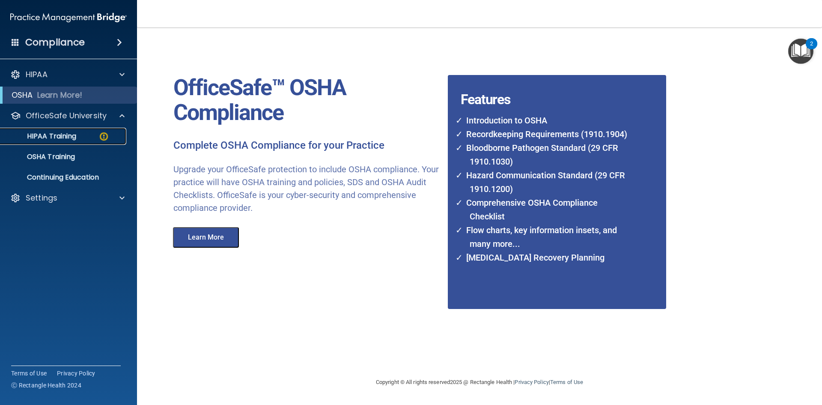
click at [60, 133] on p "HIPAA Training" at bounding box center [41, 136] width 71 height 9
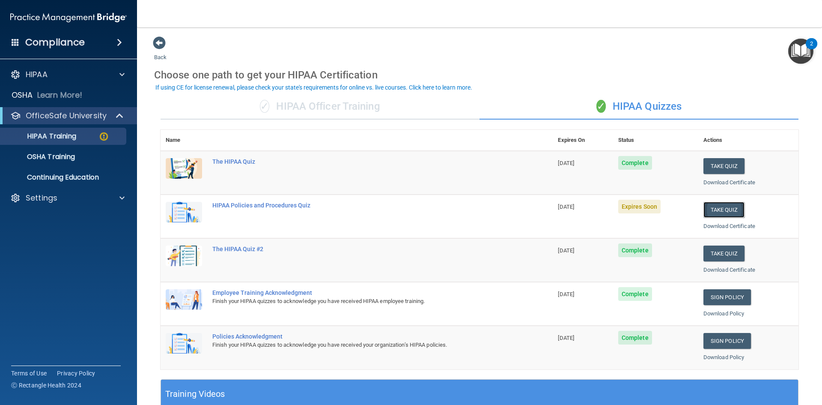
click at [711, 209] on button "Take Quiz" at bounding box center [723, 210] width 41 height 16
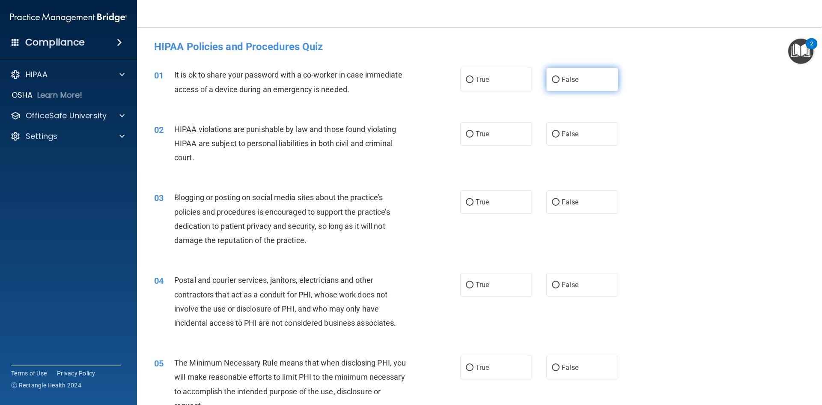
click at [555, 77] on input "False" at bounding box center [556, 80] width 8 height 6
radio input "true"
click at [470, 132] on input "True" at bounding box center [470, 134] width 8 height 6
radio input "true"
click at [562, 201] on span "False" at bounding box center [570, 202] width 17 height 8
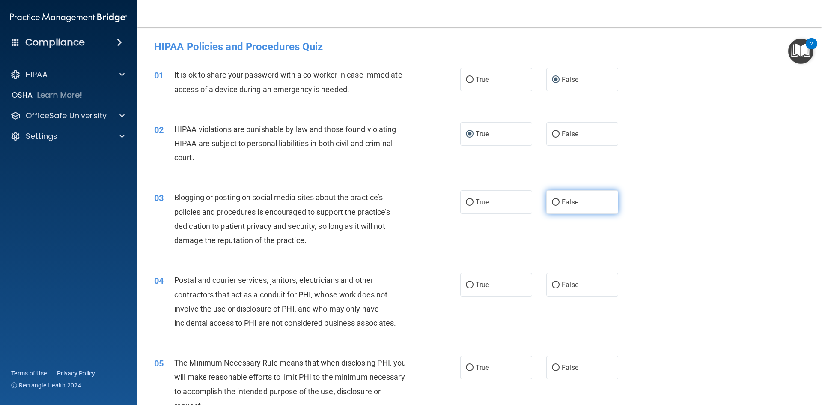
click at [560, 201] on input "False" at bounding box center [556, 202] width 8 height 6
radio input "true"
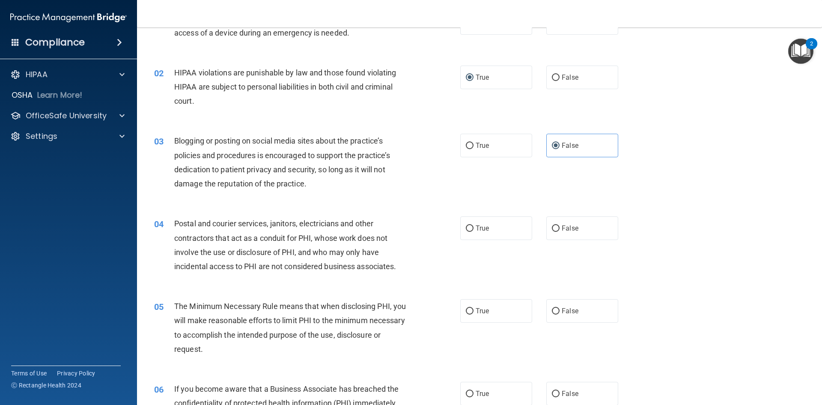
scroll to position [86, 0]
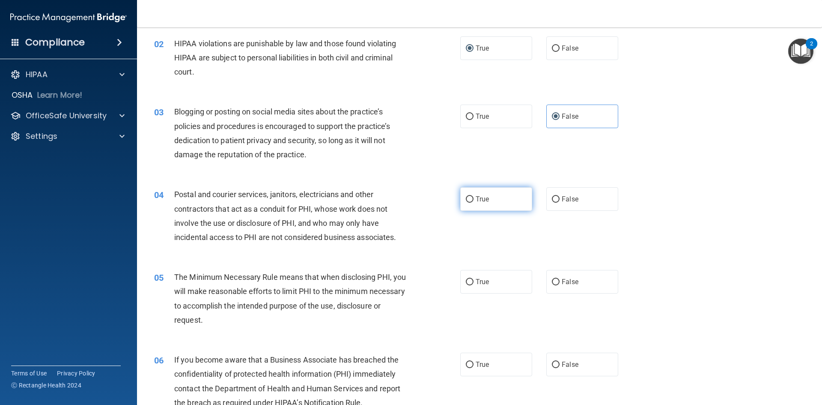
click at [476, 200] on span "True" at bounding box center [482, 199] width 13 height 8
click at [473, 200] on input "True" at bounding box center [470, 199] width 8 height 6
radio input "true"
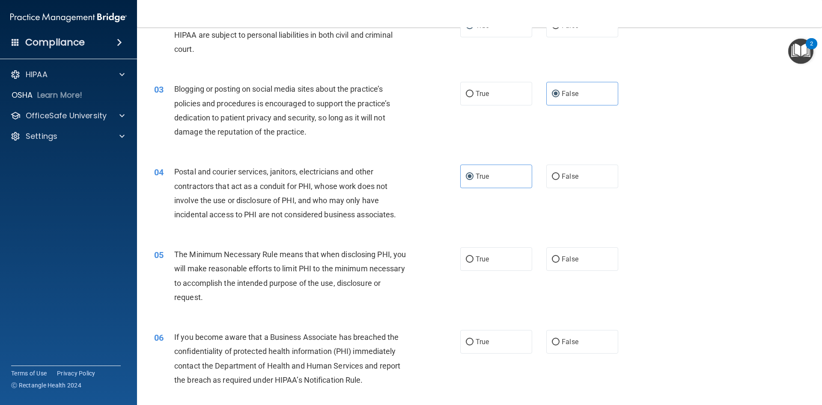
scroll to position [128, 0]
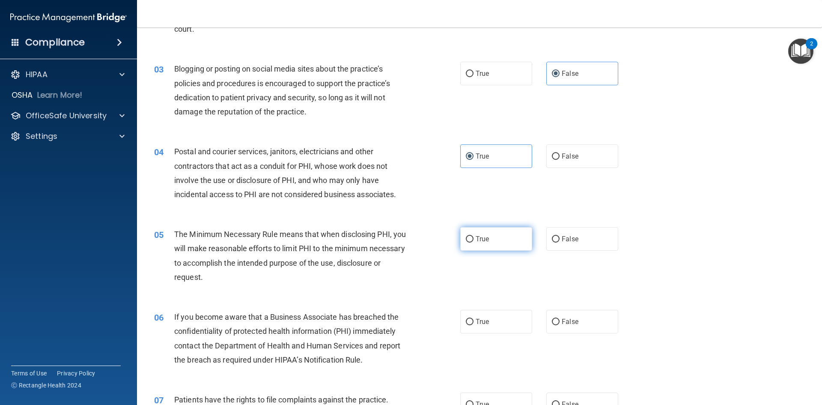
click at [467, 238] on input "True" at bounding box center [470, 239] width 8 height 6
radio input "true"
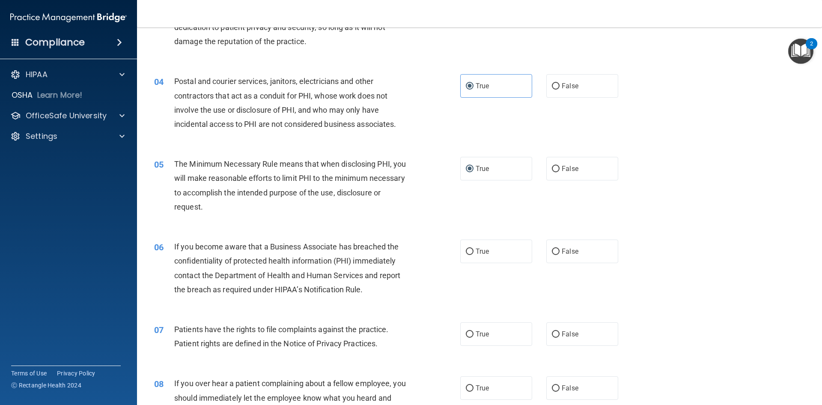
scroll to position [214, 0]
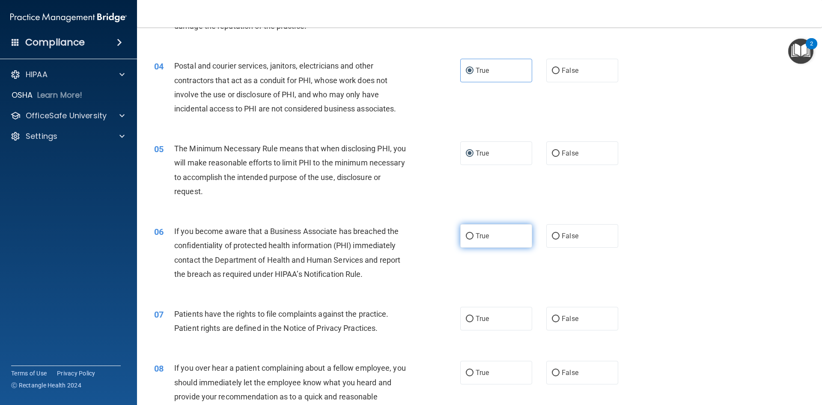
click at [460, 238] on label "True" at bounding box center [496, 236] width 72 height 24
click at [466, 238] on input "True" at bounding box center [470, 236] width 8 height 6
radio input "true"
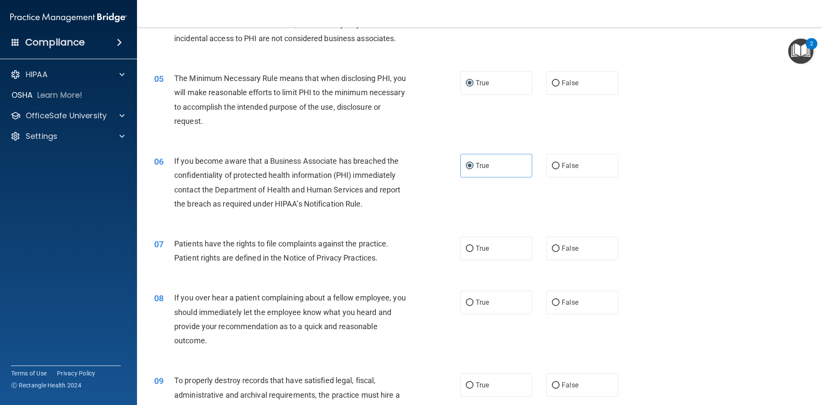
scroll to position [300, 0]
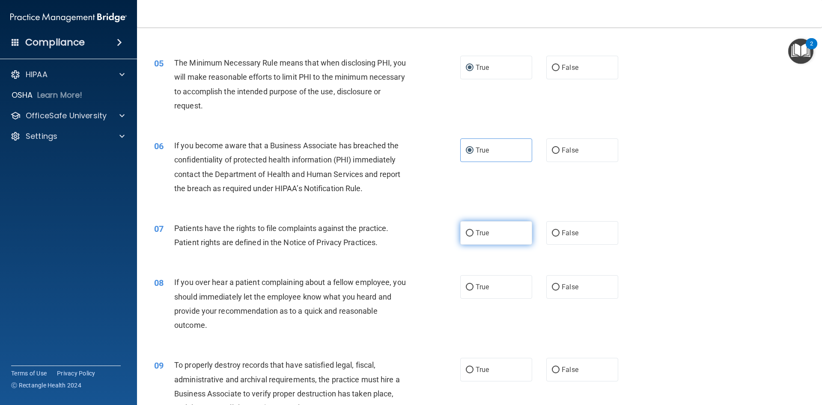
click at [467, 235] on input "True" at bounding box center [470, 233] width 8 height 6
radio input "true"
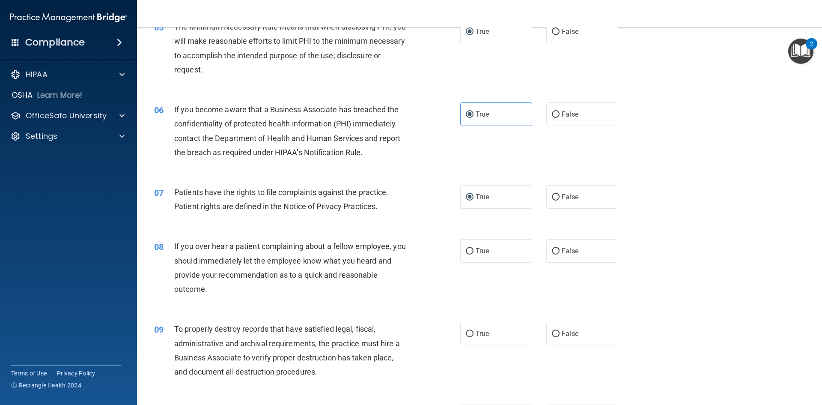
scroll to position [385, 0]
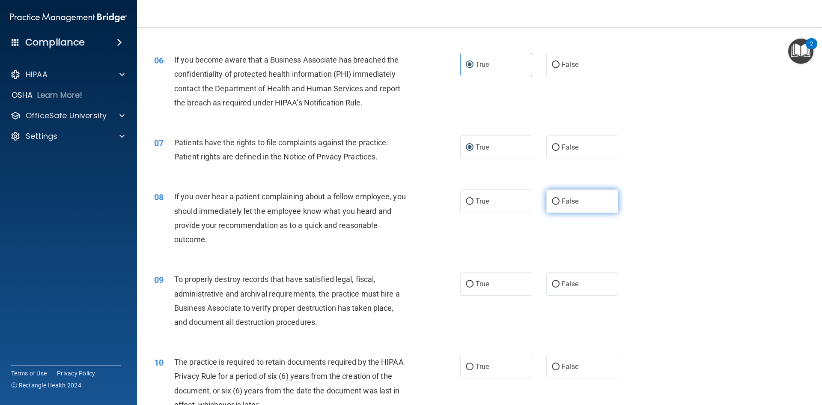
click at [552, 199] on input "False" at bounding box center [556, 201] width 8 height 6
radio input "true"
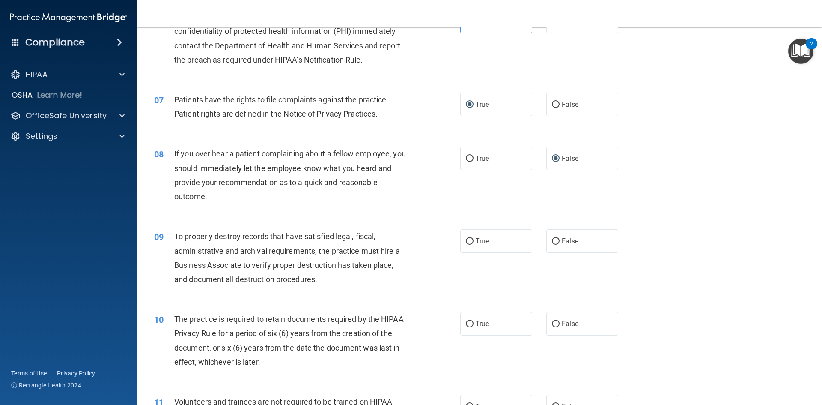
scroll to position [471, 0]
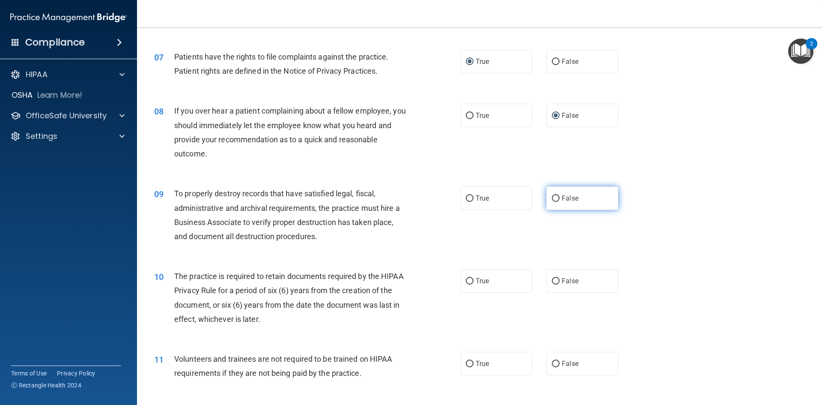
click at [563, 200] on span "False" at bounding box center [570, 198] width 17 height 8
click at [560, 200] on input "False" at bounding box center [556, 198] width 8 height 6
radio input "true"
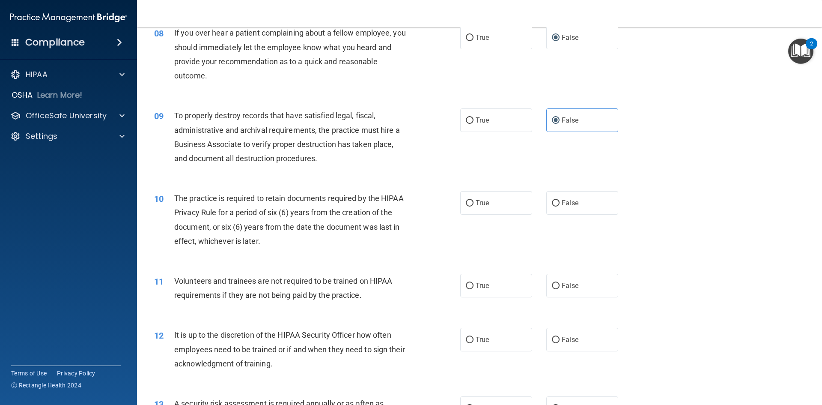
scroll to position [557, 0]
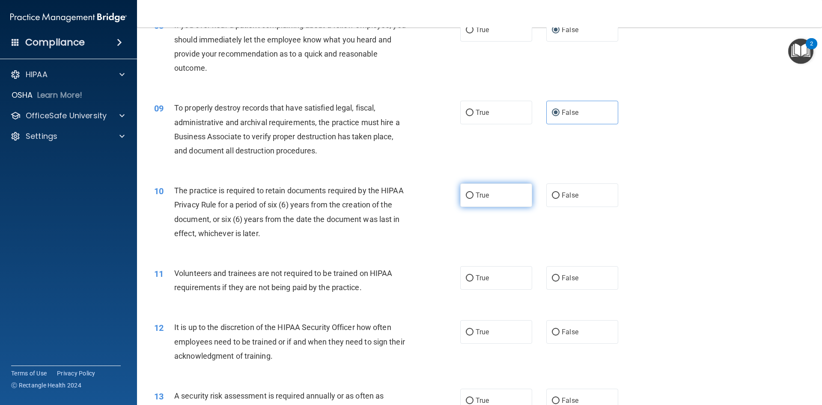
click at [488, 196] on label "True" at bounding box center [496, 195] width 72 height 24
click at [473, 196] on input "True" at bounding box center [470, 195] width 8 height 6
radio input "true"
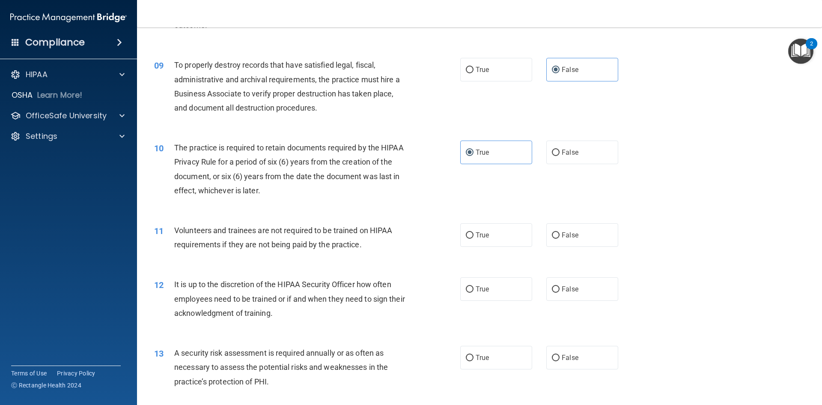
scroll to position [642, 0]
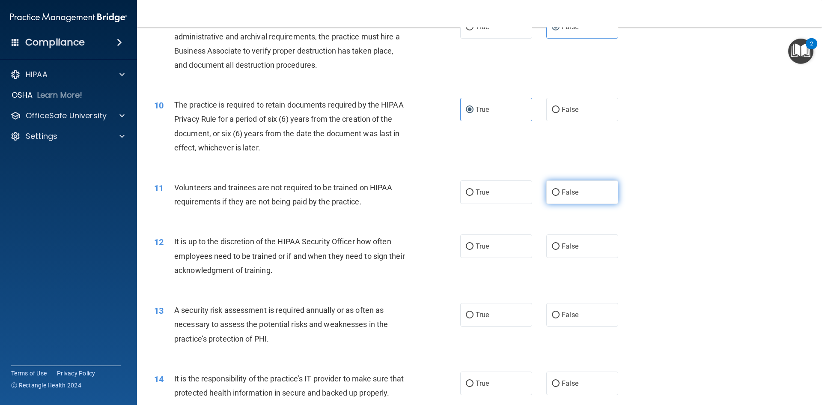
click at [554, 195] on input "False" at bounding box center [556, 192] width 8 height 6
radio input "true"
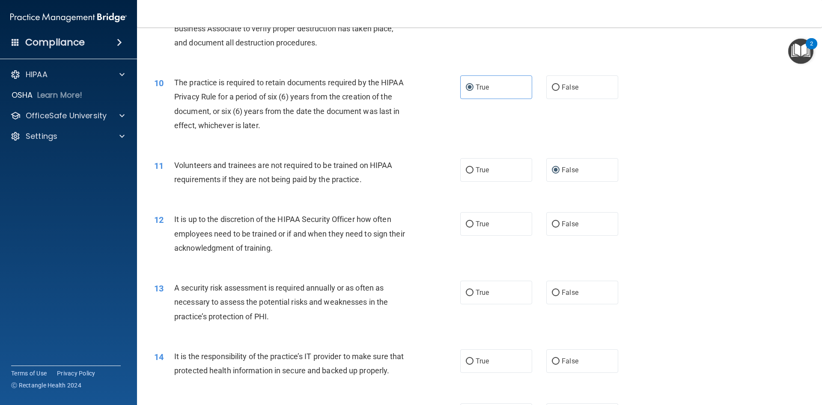
scroll to position [685, 0]
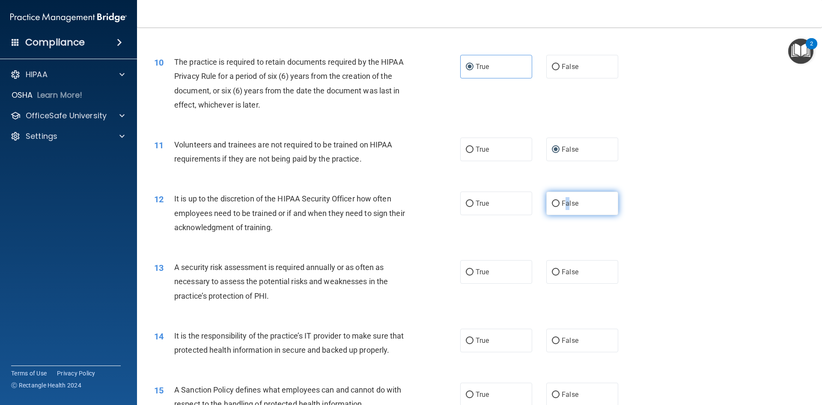
click at [563, 197] on label "False" at bounding box center [582, 203] width 72 height 24
click at [562, 203] on span "False" at bounding box center [570, 203] width 17 height 8
click at [560, 203] on input "False" at bounding box center [556, 203] width 8 height 6
radio input "true"
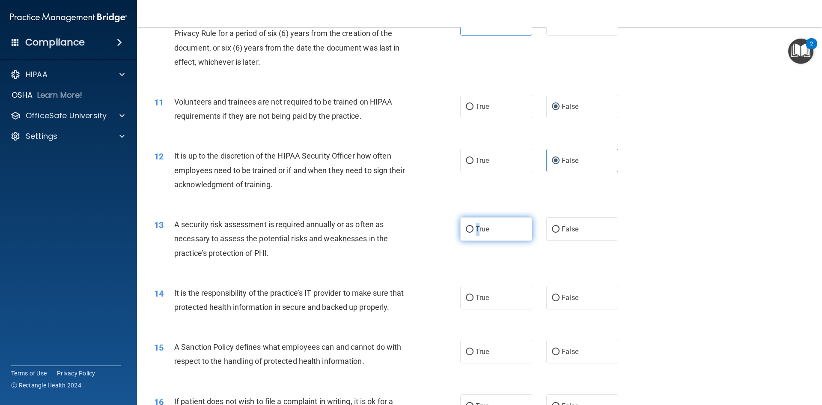
click at [476, 230] on span "True" at bounding box center [482, 229] width 13 height 8
click at [466, 227] on input "True" at bounding box center [470, 229] width 8 height 6
radio input "true"
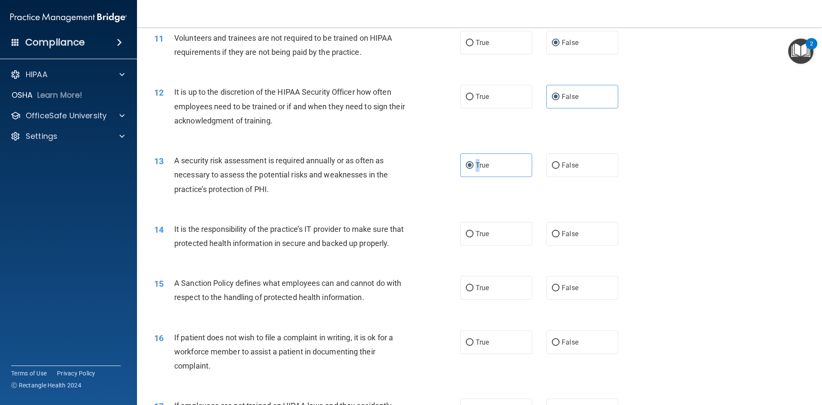
scroll to position [813, 0]
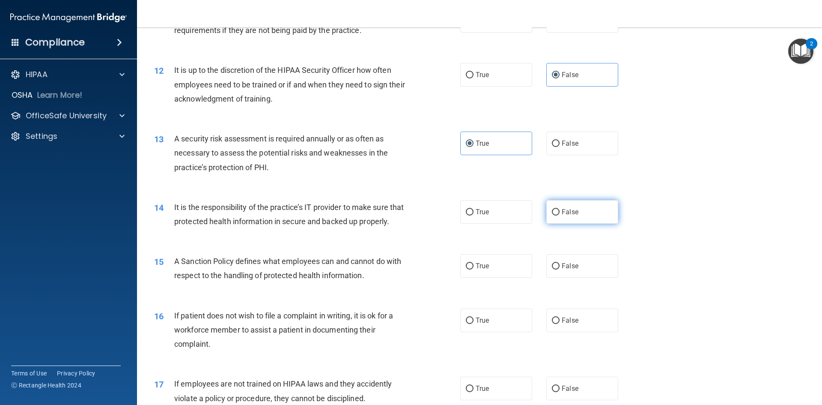
click at [562, 213] on span "False" at bounding box center [570, 212] width 17 height 8
click at [560, 213] on input "False" at bounding box center [556, 212] width 8 height 6
radio input "true"
click at [467, 269] on input "True" at bounding box center [470, 266] width 8 height 6
radio input "true"
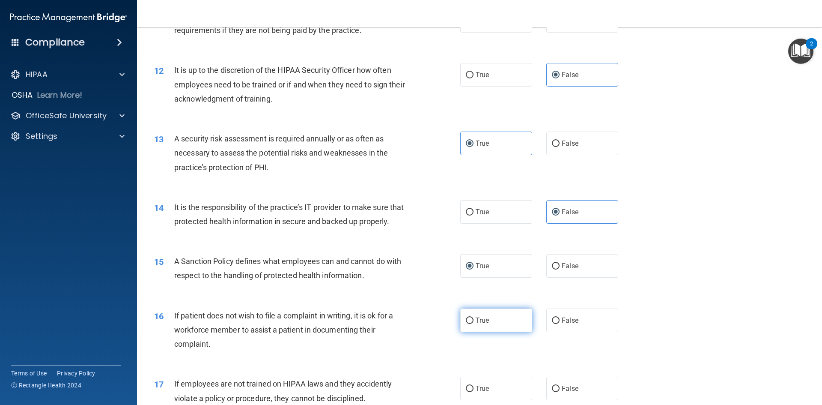
click at [467, 324] on input "True" at bounding box center [470, 320] width 8 height 6
radio input "true"
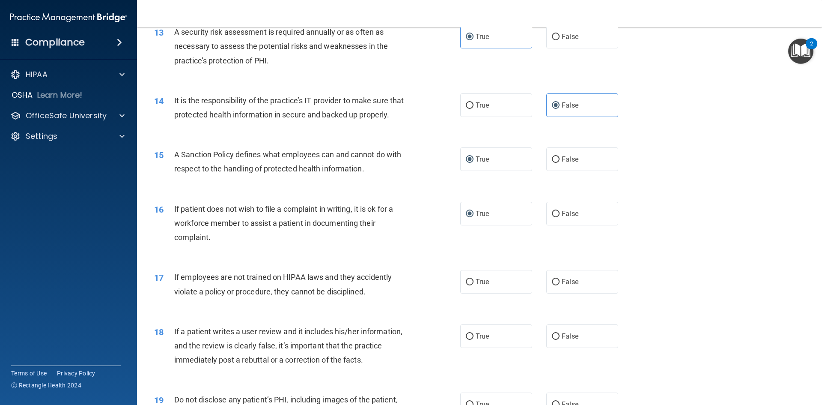
scroll to position [942, 0]
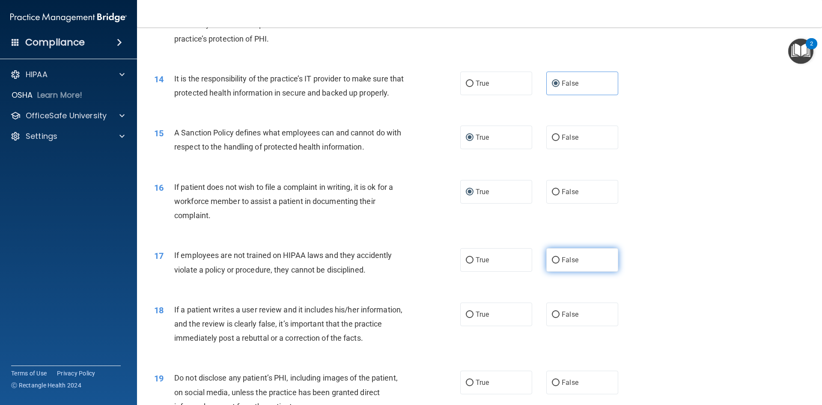
click at [552, 263] on input "False" at bounding box center [556, 260] width 8 height 6
radio input "true"
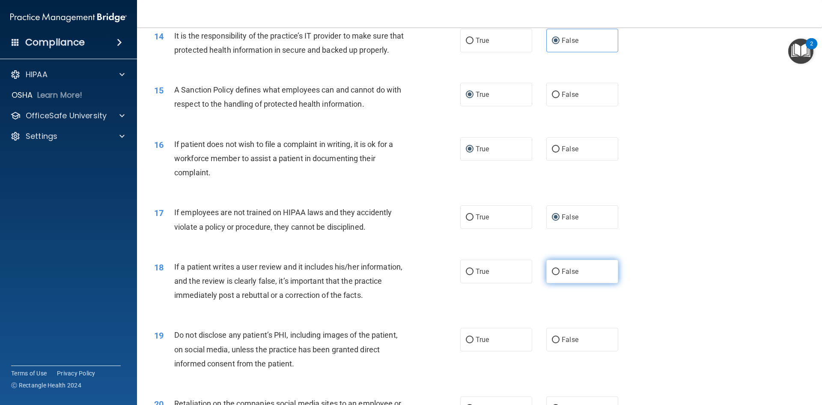
click at [552, 275] on input "False" at bounding box center [556, 271] width 8 height 6
radio input "true"
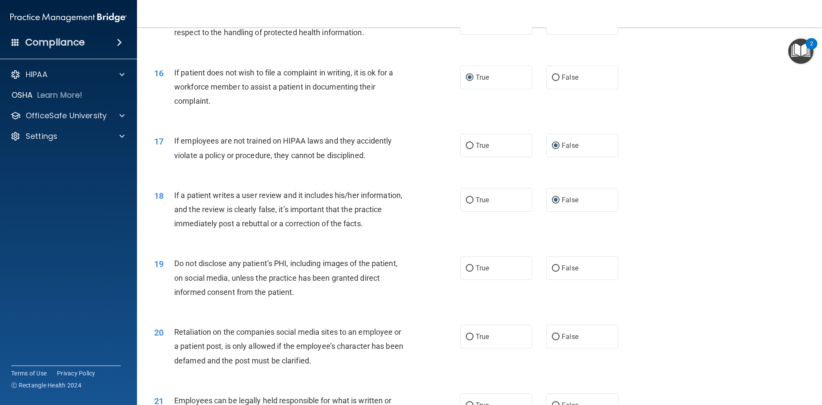
scroll to position [1070, 0]
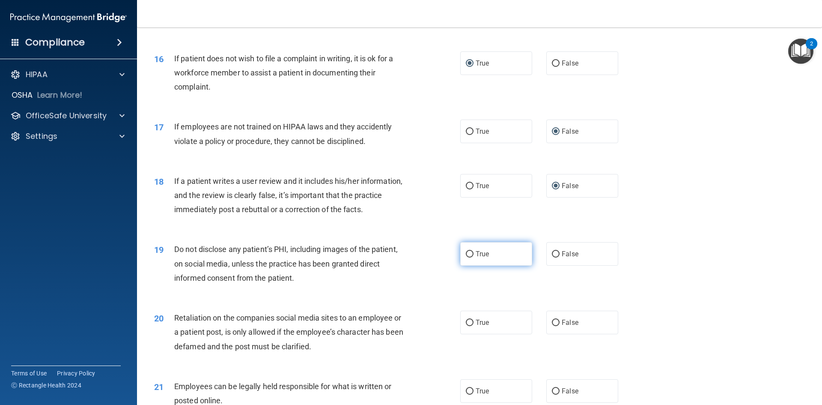
click at [466, 257] on input "True" at bounding box center [470, 254] width 8 height 6
radio input "true"
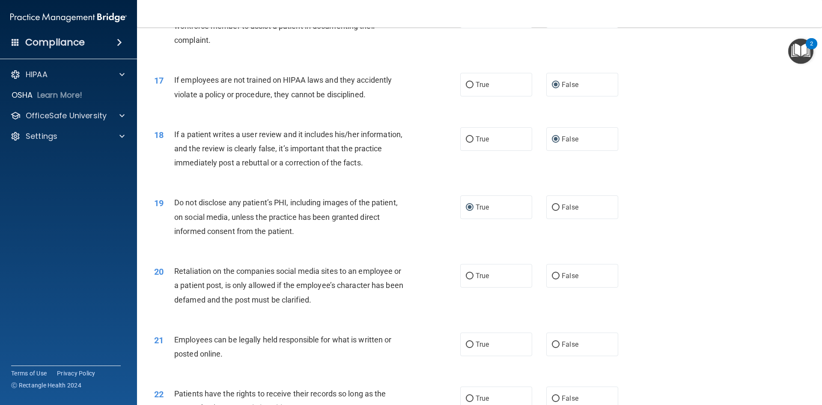
scroll to position [1156, 0]
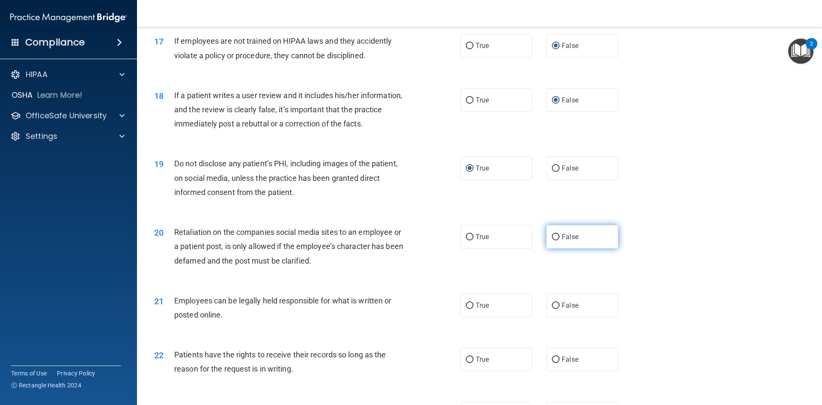
click at [553, 240] on input "False" at bounding box center [556, 237] width 8 height 6
radio input "true"
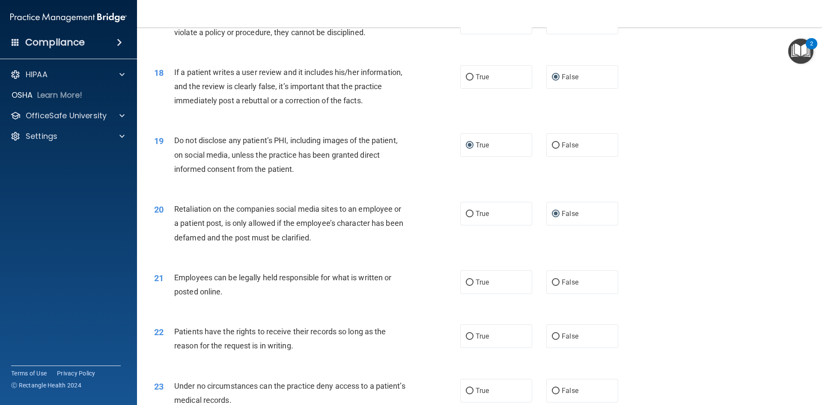
scroll to position [1199, 0]
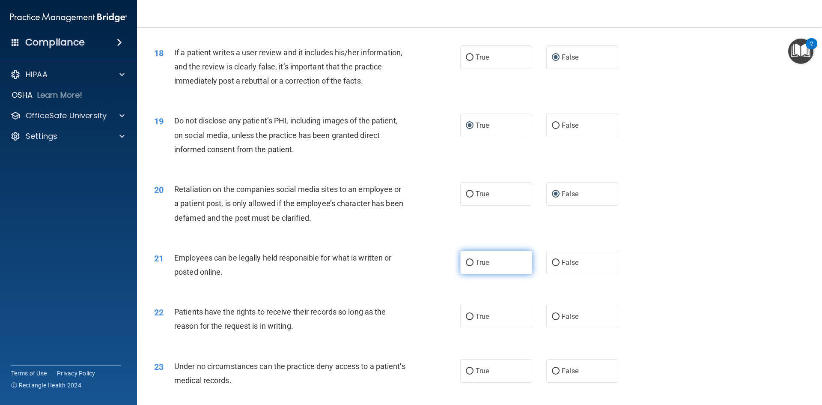
click at [466, 266] on input "True" at bounding box center [470, 262] width 8 height 6
radio input "true"
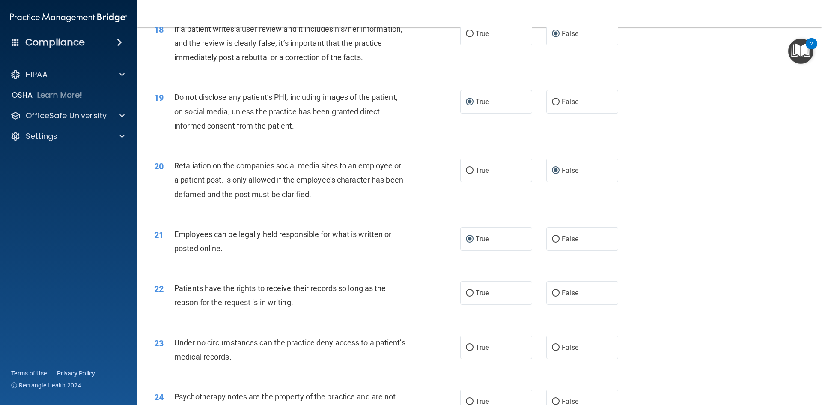
scroll to position [1241, 0]
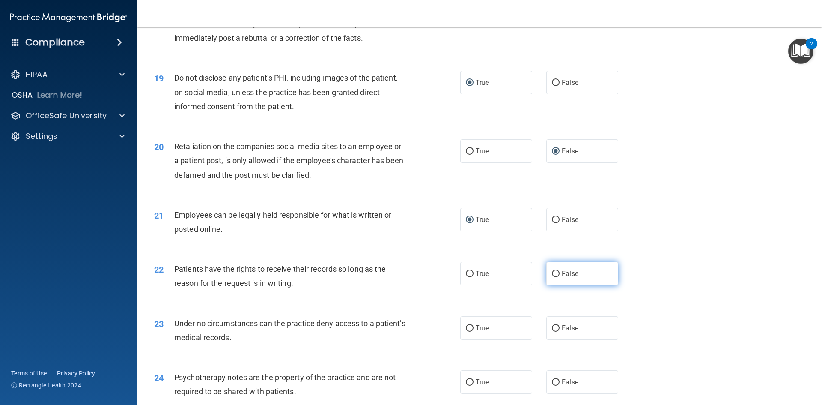
drag, startPoint x: 551, startPoint y: 285, endPoint x: 548, endPoint y: 288, distance: 4.6
click at [552, 277] on input "False" at bounding box center [556, 274] width 8 height 6
radio input "true"
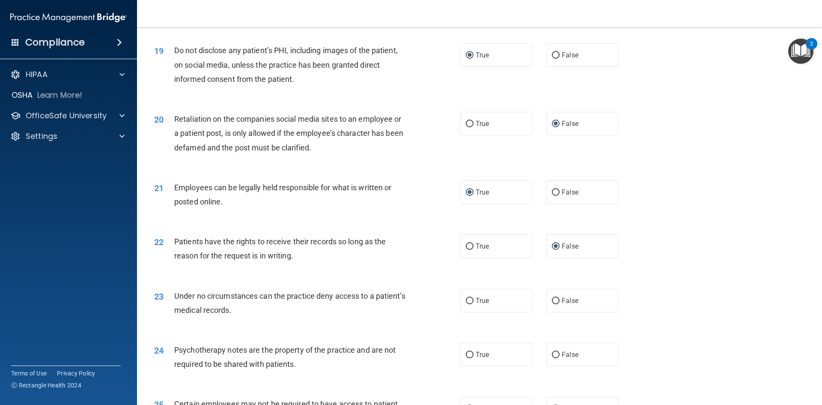
scroll to position [1284, 0]
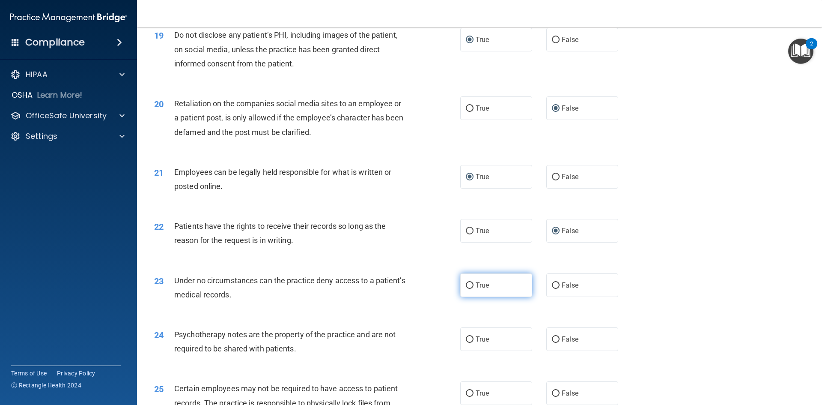
click at [468, 289] on input "True" at bounding box center [470, 285] width 8 height 6
radio input "true"
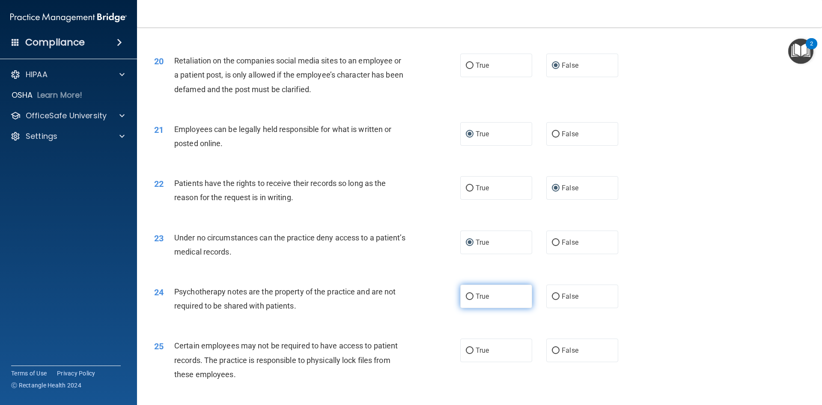
click at [468, 300] on input "True" at bounding box center [470, 296] width 8 height 6
radio input "true"
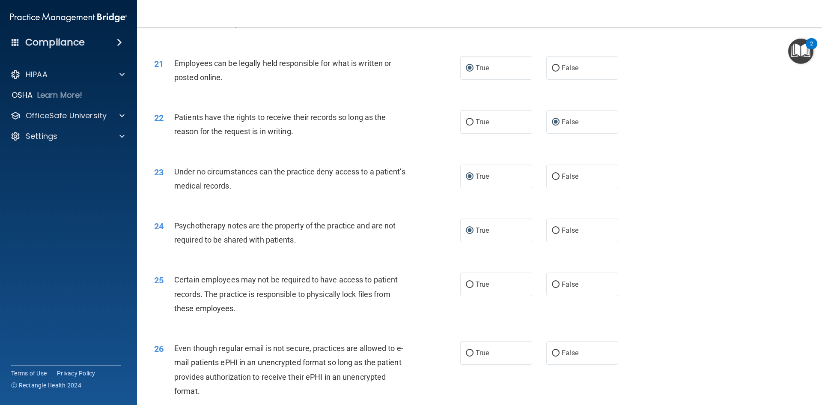
scroll to position [1413, 0]
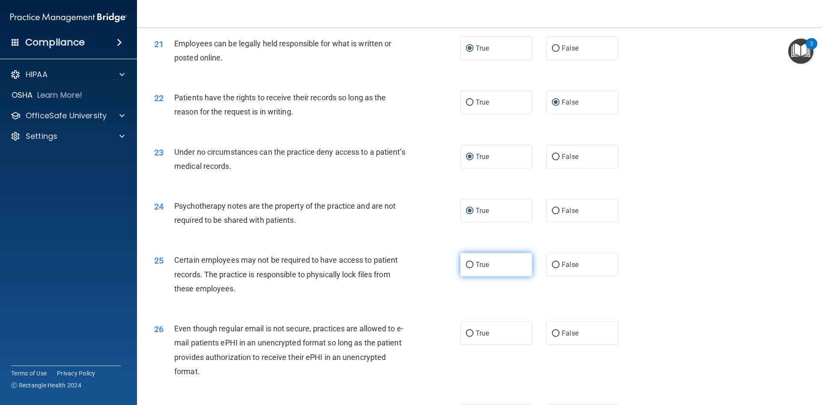
drag, startPoint x: 464, startPoint y: 277, endPoint x: 460, endPoint y: 280, distance: 5.2
click at [466, 268] on input "True" at bounding box center [470, 265] width 8 height 6
radio input "true"
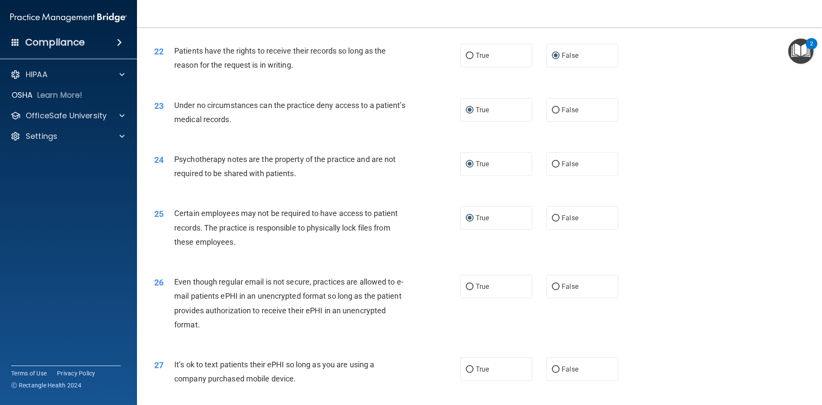
scroll to position [1498, 0]
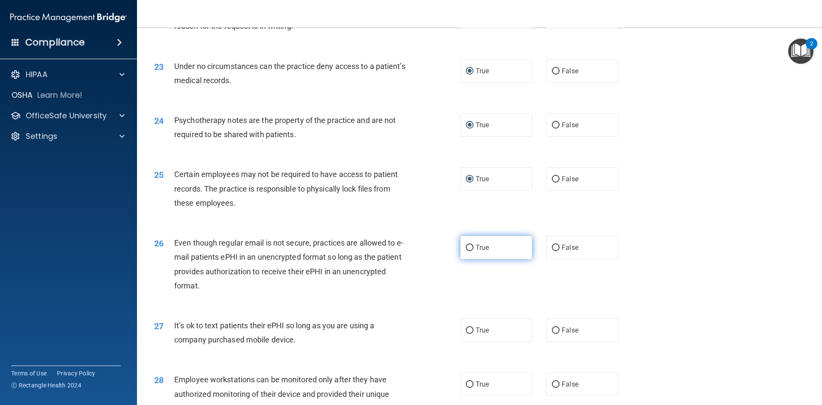
click at [466, 251] on input "True" at bounding box center [470, 247] width 8 height 6
radio input "true"
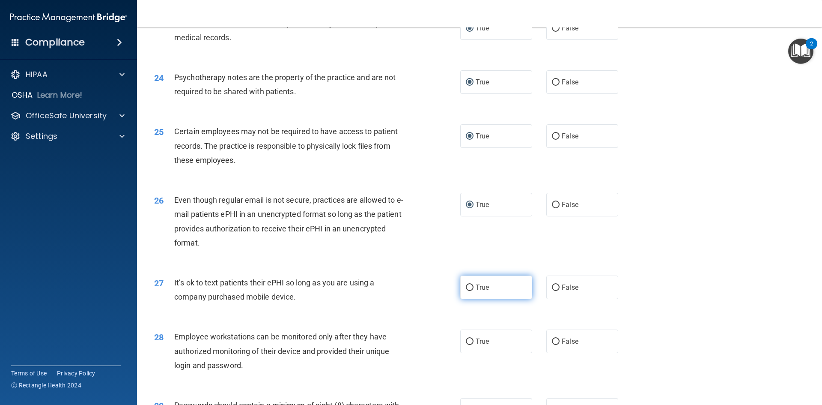
click at [470, 291] on input "True" at bounding box center [470, 287] width 8 height 6
radio input "true"
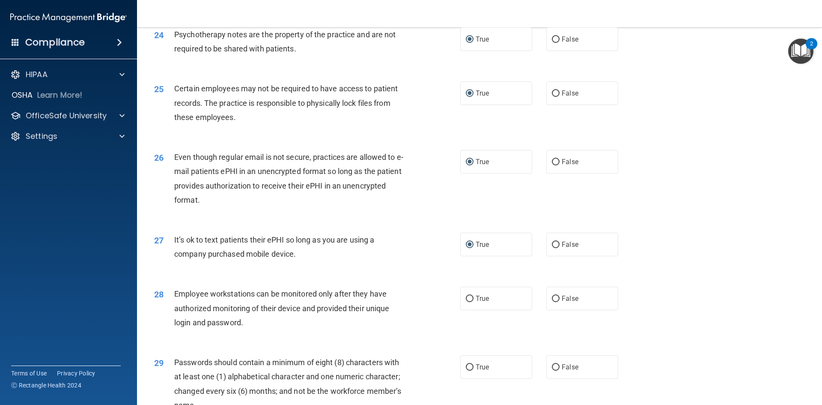
scroll to position [1627, 0]
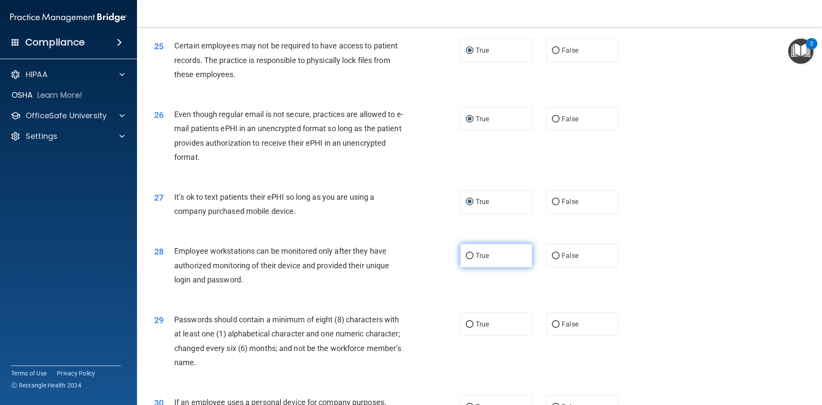
click at [470, 259] on input "True" at bounding box center [470, 256] width 8 height 6
radio input "true"
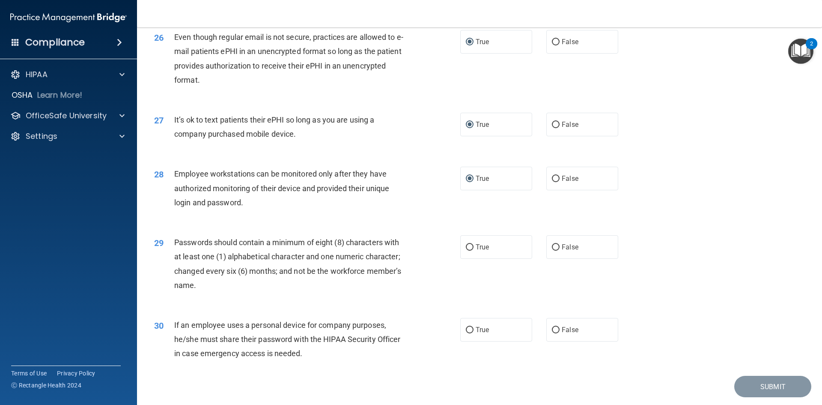
scroll to position [1712, 0]
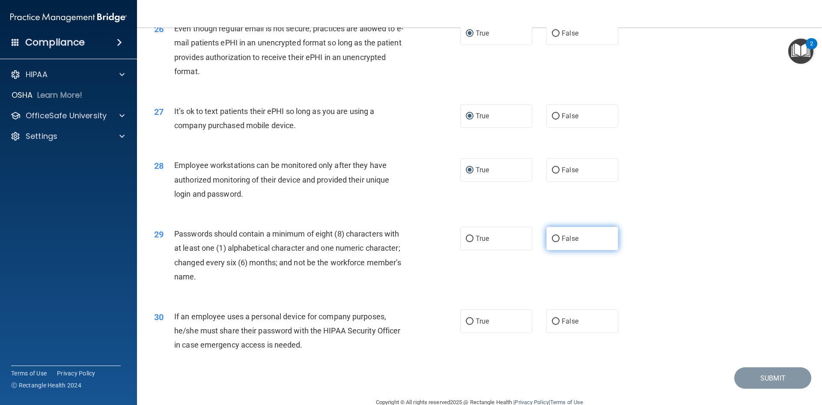
click at [552, 242] on input "False" at bounding box center [556, 238] width 8 height 6
radio input "true"
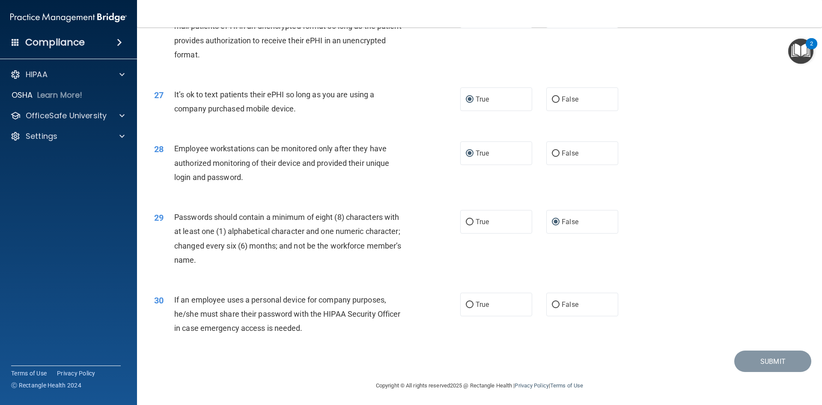
scroll to position [1744, 0]
click at [470, 302] on input "True" at bounding box center [470, 303] width 8 height 6
radio input "true"
click at [765, 359] on button "Submit" at bounding box center [772, 360] width 77 height 22
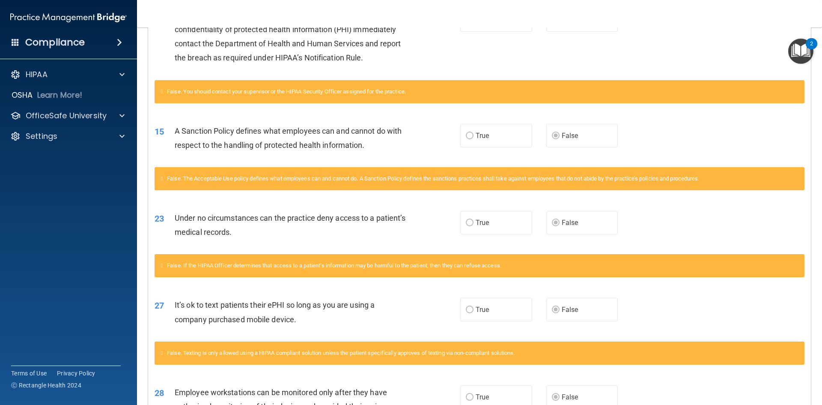
scroll to position [133, 0]
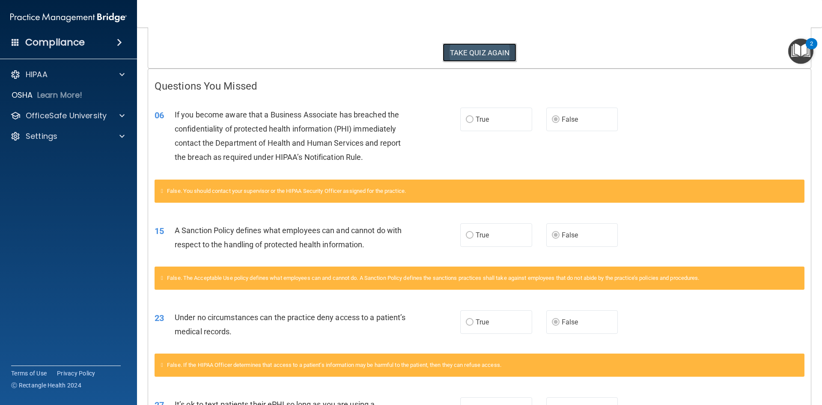
click at [492, 54] on button "TAKE QUIZ AGAIN" at bounding box center [480, 52] width 74 height 19
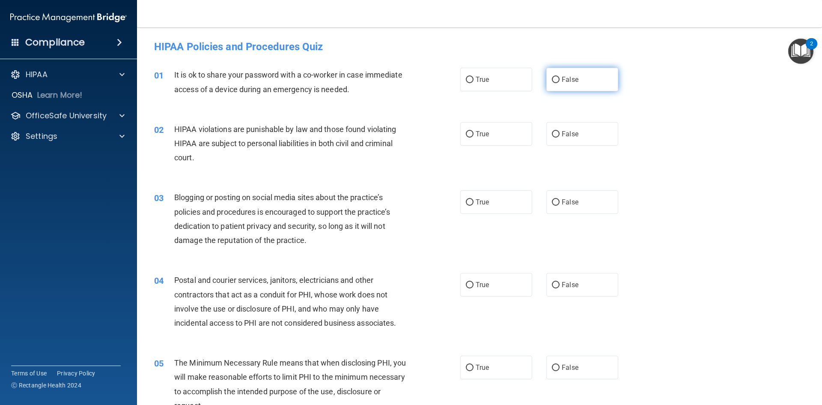
click at [552, 80] on input "False" at bounding box center [556, 80] width 8 height 6
radio input "true"
click at [466, 137] on input "True" at bounding box center [470, 134] width 8 height 6
radio input "true"
click at [557, 200] on label "False" at bounding box center [582, 202] width 72 height 24
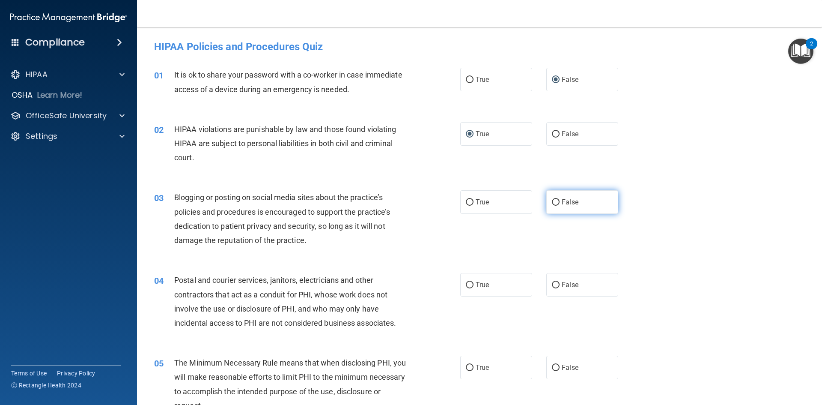
click at [557, 200] on input "False" at bounding box center [556, 202] width 8 height 6
radio input "true"
click at [552, 285] on input "False" at bounding box center [556, 285] width 8 height 6
radio input "true"
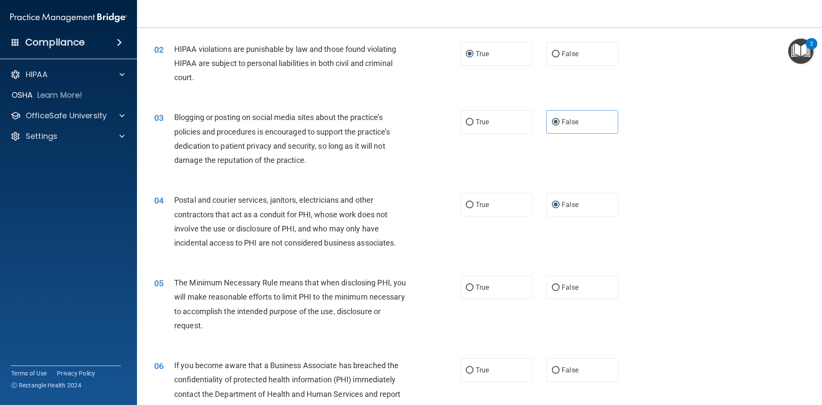
scroll to position [86, 0]
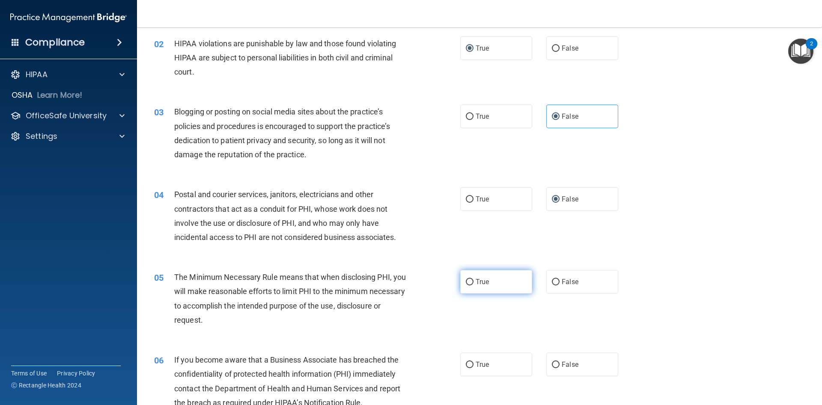
click at [470, 283] on input "True" at bounding box center [470, 282] width 8 height 6
radio input "true"
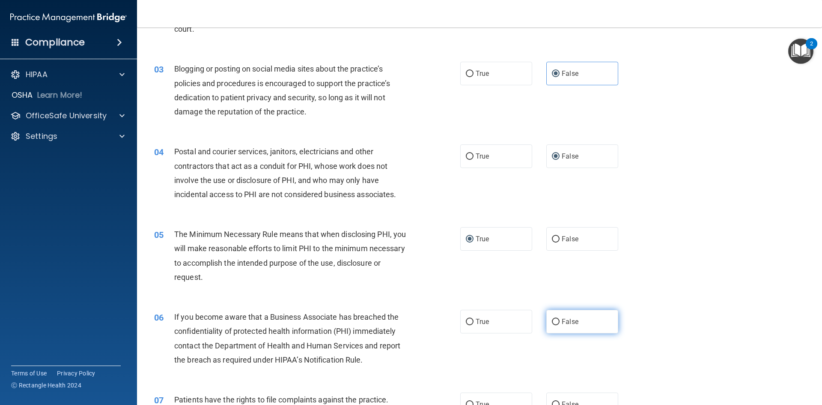
click at [552, 321] on input "False" at bounding box center [556, 321] width 8 height 6
radio input "true"
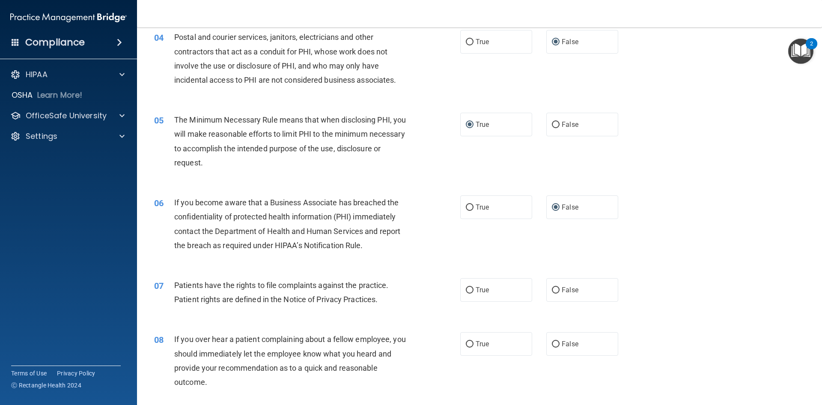
scroll to position [257, 0]
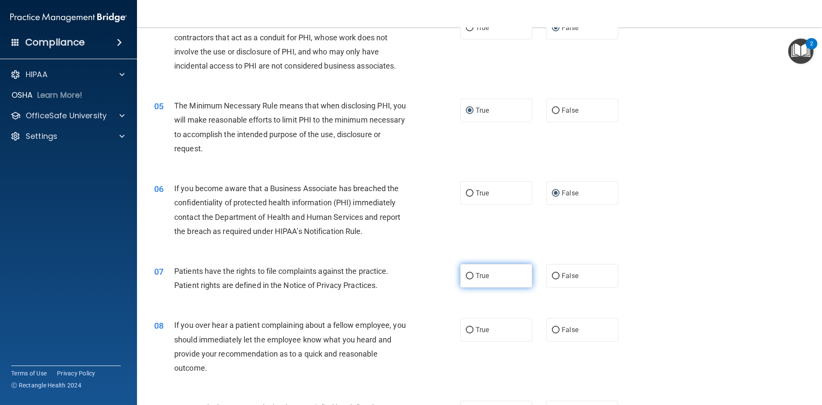
click at [468, 276] on input "True" at bounding box center [470, 276] width 8 height 6
radio input "true"
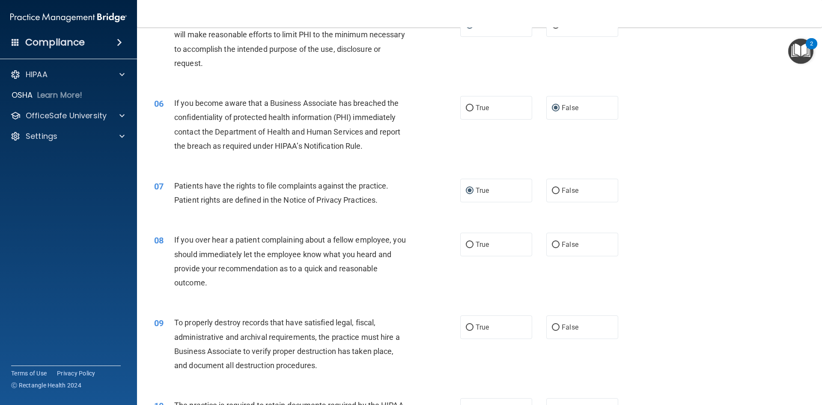
scroll to position [342, 0]
click at [552, 241] on input "False" at bounding box center [556, 244] width 8 height 6
radio input "true"
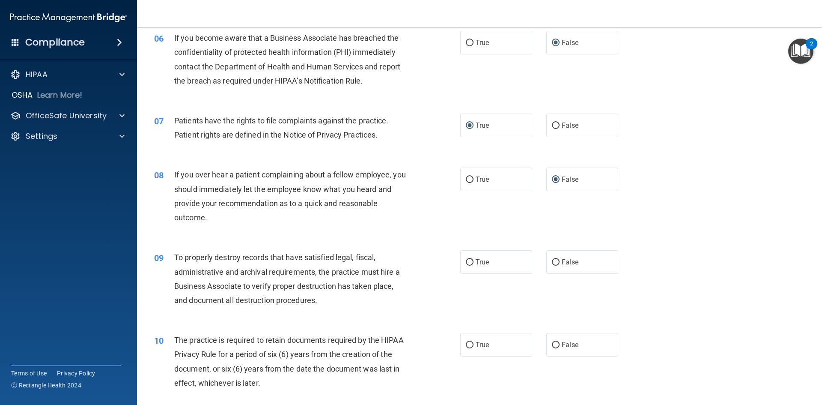
scroll to position [428, 0]
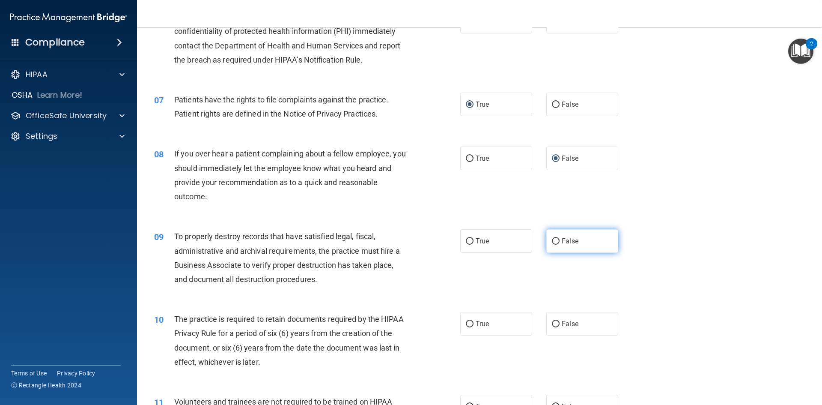
click at [557, 240] on label "False" at bounding box center [582, 241] width 72 height 24
click at [557, 240] on input "False" at bounding box center [556, 241] width 8 height 6
radio input "true"
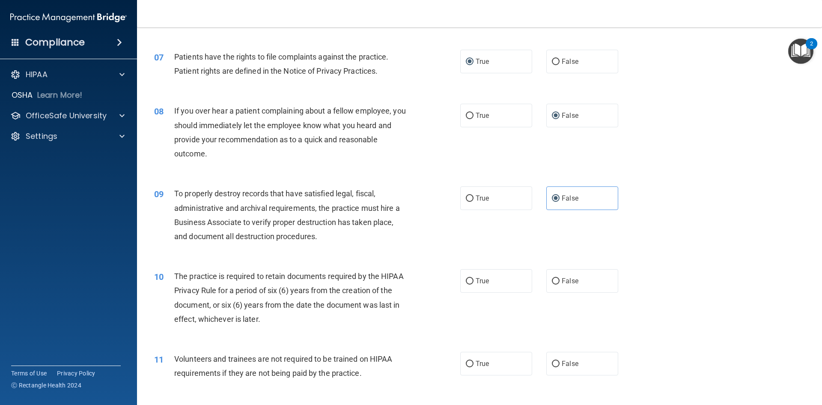
scroll to position [514, 0]
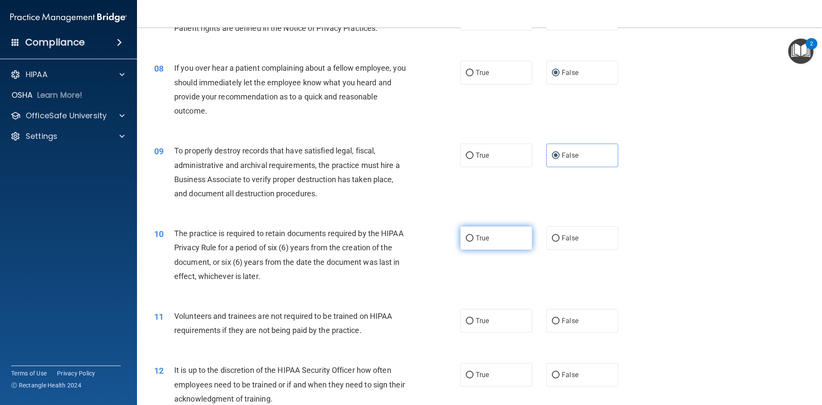
click at [478, 239] on span "True" at bounding box center [482, 238] width 13 height 8
click at [473, 239] on input "True" at bounding box center [470, 238] width 8 height 6
radio input "true"
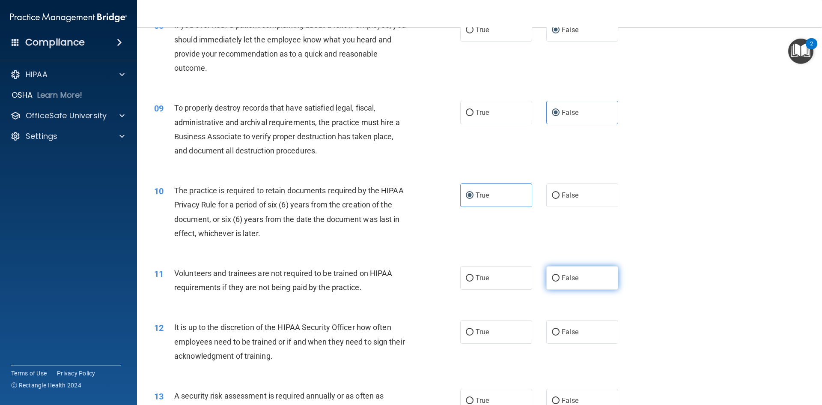
click at [554, 275] on input "False" at bounding box center [556, 278] width 8 height 6
radio input "true"
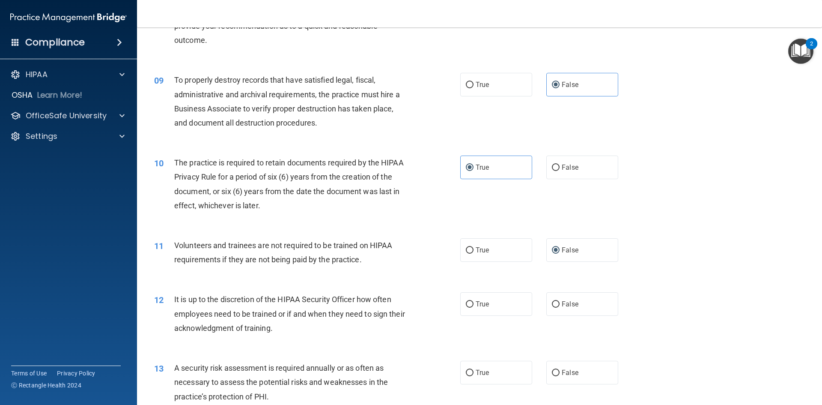
scroll to position [599, 0]
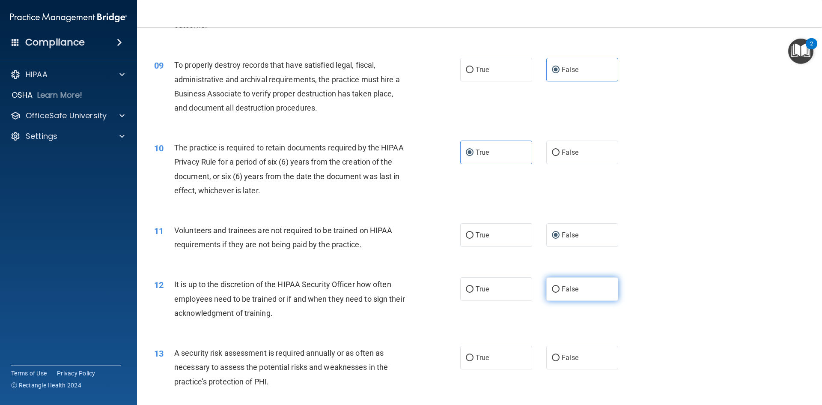
click at [557, 286] on label "False" at bounding box center [582, 289] width 72 height 24
click at [557, 286] on input "False" at bounding box center [556, 289] width 8 height 6
radio input "true"
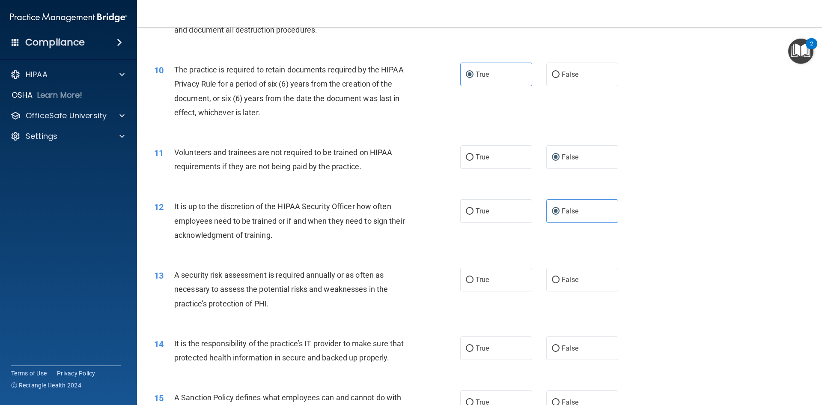
scroll to position [685, 0]
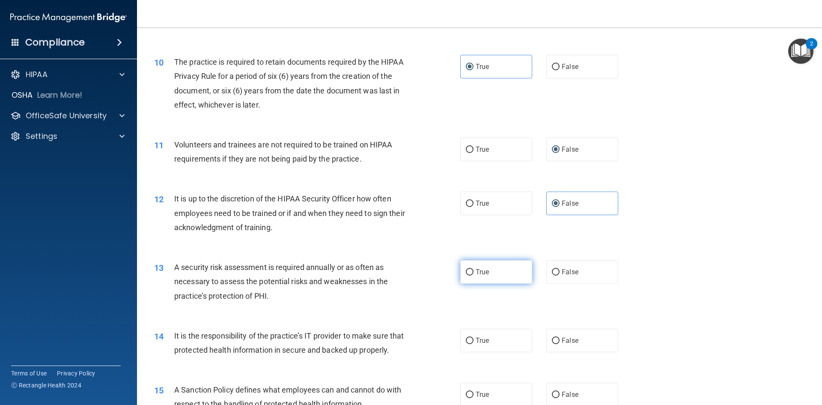
click at [467, 271] on input "True" at bounding box center [470, 272] width 8 height 6
radio input "true"
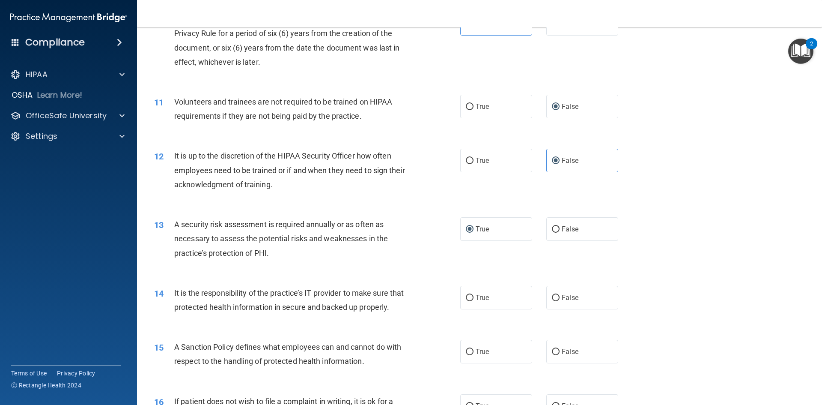
scroll to position [771, 0]
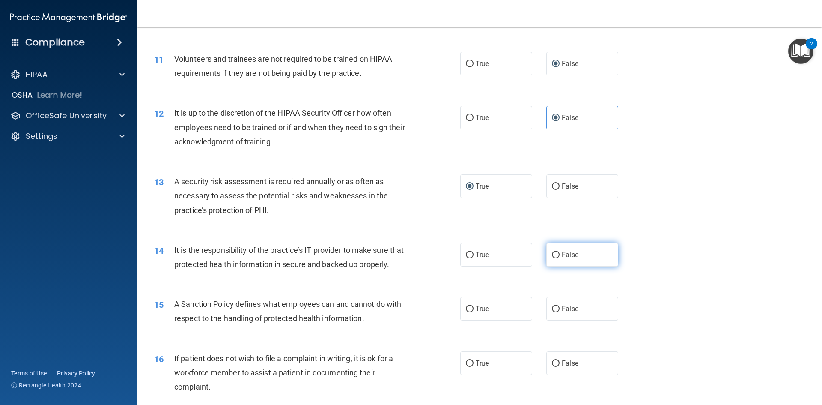
click at [562, 254] on span "False" at bounding box center [570, 254] width 17 height 8
click at [558, 254] on input "False" at bounding box center [556, 255] width 8 height 6
radio input "true"
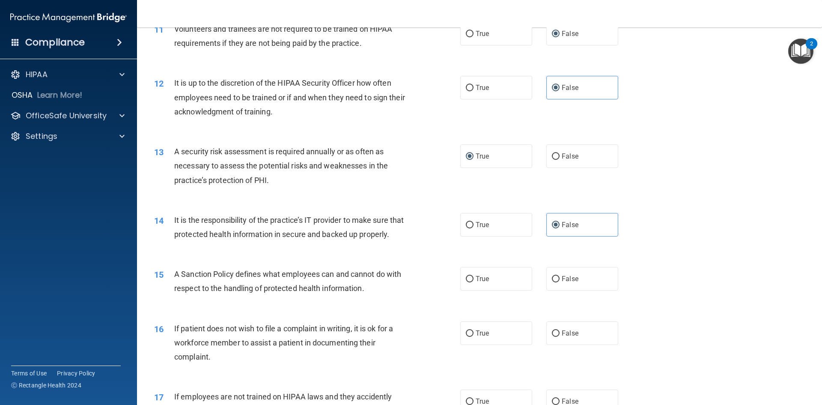
scroll to position [813, 0]
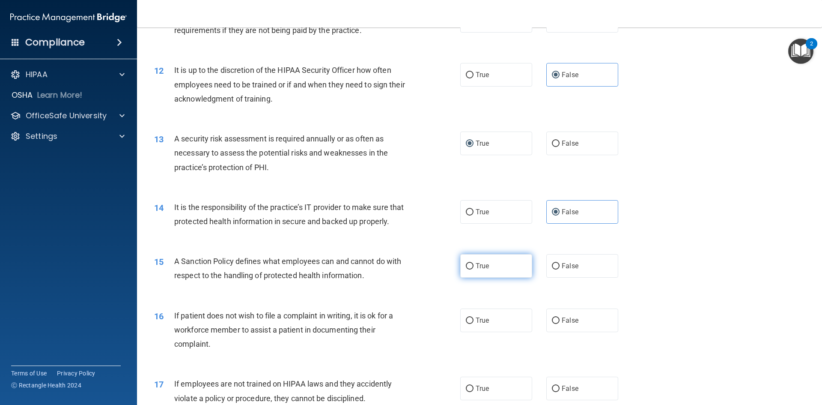
click at [466, 269] on input "True" at bounding box center [470, 266] width 8 height 6
radio input "true"
click at [554, 269] on input "False" at bounding box center [556, 266] width 8 height 6
radio input "true"
radio input "false"
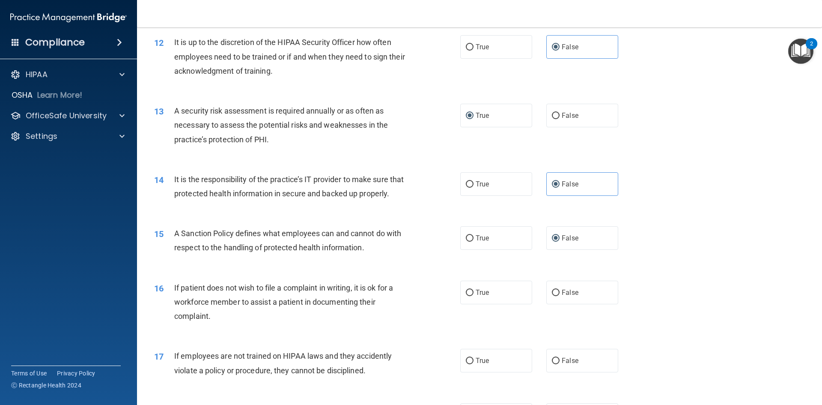
scroll to position [856, 0]
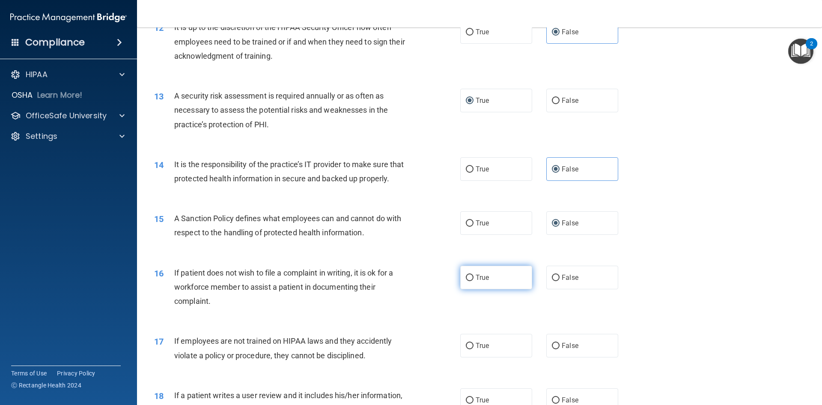
click at [469, 281] on input "True" at bounding box center [470, 277] width 8 height 6
radio input "true"
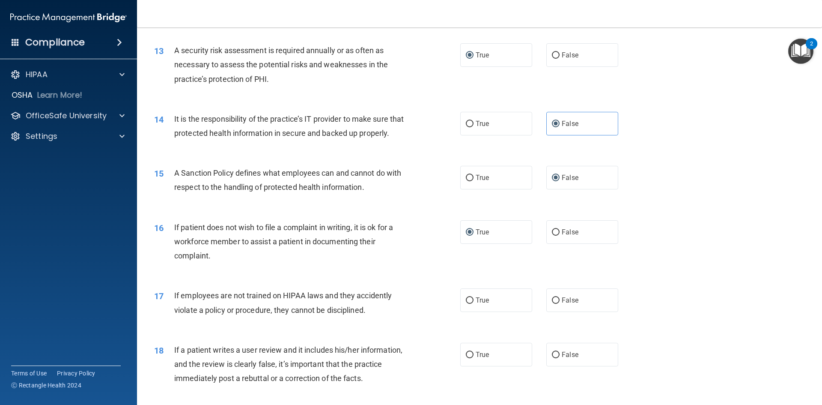
scroll to position [942, 0]
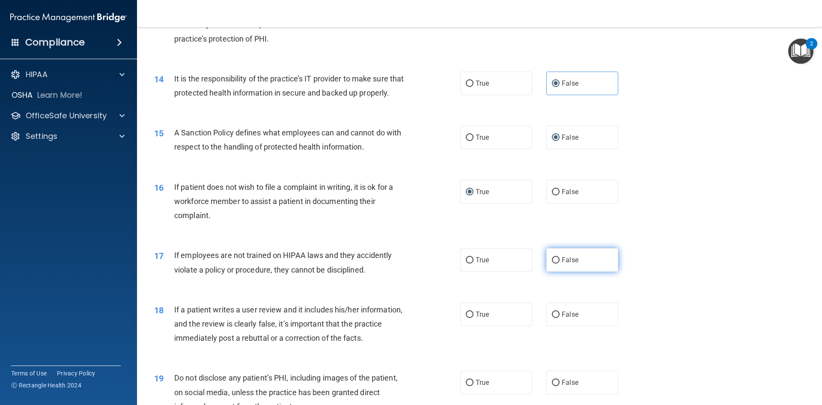
click at [554, 263] on input "False" at bounding box center [556, 260] width 8 height 6
radio input "true"
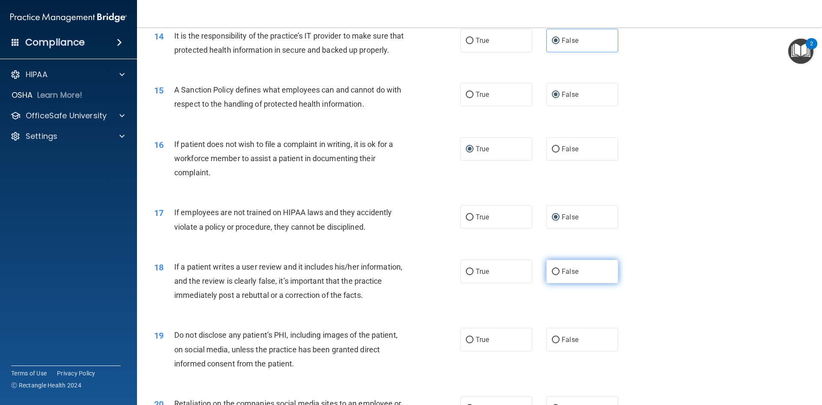
click at [554, 275] on input "False" at bounding box center [556, 271] width 8 height 6
radio input "true"
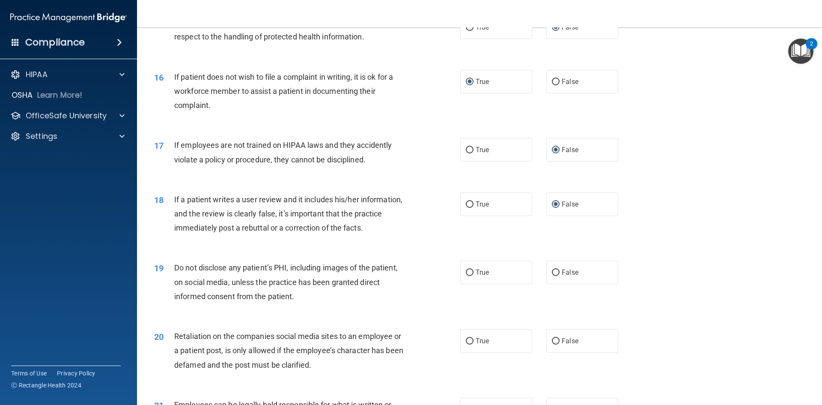
scroll to position [1070, 0]
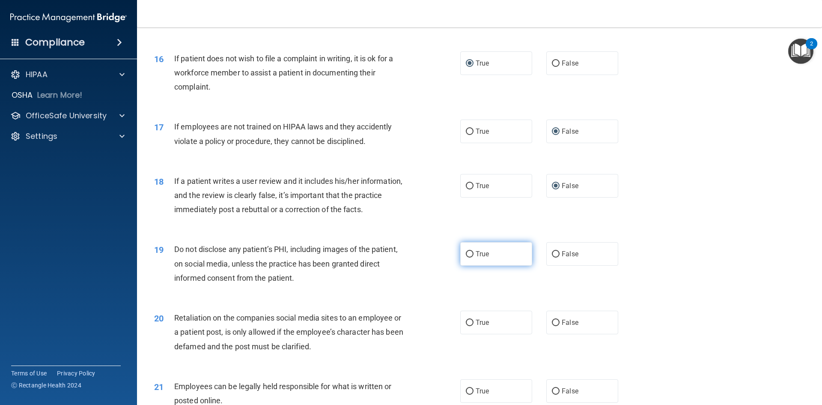
click at [470, 257] on input "True" at bounding box center [470, 254] width 8 height 6
radio input "true"
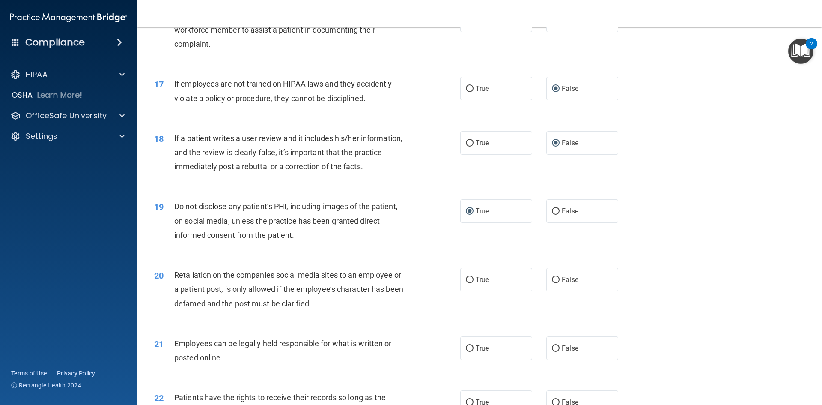
scroll to position [1156, 0]
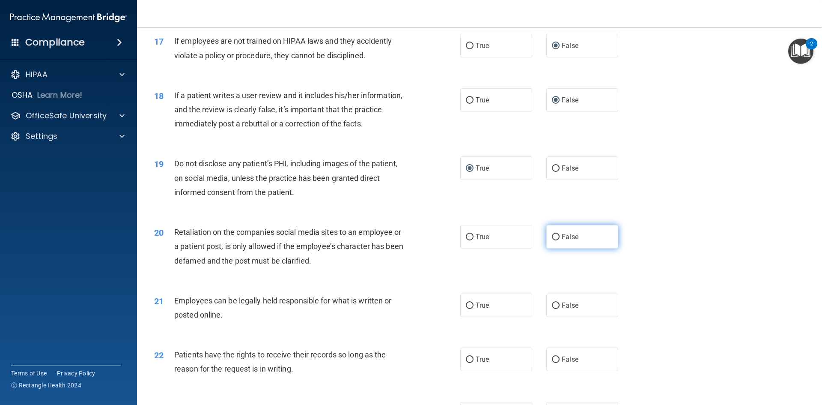
click at [555, 240] on input "False" at bounding box center [556, 237] width 8 height 6
radio input "true"
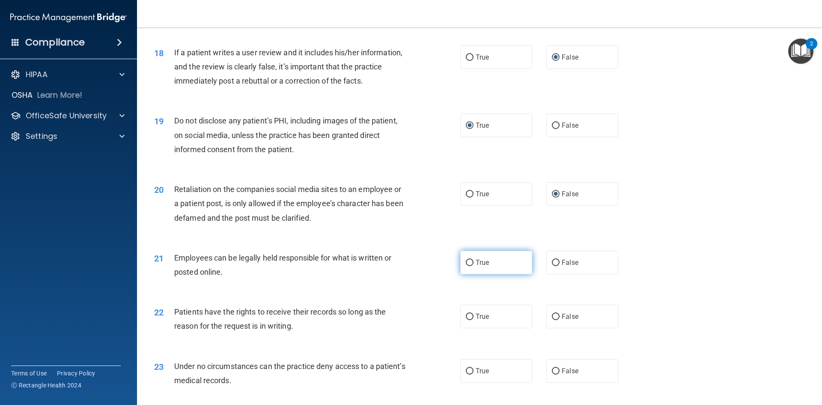
click at [469, 266] on input "True" at bounding box center [470, 262] width 8 height 6
radio input "true"
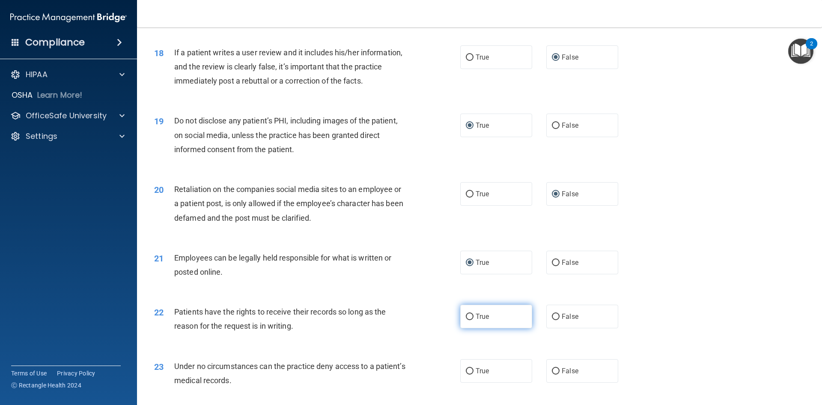
click at [467, 320] on input "True" at bounding box center [470, 316] width 8 height 6
radio input "true"
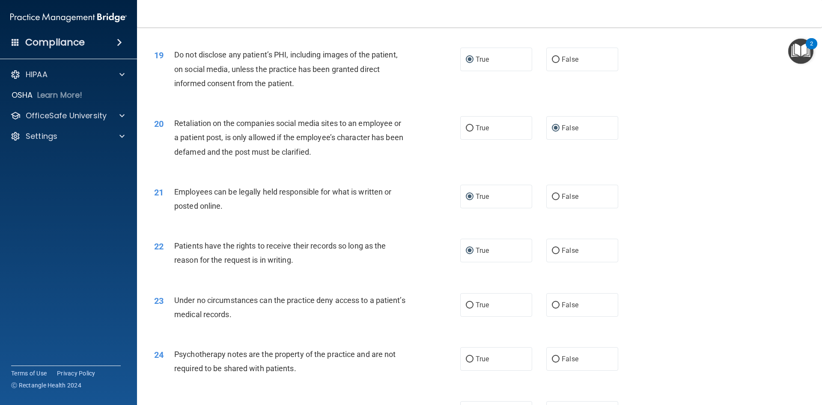
scroll to position [1284, 0]
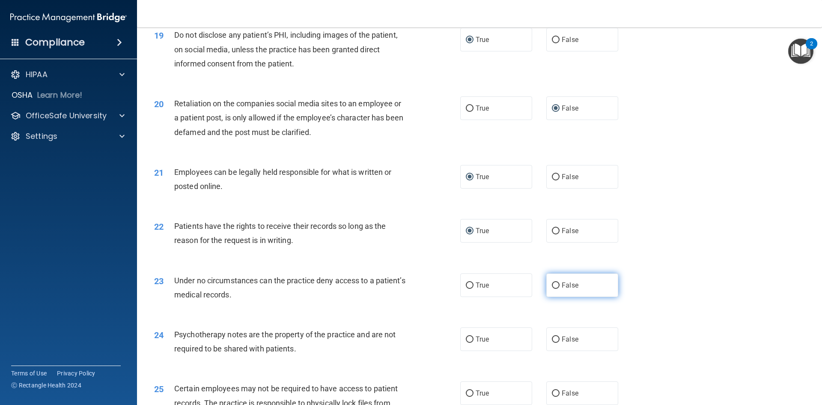
click at [552, 289] on input "False" at bounding box center [556, 285] width 8 height 6
radio input "true"
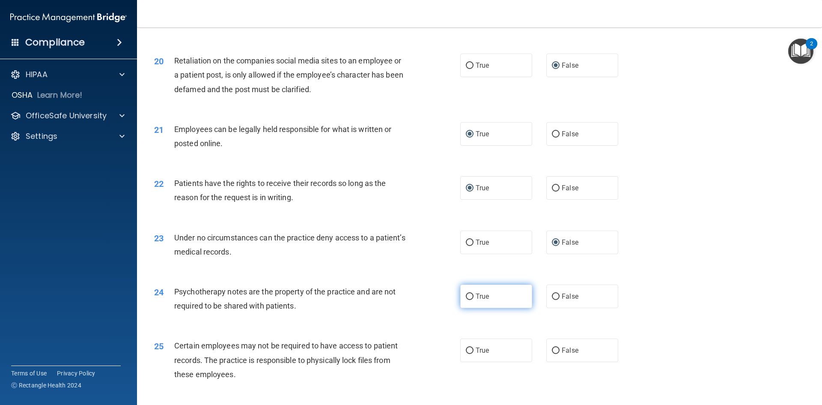
click at [467, 300] on input "True" at bounding box center [470, 296] width 8 height 6
radio input "true"
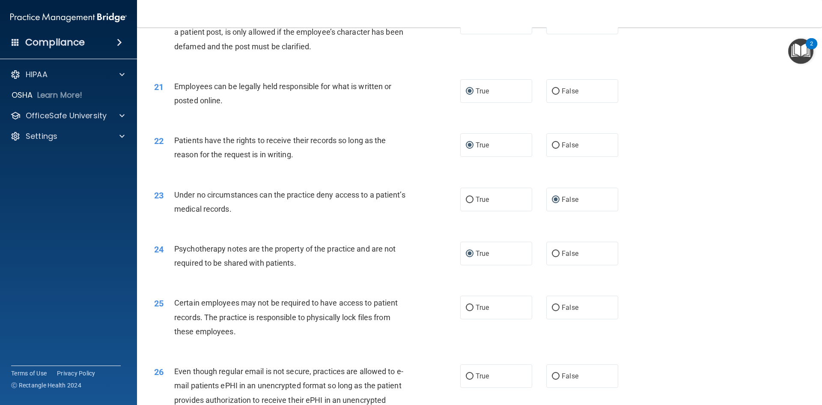
scroll to position [1413, 0]
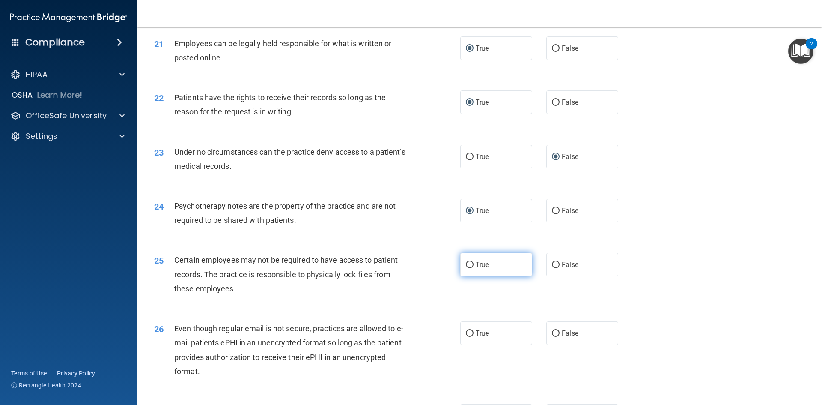
click at [469, 268] on input "True" at bounding box center [470, 265] width 8 height 6
radio input "true"
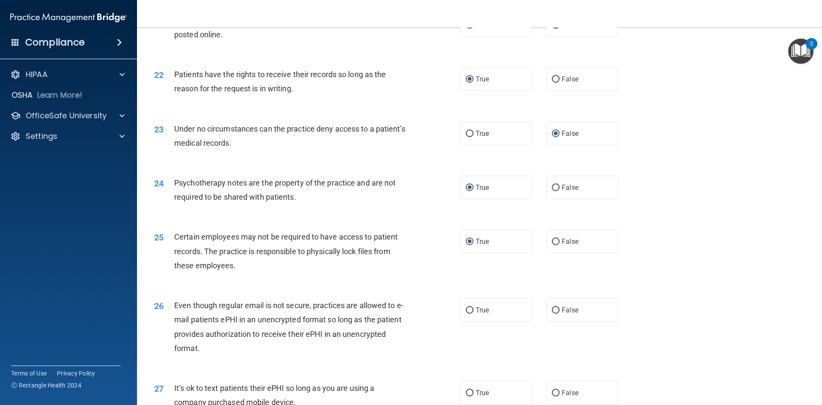
scroll to position [1455, 0]
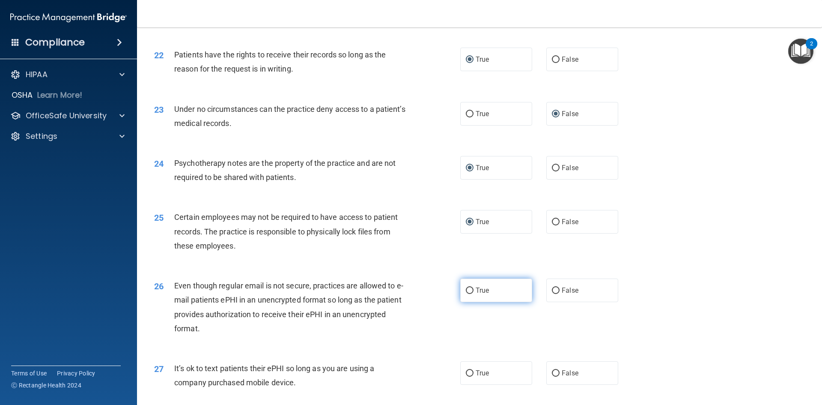
click at [468, 294] on input "True" at bounding box center [470, 290] width 8 height 6
radio input "true"
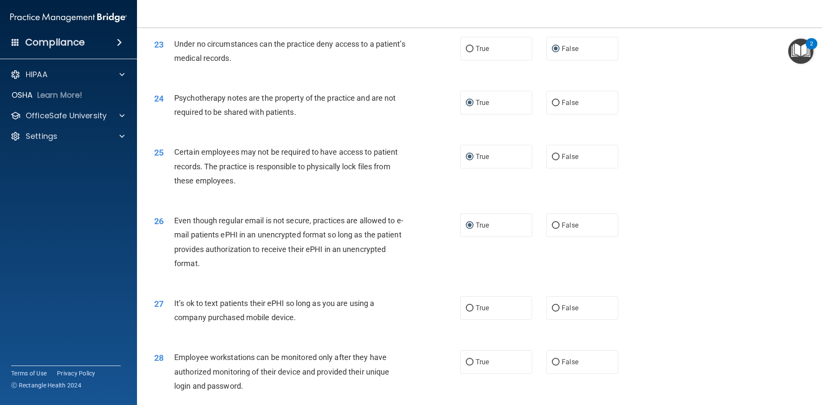
scroll to position [1541, 0]
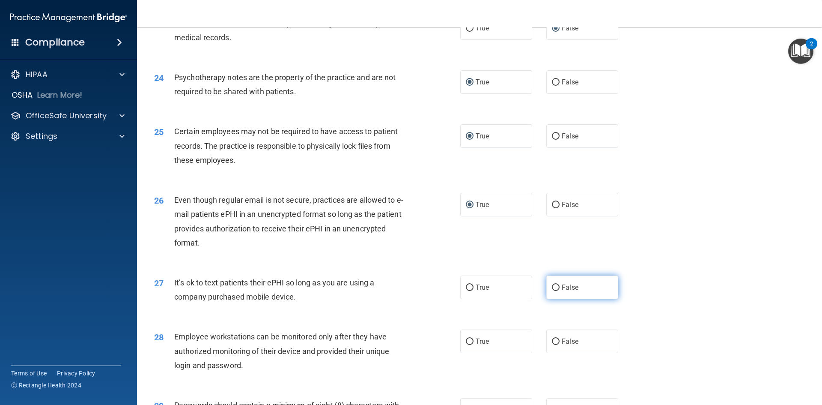
click at [557, 299] on label "False" at bounding box center [582, 287] width 72 height 24
click at [557, 291] on input "False" at bounding box center [556, 287] width 8 height 6
radio input "true"
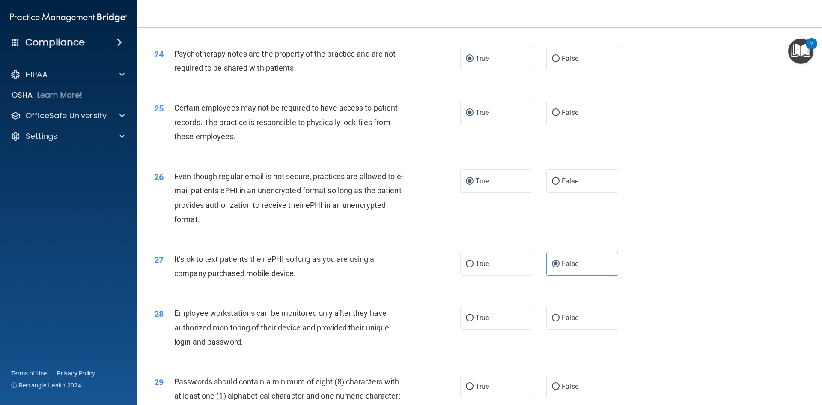
scroll to position [1584, 0]
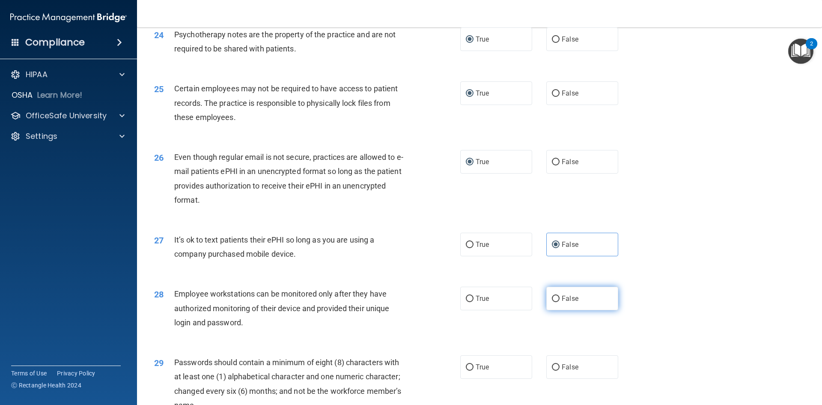
click at [552, 302] on input "False" at bounding box center [556, 298] width 8 height 6
radio input "true"
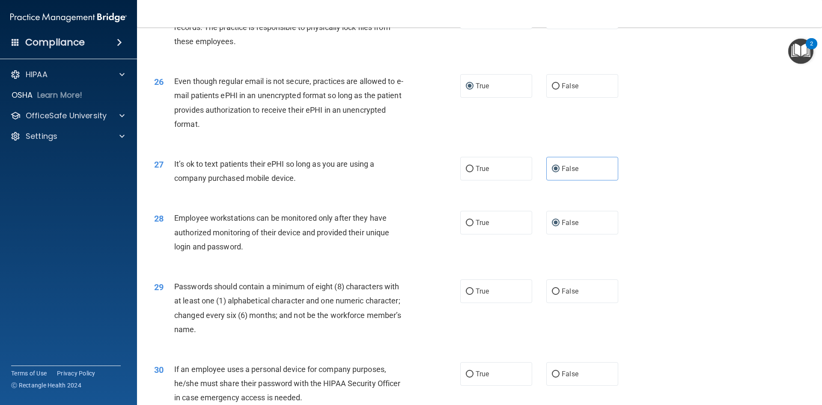
scroll to position [1670, 0]
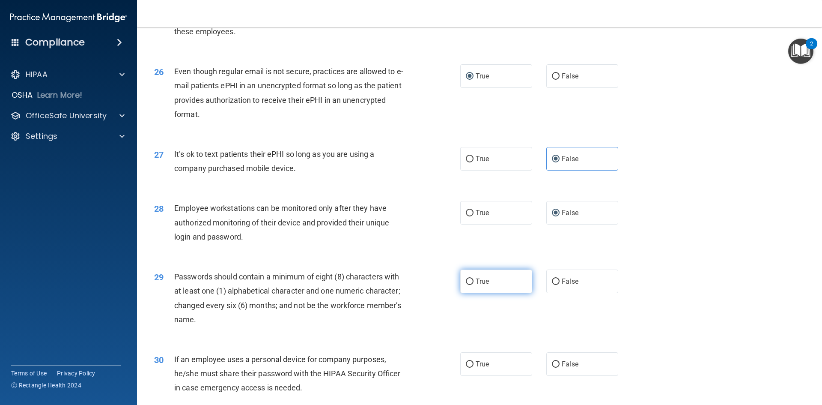
click at [470, 285] on input "True" at bounding box center [470, 281] width 8 height 6
radio input "true"
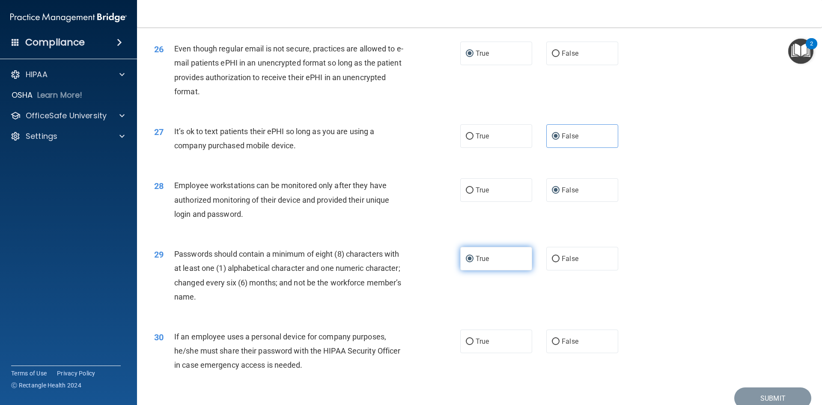
scroll to position [1712, 0]
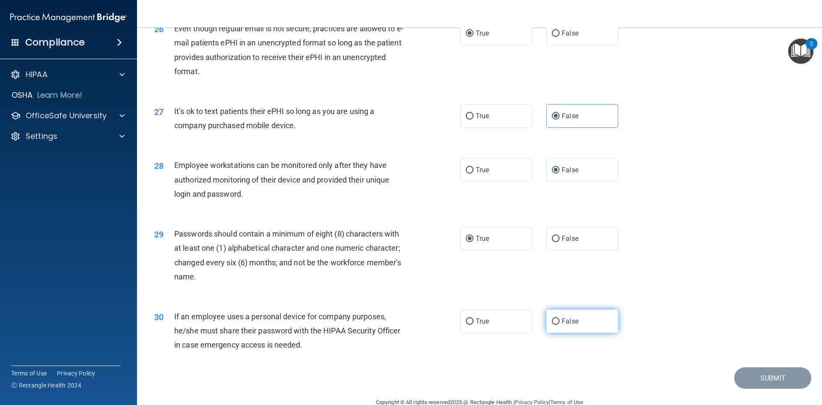
click at [552, 324] on input "False" at bounding box center [556, 321] width 8 height 6
radio input "true"
click at [758, 389] on button "Submit" at bounding box center [772, 378] width 77 height 22
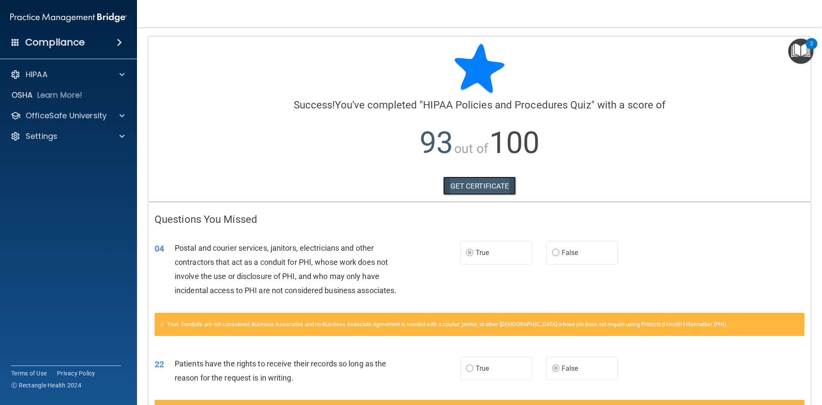
click at [480, 186] on link "GET CERTIFICATE" at bounding box center [479, 185] width 73 height 19
